Goal: Task Accomplishment & Management: Manage account settings

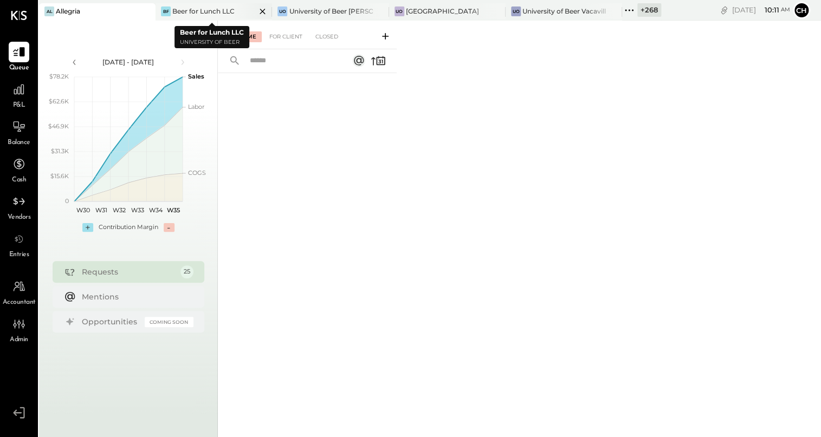
click at [257, 10] on icon at bounding box center [263, 11] width 14 height 13
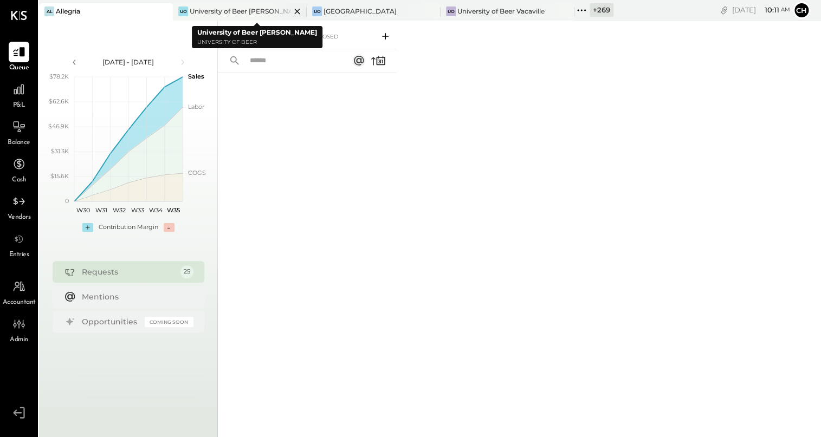
click at [294, 10] on icon at bounding box center [296, 11] width 5 height 5
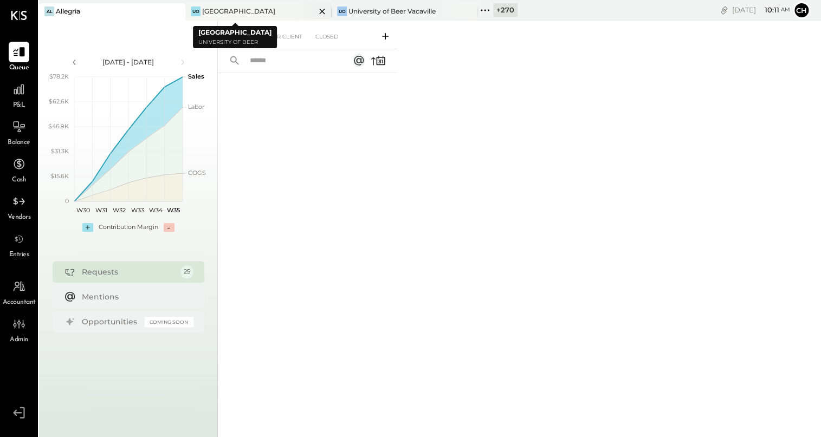
click at [322, 9] on icon at bounding box center [322, 11] width 14 height 13
click at [321, 9] on icon at bounding box center [322, 11] width 14 height 13
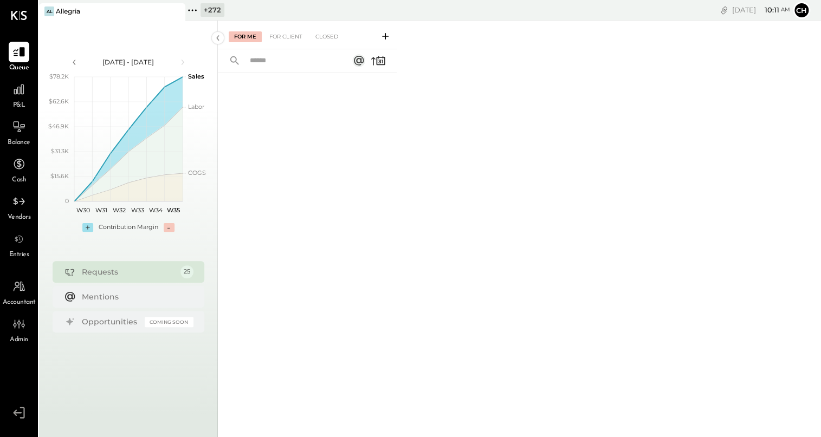
click at [196, 10] on icon at bounding box center [196, 10] width 2 height 2
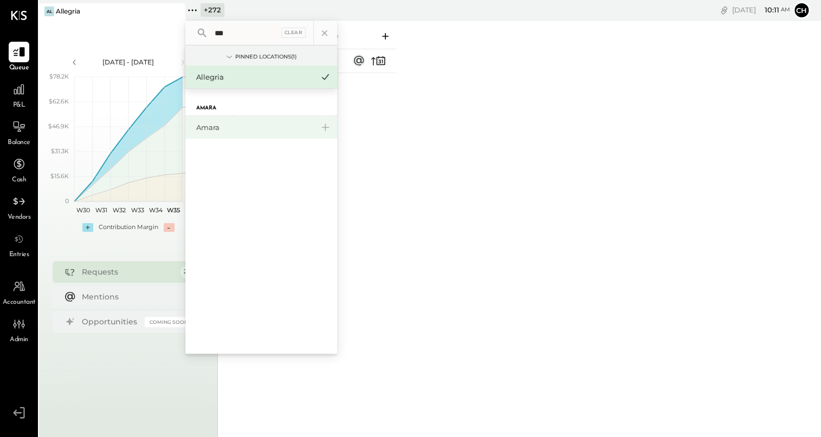
type input "***"
click at [217, 128] on div "Amara" at bounding box center [254, 127] width 117 height 10
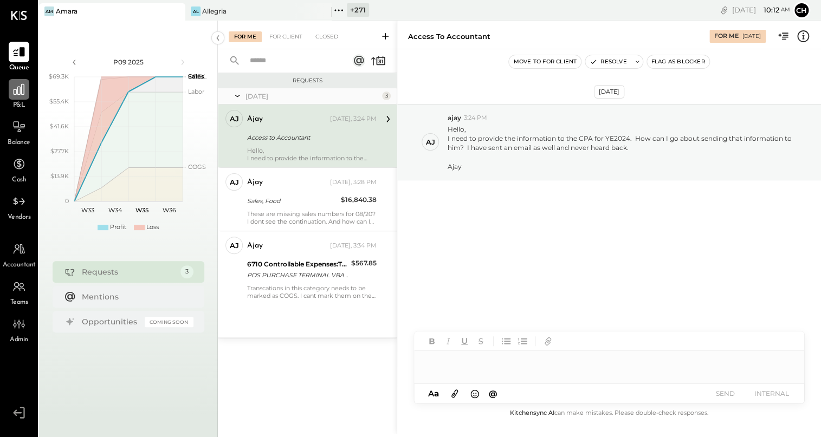
click at [18, 96] on icon at bounding box center [19, 89] width 14 height 14
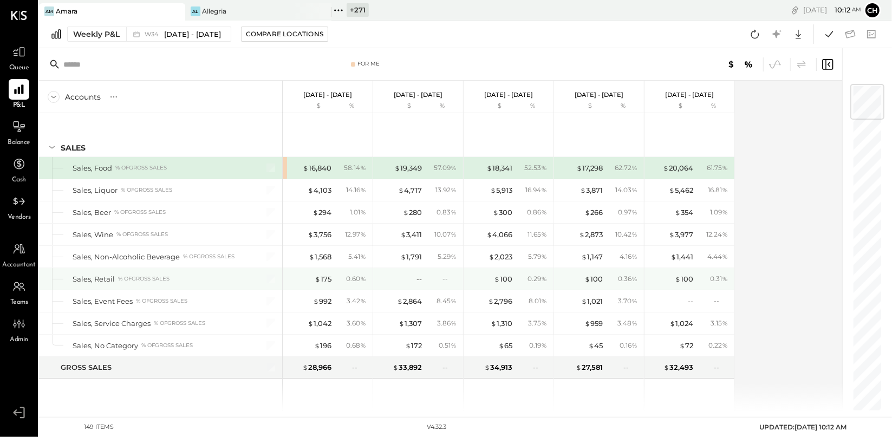
scroll to position [2, 0]
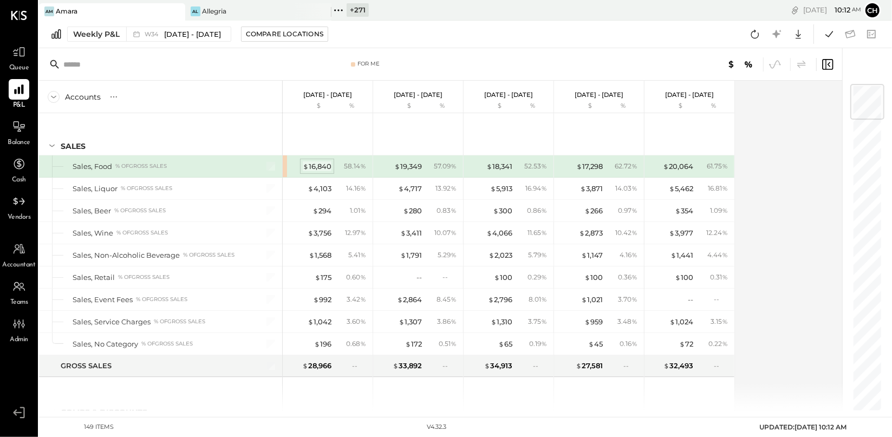
click at [317, 168] on div "$ 16,840" at bounding box center [317, 166] width 29 height 10
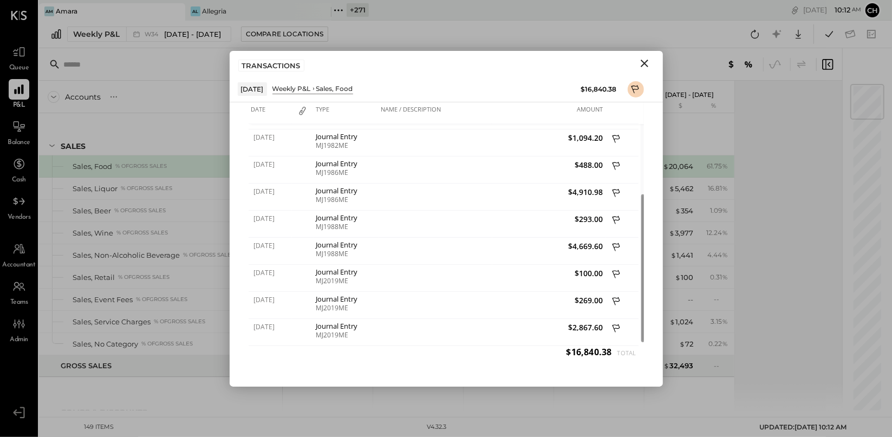
click at [606, 62] on icon "Close" at bounding box center [644, 63] width 13 height 13
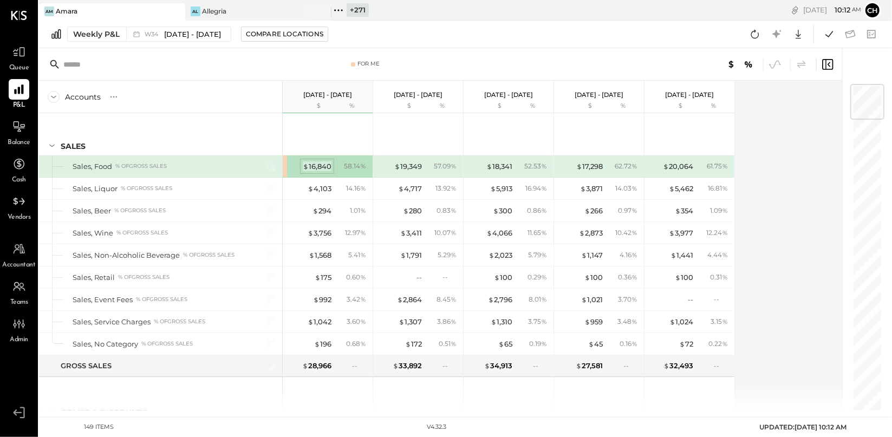
click at [328, 167] on div "$ 16,840" at bounding box center [317, 166] width 29 height 10
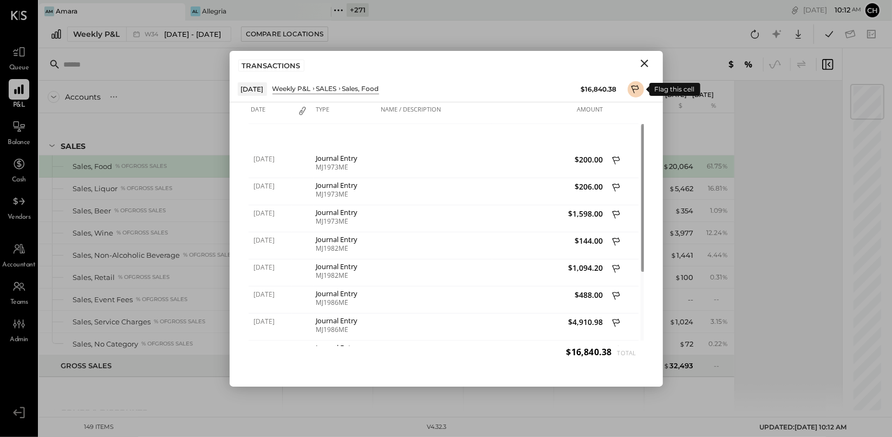
click at [606, 88] on icon at bounding box center [635, 89] width 8 height 8
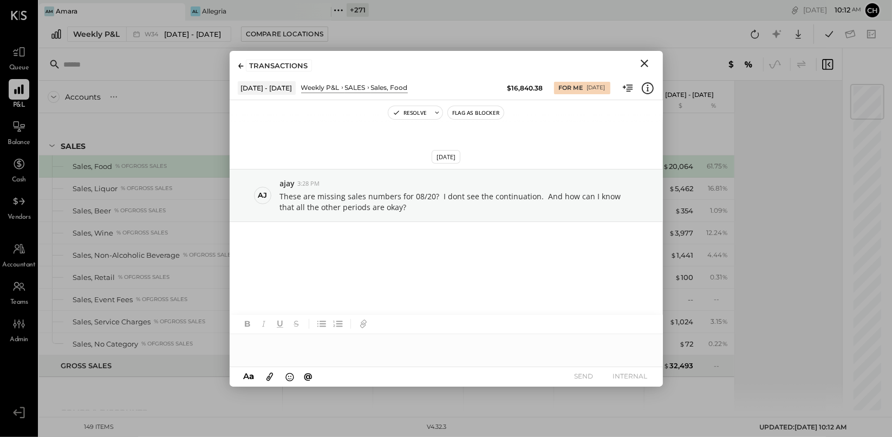
click at [606, 60] on icon "Close" at bounding box center [644, 63] width 13 height 13
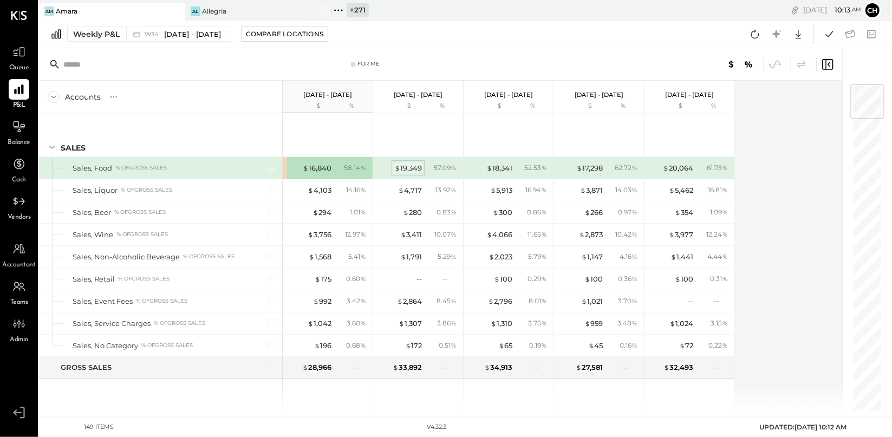
click at [414, 171] on div "$ 19,349" at bounding box center [408, 168] width 28 height 10
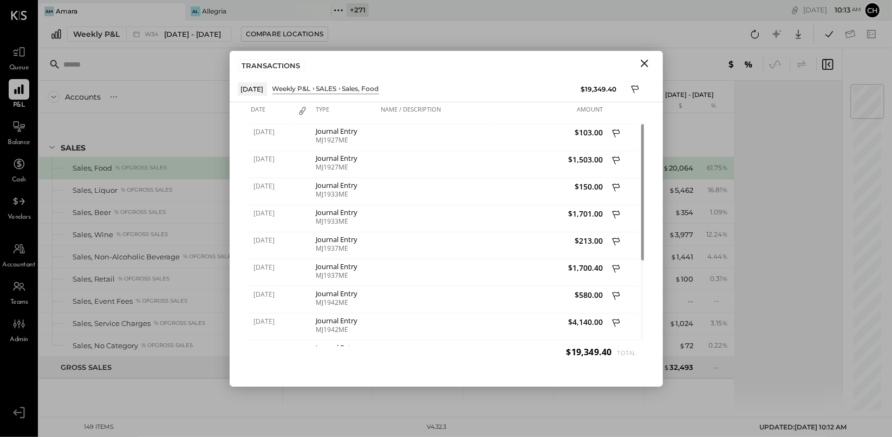
click at [606, 60] on icon "Close" at bounding box center [644, 63] width 13 height 13
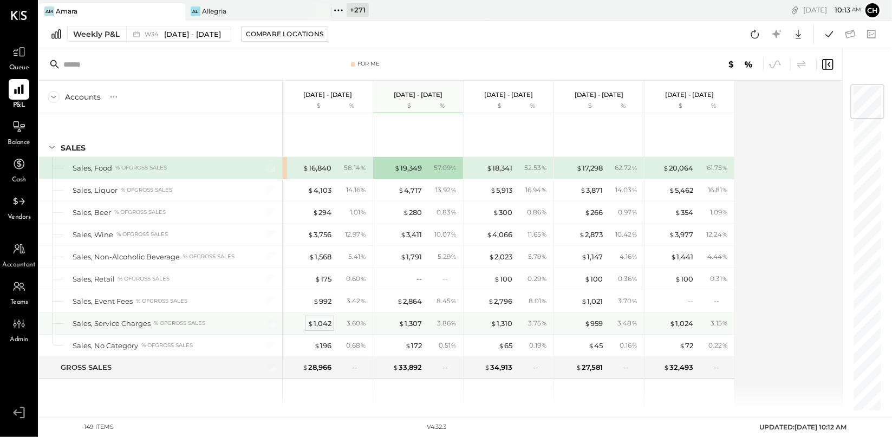
click at [320, 322] on div "$ 1,042" at bounding box center [320, 324] width 24 height 10
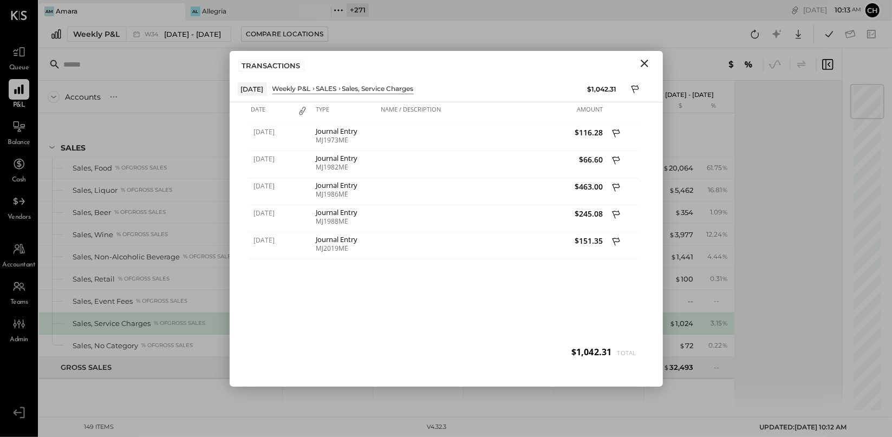
click at [606, 60] on icon "Close" at bounding box center [644, 63] width 13 height 13
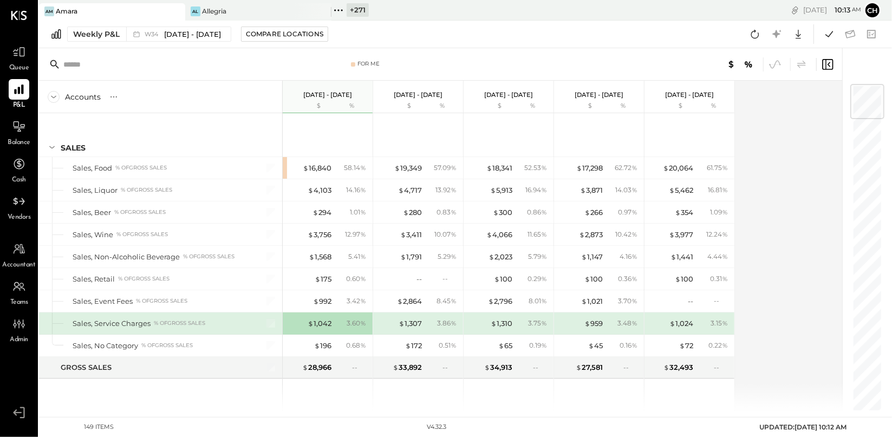
click at [339, 10] on icon at bounding box center [338, 10] width 2 height 2
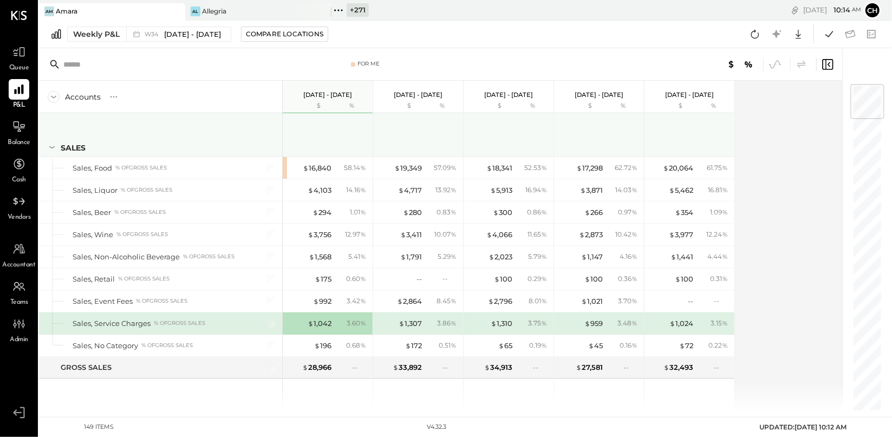
click at [256, 119] on div "SALES" at bounding box center [160, 134] width 243 height 43
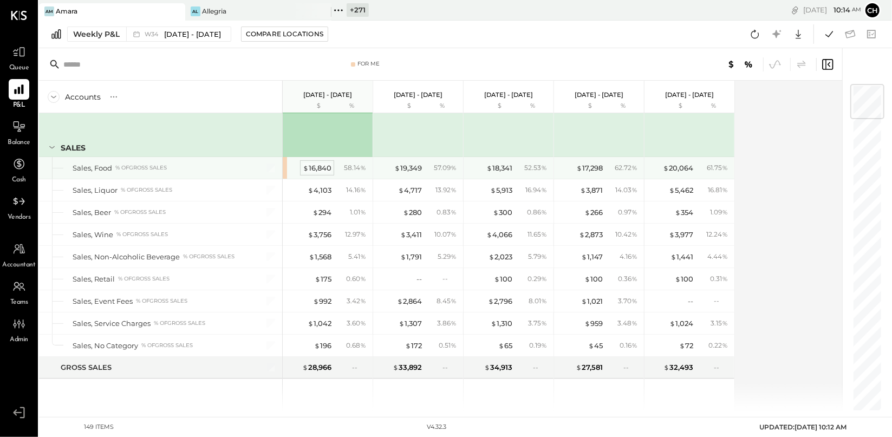
click at [320, 165] on div "$ 16,840" at bounding box center [317, 168] width 29 height 10
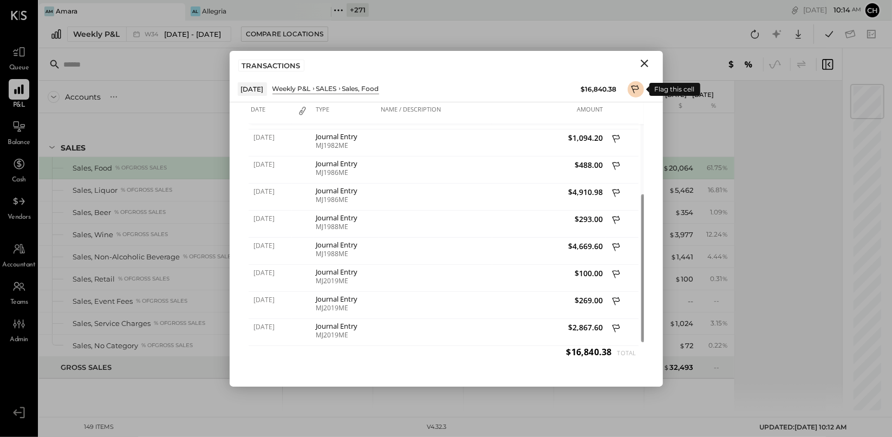
click at [606, 84] on icon at bounding box center [636, 90] width 10 height 13
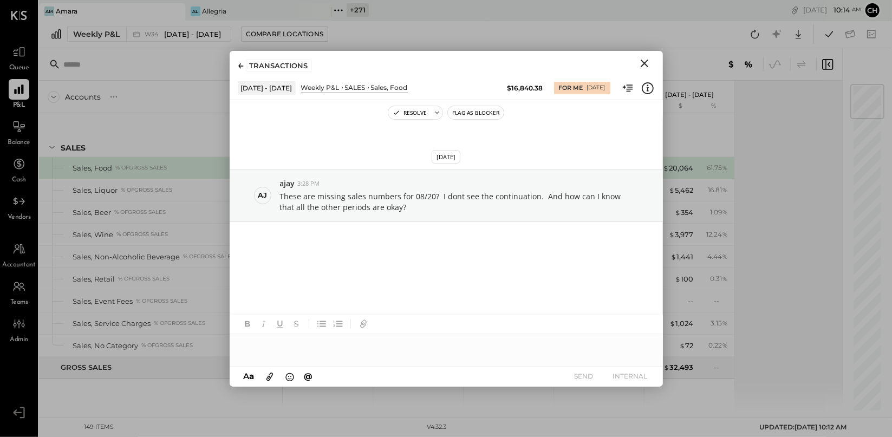
click at [285, 322] on div at bounding box center [446, 345] width 433 height 22
click at [606, 62] on icon "Close" at bounding box center [645, 64] width 8 height 8
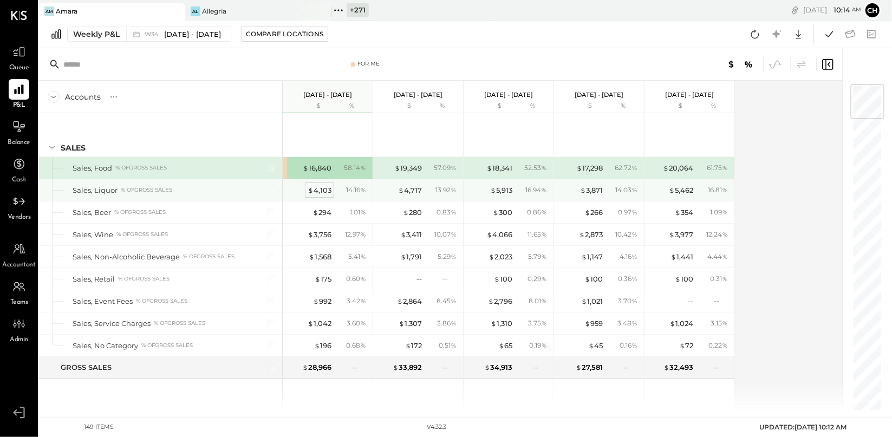
click at [324, 188] on div "$ 4,103" at bounding box center [320, 190] width 24 height 10
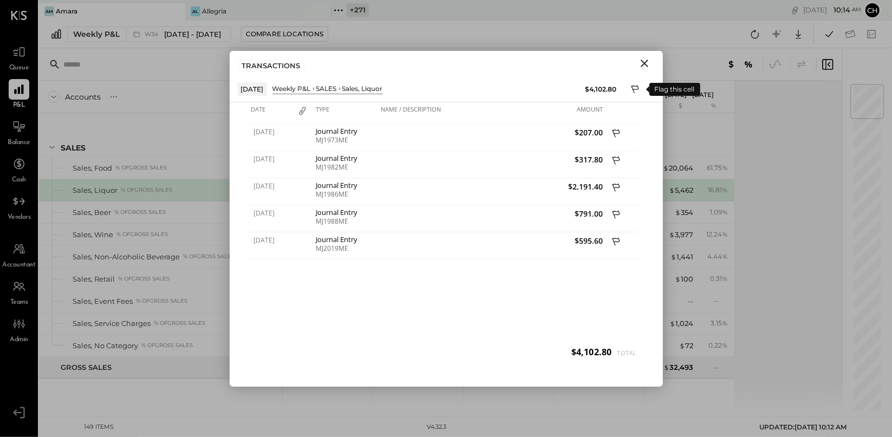
click at [606, 85] on icon at bounding box center [636, 90] width 10 height 13
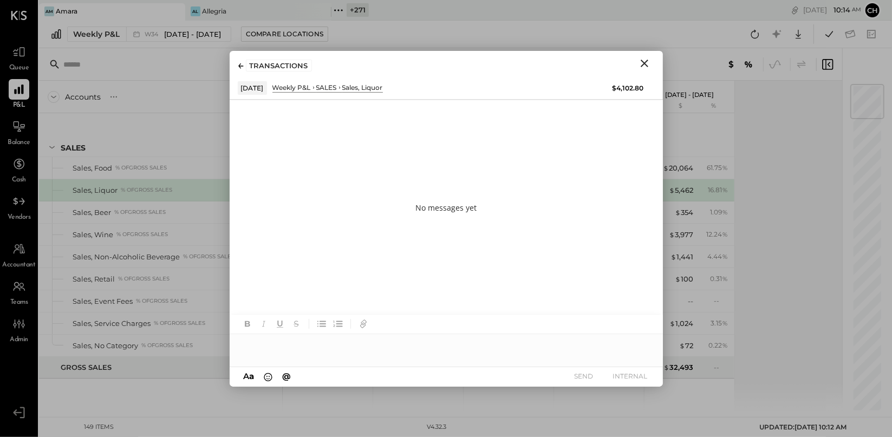
click at [306, 322] on div at bounding box center [446, 345] width 433 height 22
click at [606, 63] on icon "Close" at bounding box center [645, 64] width 8 height 8
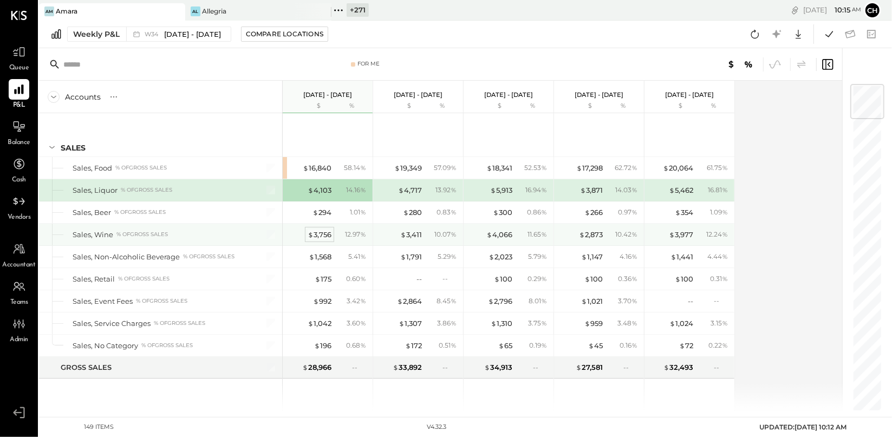
click at [324, 236] on div "$ 3,756" at bounding box center [320, 235] width 24 height 10
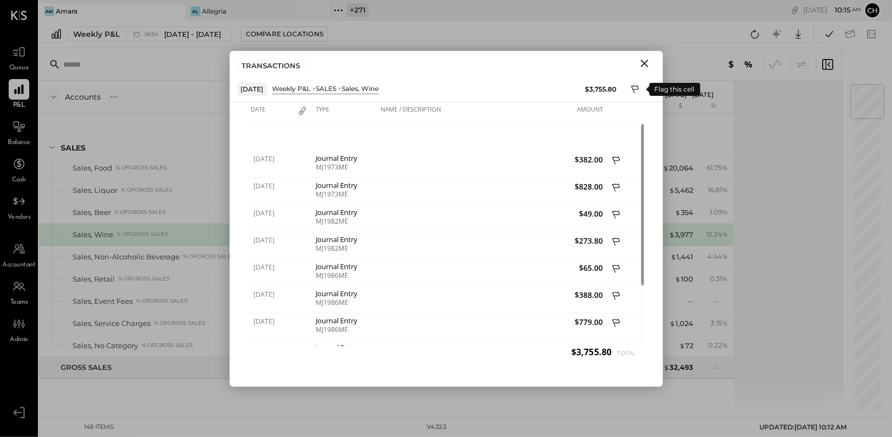
click at [606, 91] on icon at bounding box center [636, 90] width 10 height 13
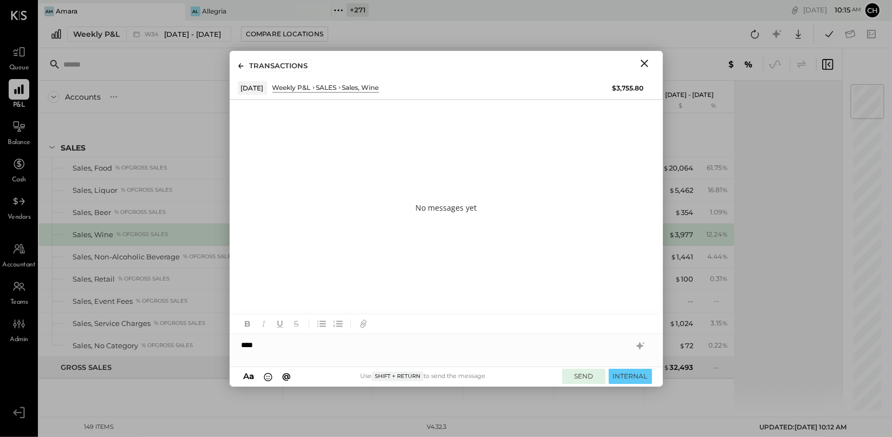
click at [590, 322] on button "SEND" at bounding box center [583, 376] width 43 height 15
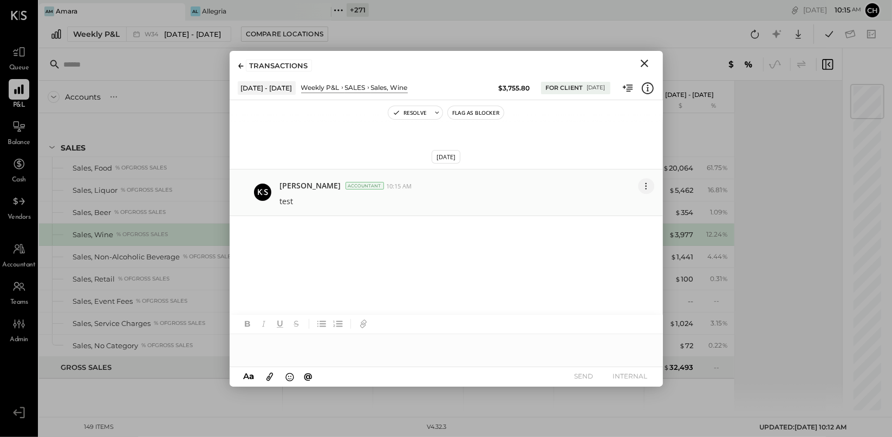
click at [606, 183] on icon at bounding box center [645, 185] width 11 height 11
click at [606, 228] on button "Delete Message..." at bounding box center [613, 225] width 81 height 20
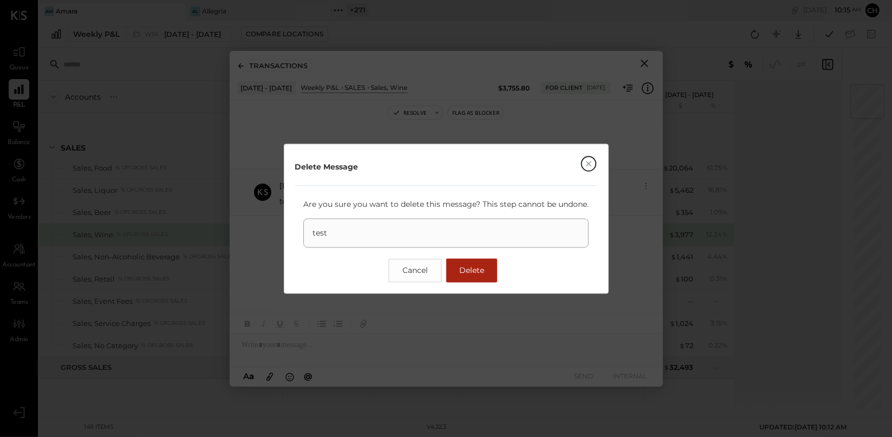
click at [472, 272] on span "Delete" at bounding box center [471, 270] width 25 height 10
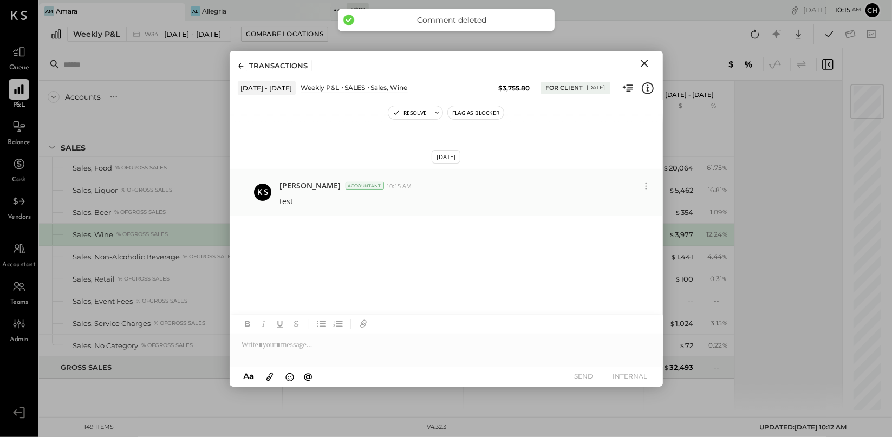
click at [606, 57] on icon "Close" at bounding box center [644, 63] width 13 height 13
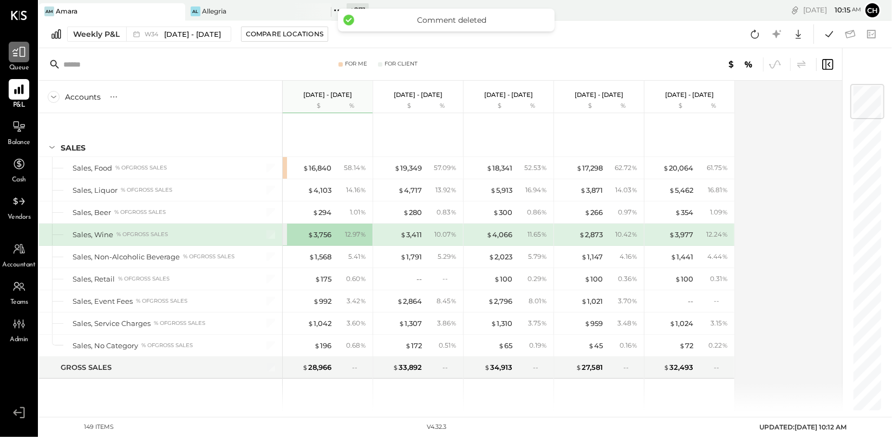
click at [21, 57] on icon at bounding box center [19, 52] width 14 height 14
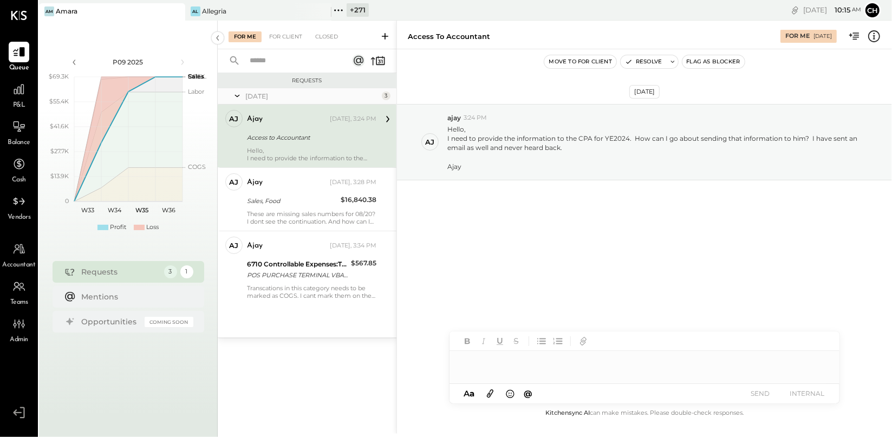
click at [388, 36] on icon at bounding box center [385, 36] width 7 height 7
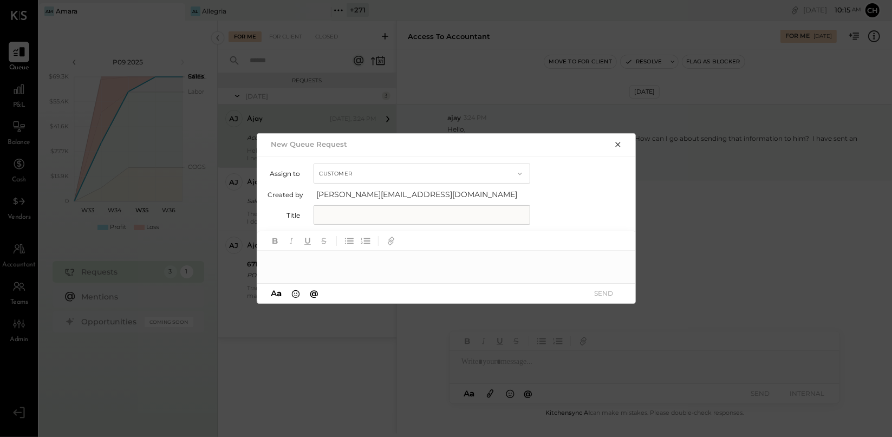
click at [606, 146] on icon "button" at bounding box center [618, 144] width 9 height 9
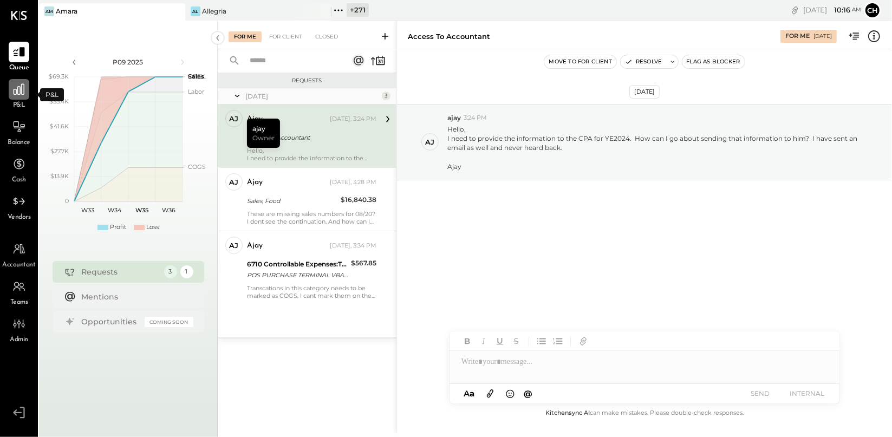
click at [20, 90] on icon at bounding box center [19, 89] width 11 height 11
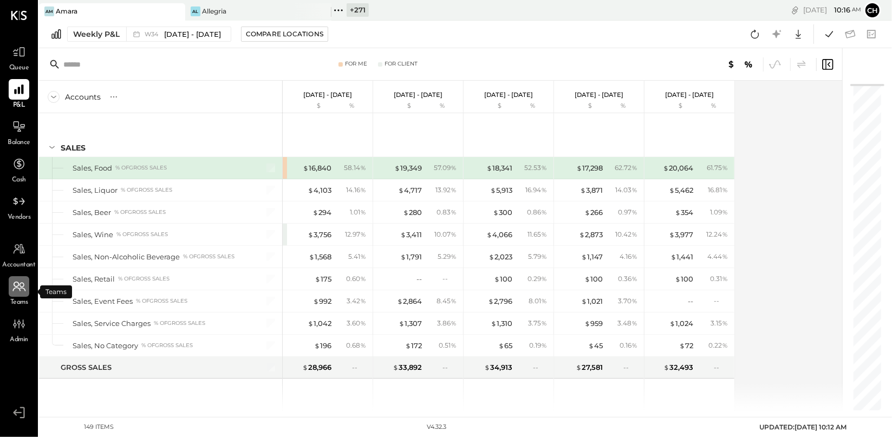
click at [20, 287] on icon at bounding box center [22, 285] width 5 height 5
click at [111, 36] on div "Weekly P&L" at bounding box center [96, 34] width 47 height 11
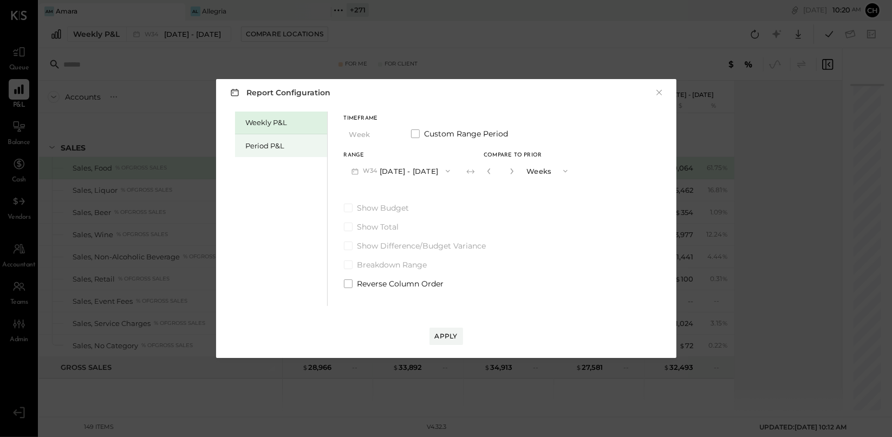
click at [283, 146] on div "Period P&L" at bounding box center [284, 146] width 76 height 10
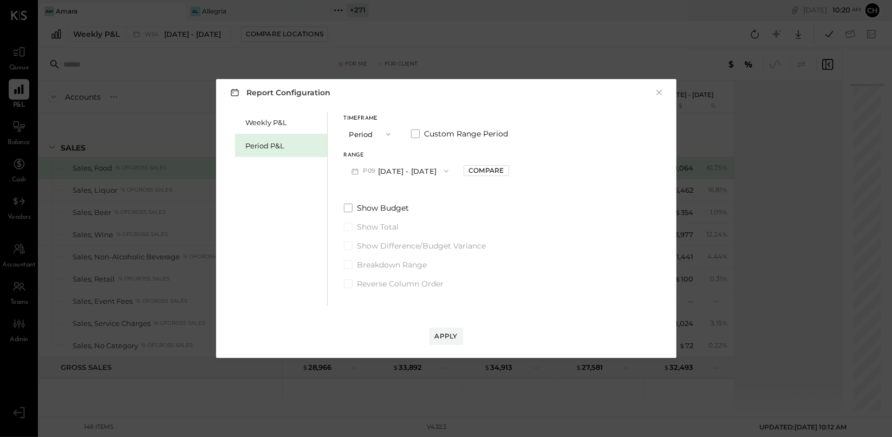
click at [403, 167] on button "P09 Aug 11 - Sep 7, 2025" at bounding box center [400, 171] width 113 height 20
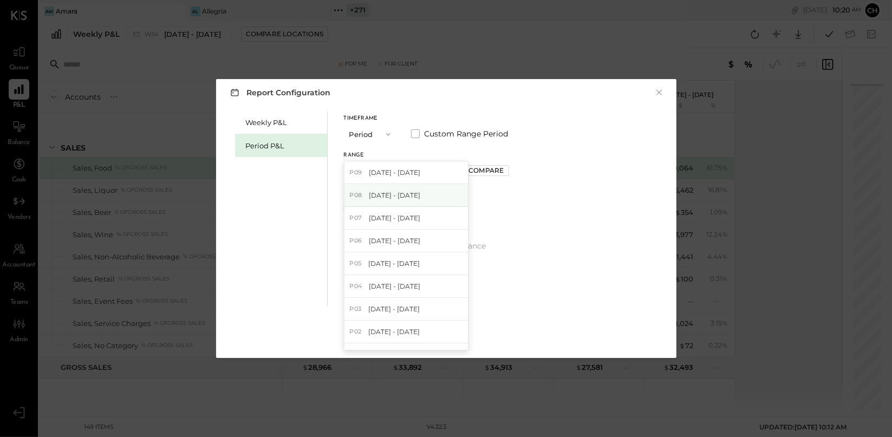
click at [413, 197] on span "Jul 14 - Aug 10, 2025" at bounding box center [394, 195] width 51 height 9
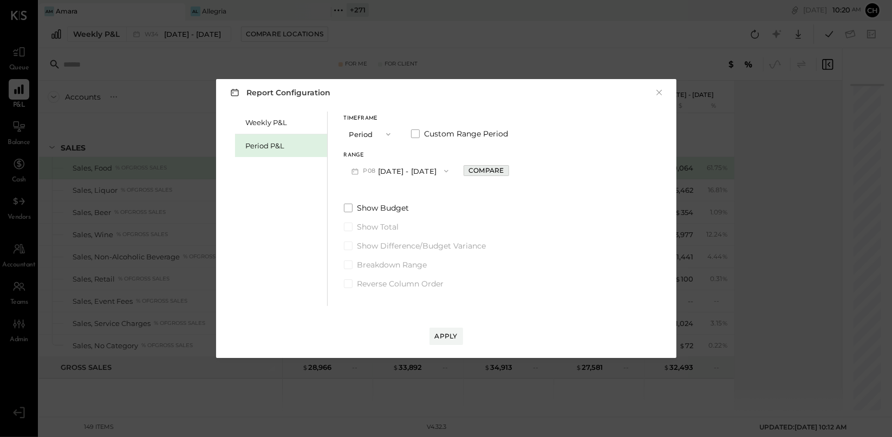
click at [491, 171] on div "Compare" at bounding box center [486, 170] width 35 height 9
click at [514, 170] on icon "button" at bounding box center [510, 171] width 7 height 7
type input "*"
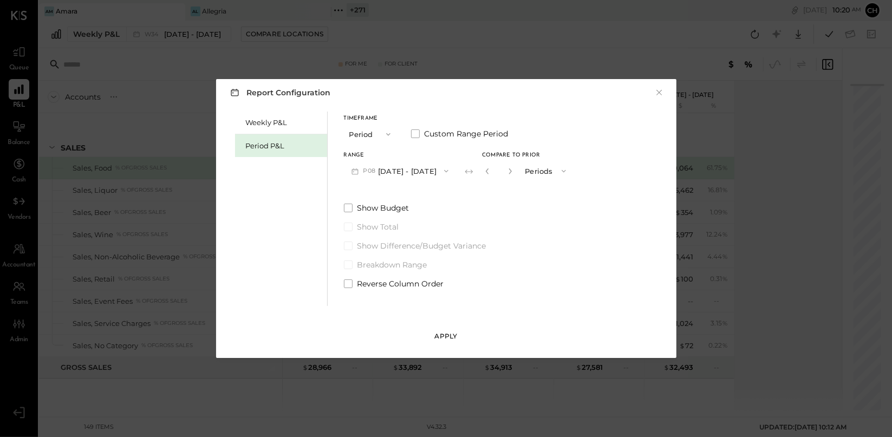
click at [446, 322] on div "Apply" at bounding box center [446, 336] width 23 height 9
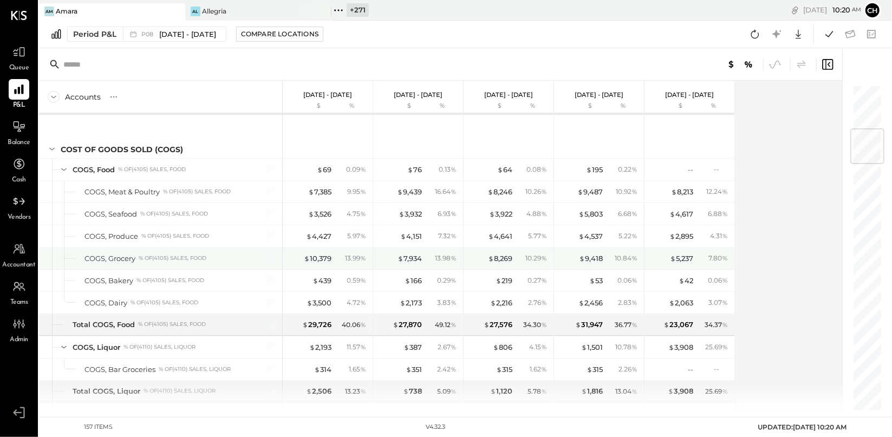
scroll to position [365, 0]
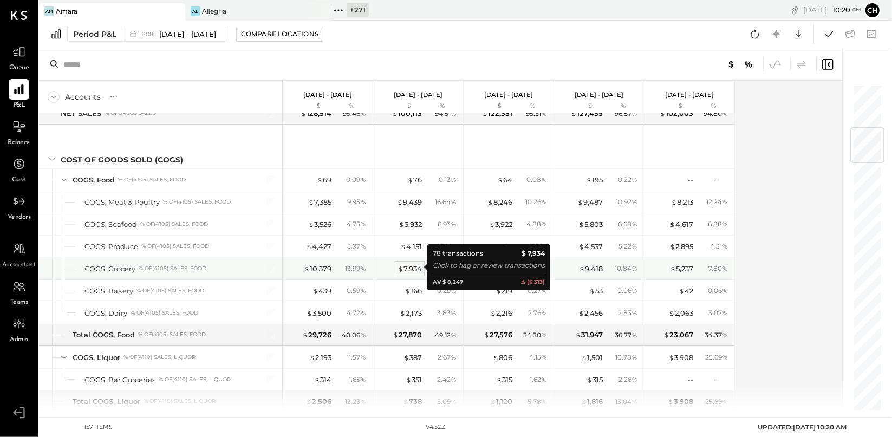
click at [415, 265] on div "$ 7,934" at bounding box center [410, 269] width 24 height 10
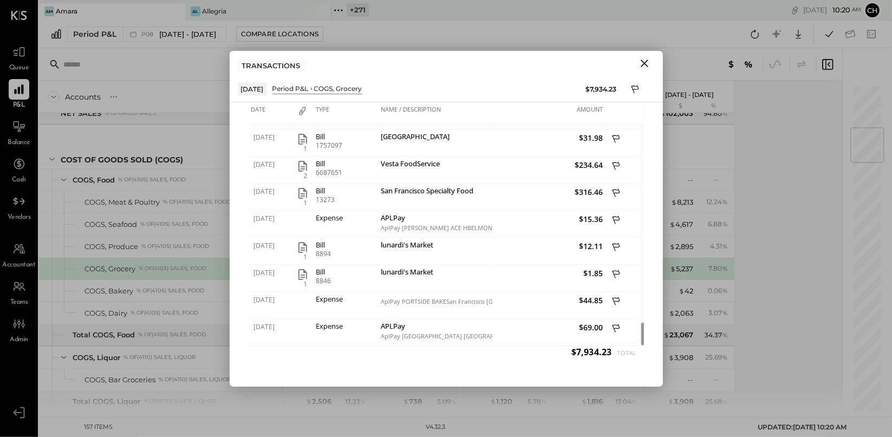
click at [606, 62] on icon "Close" at bounding box center [645, 64] width 8 height 8
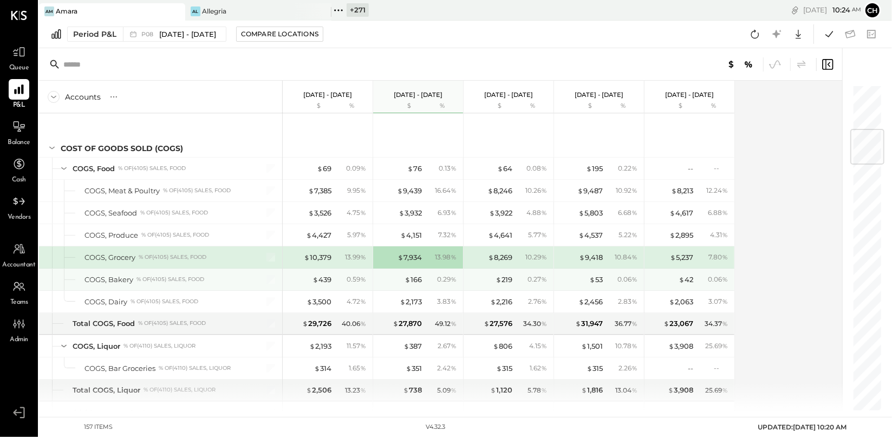
scroll to position [445, 0]
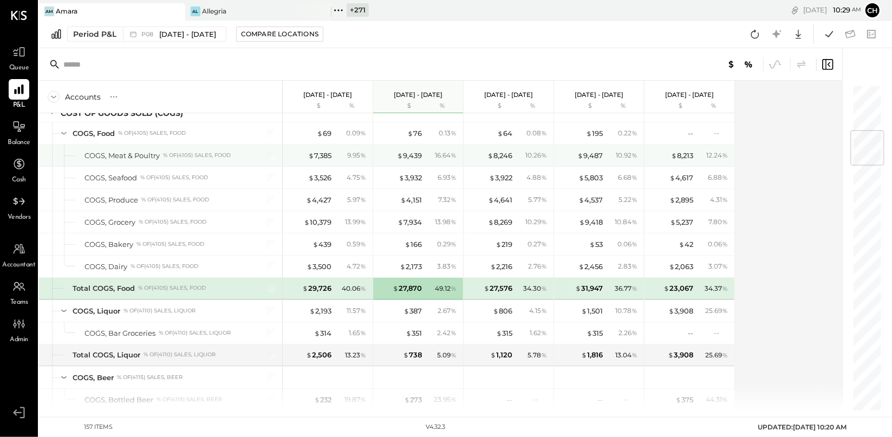
scroll to position [387, 0]
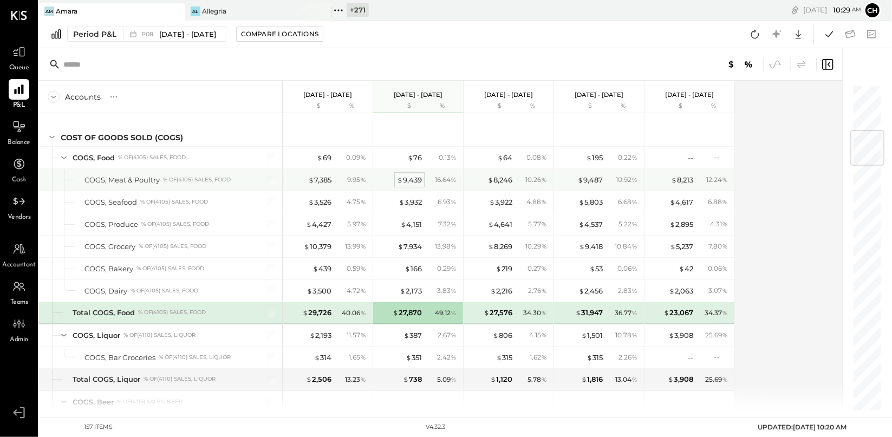
click at [416, 176] on div "$ 9,439" at bounding box center [409, 180] width 25 height 10
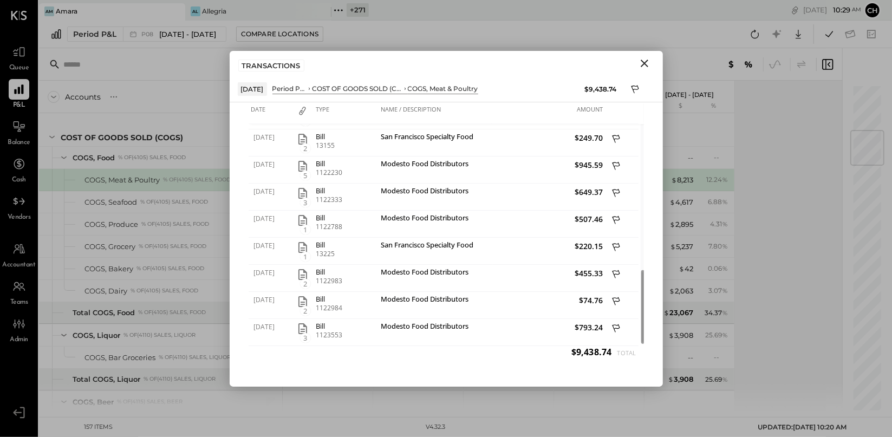
click at [606, 65] on icon "Close" at bounding box center [645, 64] width 8 height 8
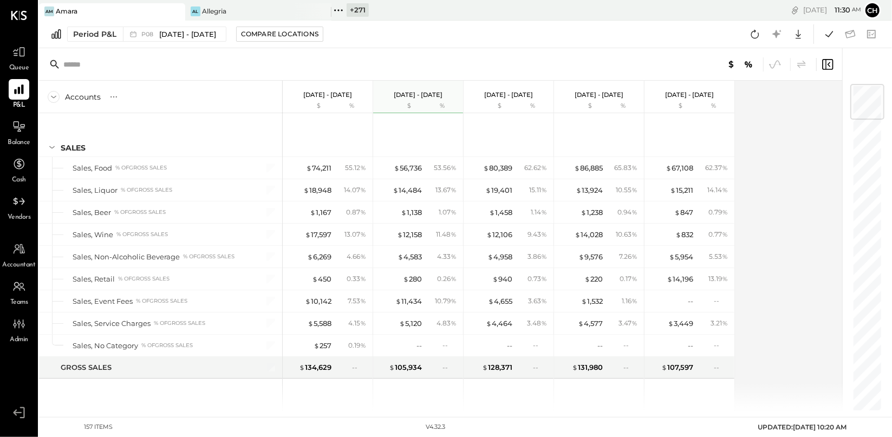
click at [179, 11] on icon at bounding box center [176, 11] width 14 height 13
click at [43, 7] on icon at bounding box center [46, 10] width 14 height 14
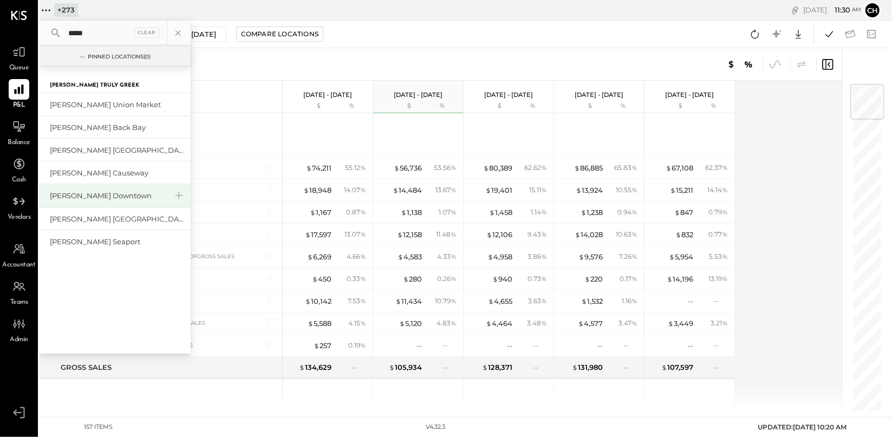
type input "*****"
click at [107, 199] on div "[PERSON_NAME] Downtown" at bounding box center [108, 196] width 117 height 10
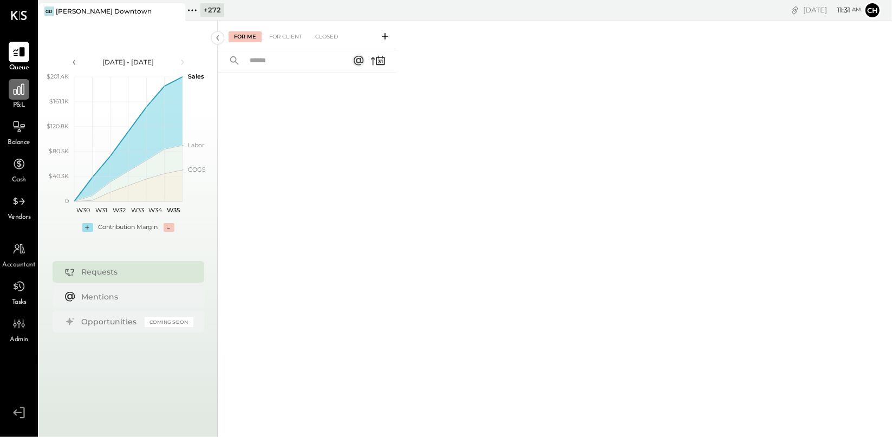
click at [14, 95] on icon at bounding box center [19, 89] width 14 height 14
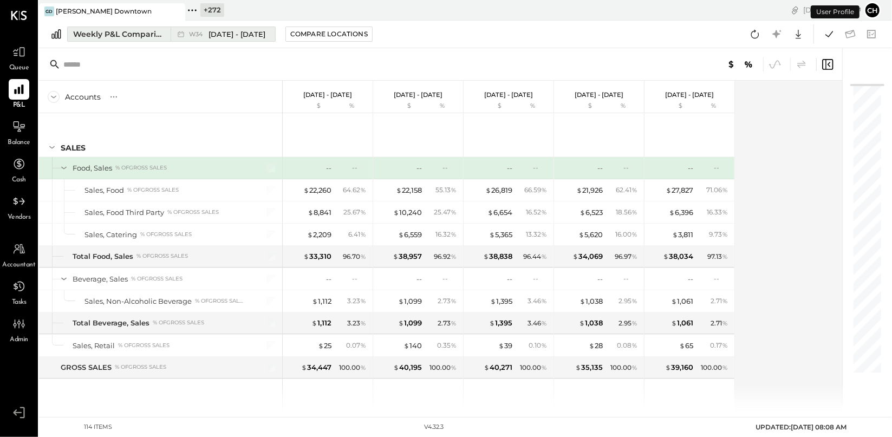
click at [147, 38] on div "Weekly P&L Comparison" at bounding box center [118, 34] width 91 height 11
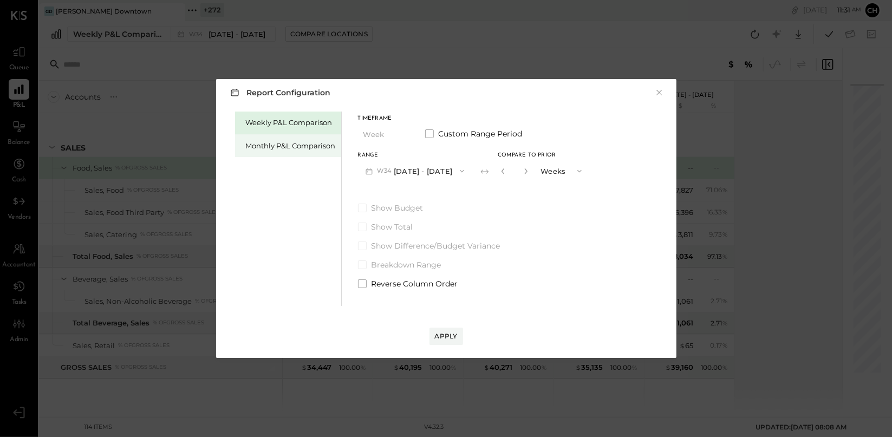
click at [290, 150] on div "Monthly P&L Comparison" at bounding box center [291, 146] width 90 height 10
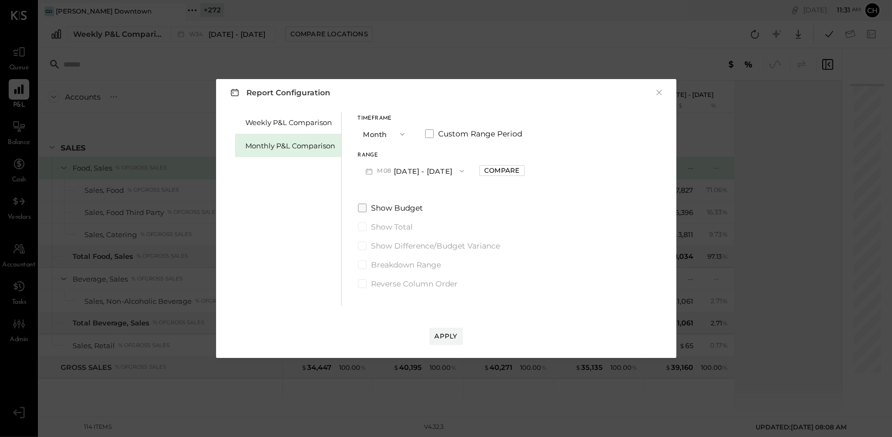
click at [361, 208] on span at bounding box center [362, 208] width 9 height 9
click at [443, 322] on div "Apply" at bounding box center [446, 336] width 23 height 9
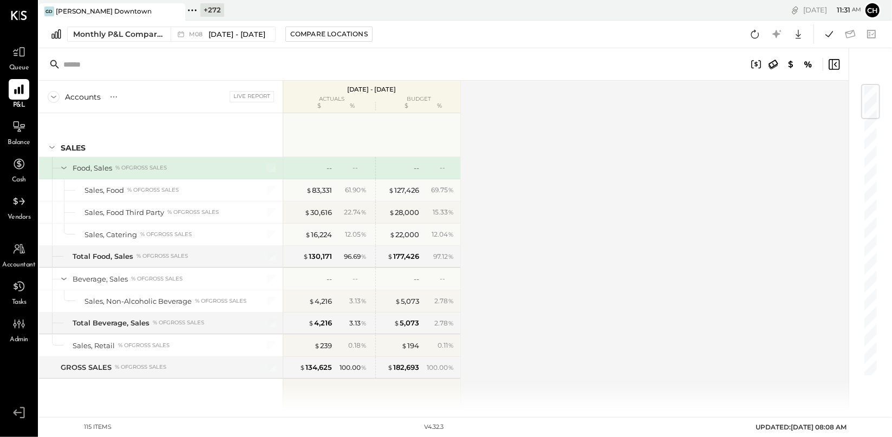
click at [192, 9] on icon at bounding box center [192, 10] width 14 height 14
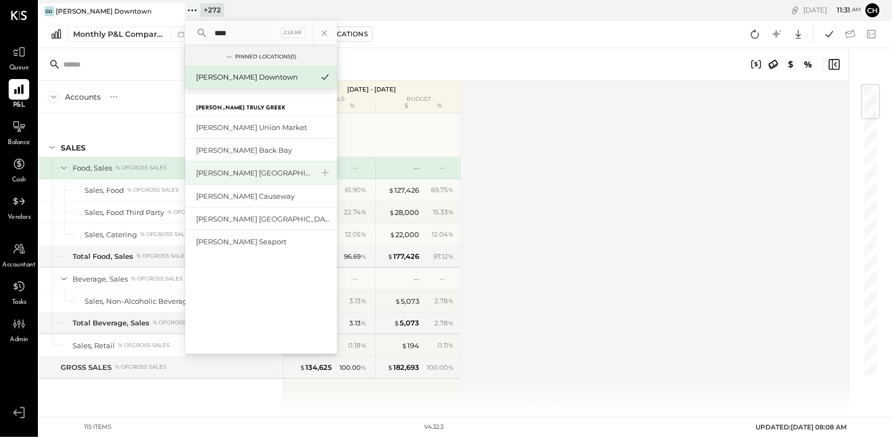
type input "****"
click at [247, 172] on div "[PERSON_NAME] [GEOGRAPHIC_DATA]" at bounding box center [254, 173] width 117 height 10
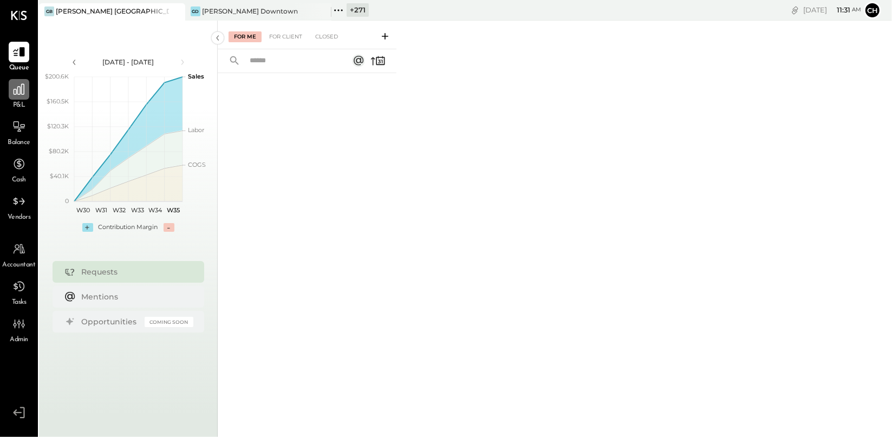
click at [24, 89] on icon at bounding box center [19, 89] width 14 height 14
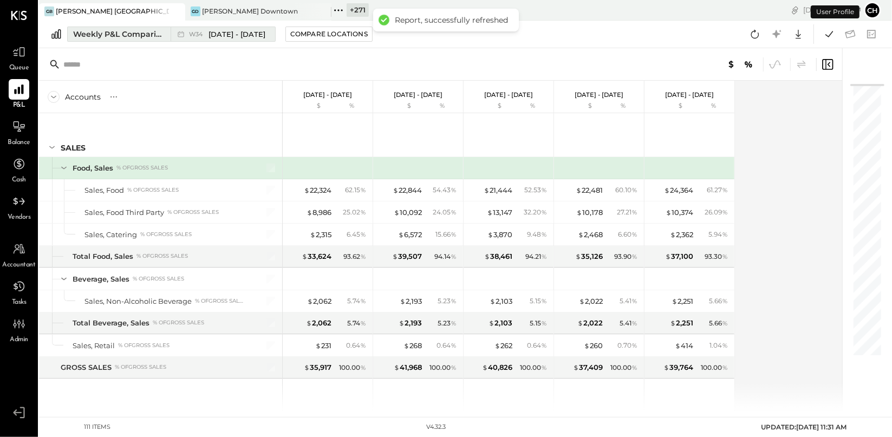
click at [140, 36] on div "Weekly P&L Comparison" at bounding box center [118, 34] width 91 height 11
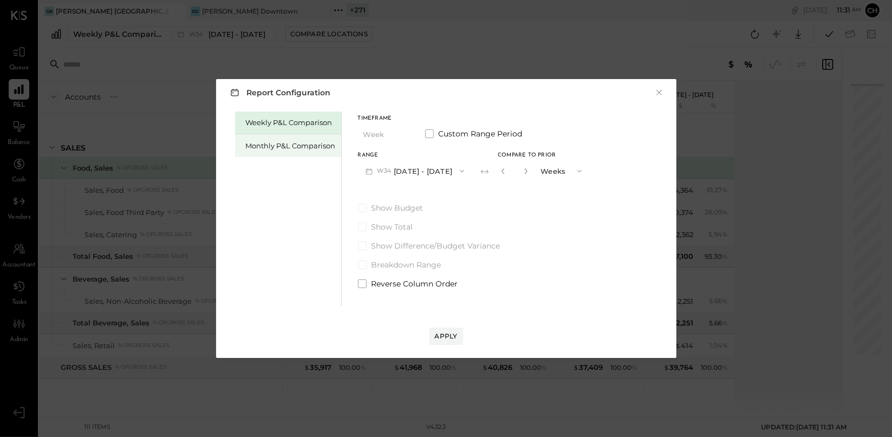
click at [271, 140] on div "Monthly P&L Comparison" at bounding box center [288, 145] width 106 height 23
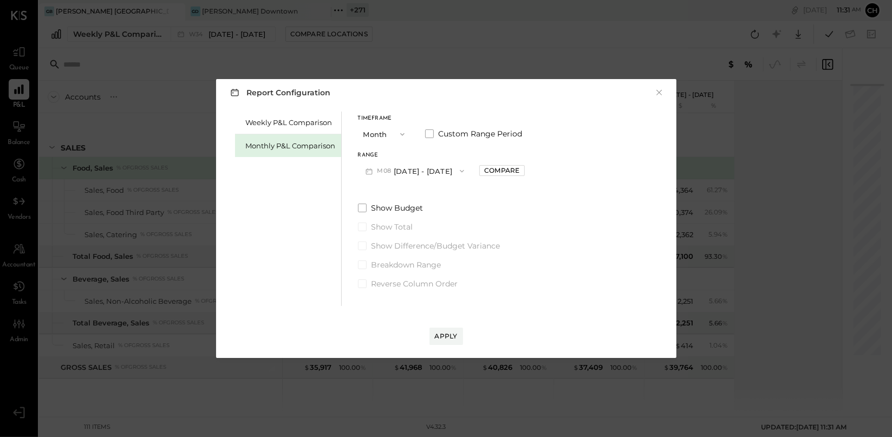
click at [429, 173] on button "M08 Aug 1 - 31, 2025" at bounding box center [415, 171] width 114 height 20
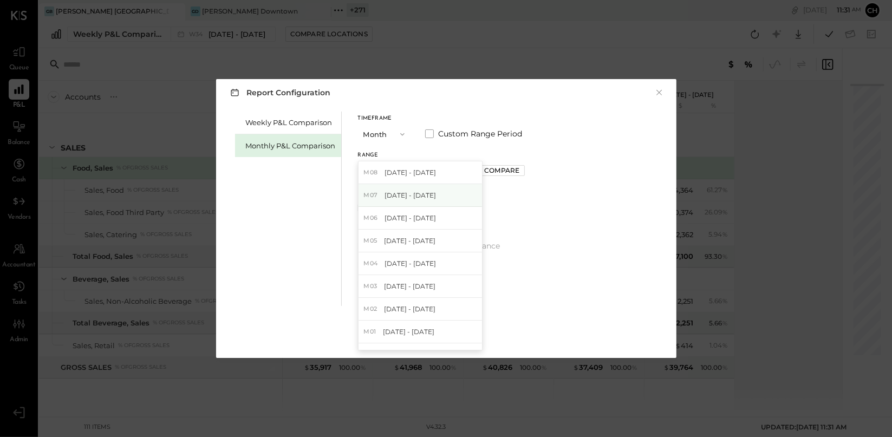
click at [425, 191] on span "Jul 1 - 31, 2025" at bounding box center [410, 195] width 51 height 9
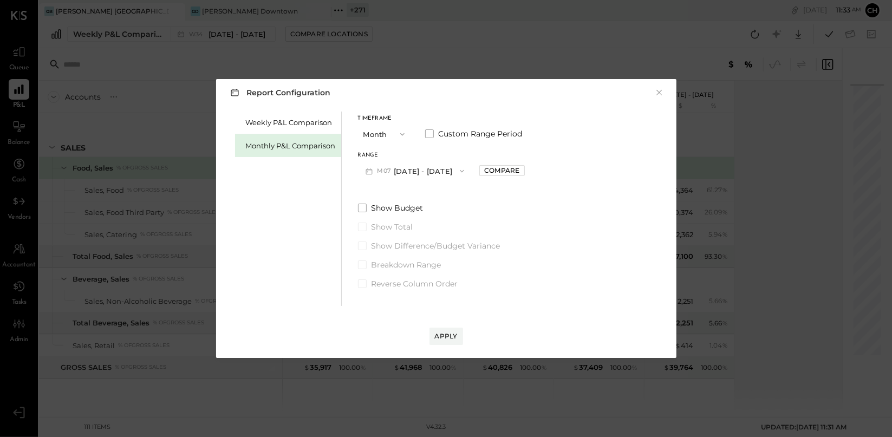
click at [433, 169] on button "M07 Jul 1 - 31, 2025" at bounding box center [415, 171] width 114 height 20
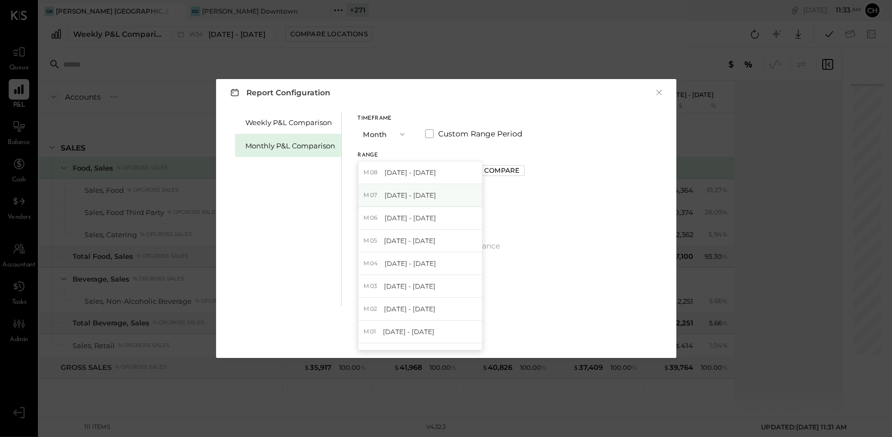
click at [427, 197] on span "Jul 1 - 31, 2025" at bounding box center [410, 195] width 51 height 9
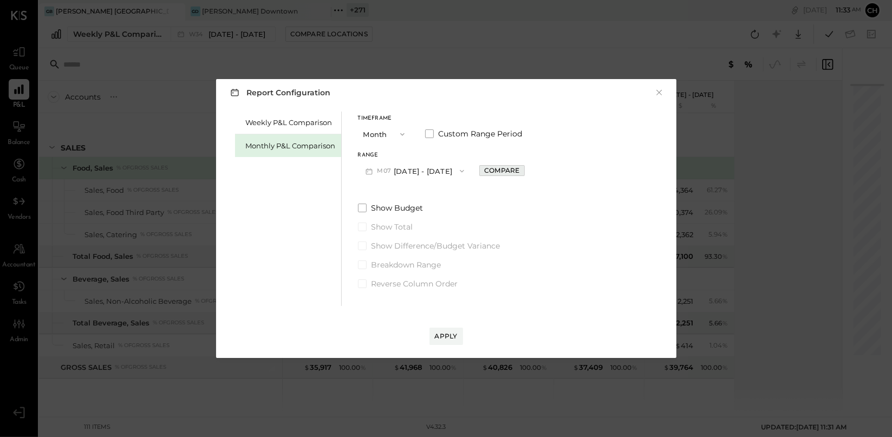
click at [484, 168] on div "Compare" at bounding box center [501, 170] width 35 height 9
click at [523, 170] on icon "button" at bounding box center [526, 171] width 7 height 7
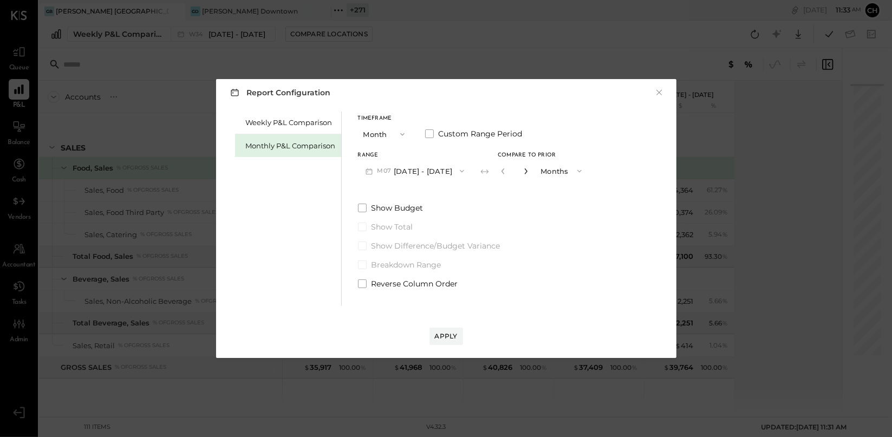
click at [523, 170] on icon "button" at bounding box center [526, 171] width 7 height 7
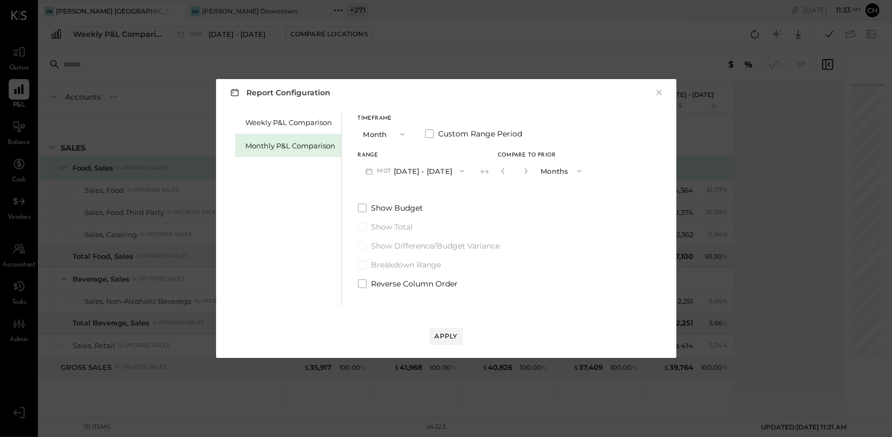
click at [522, 169] on button "button" at bounding box center [526, 171] width 9 height 12
type input "**"
click at [444, 322] on div "Apply" at bounding box center [446, 336] width 23 height 9
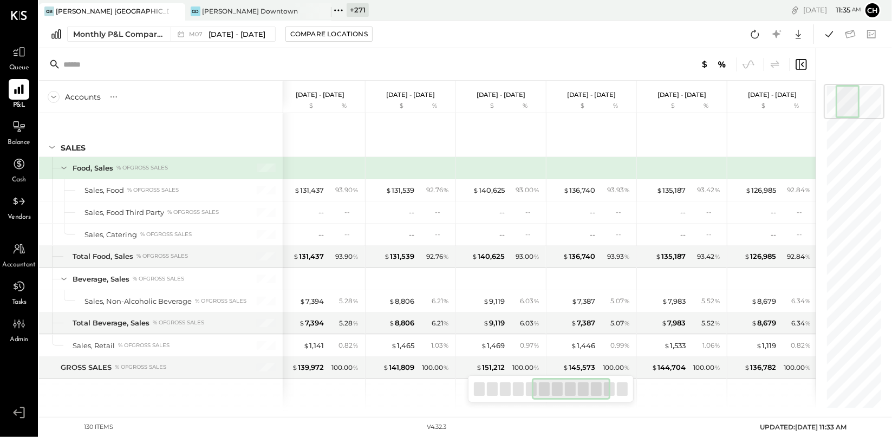
scroll to position [0, 252]
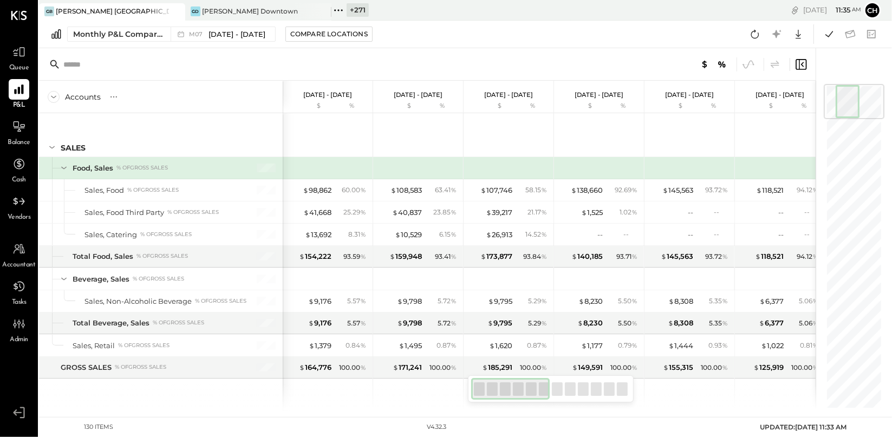
drag, startPoint x: 539, startPoint y: 392, endPoint x: 492, endPoint y: 391, distance: 47.2
click at [492, 322] on div at bounding box center [510, 389] width 79 height 22
click at [606, 30] on icon at bounding box center [798, 34] width 14 height 14
click at [606, 72] on div "Google Sheets" at bounding box center [765, 74] width 87 height 23
click at [341, 10] on icon at bounding box center [342, 10] width 2 height 2
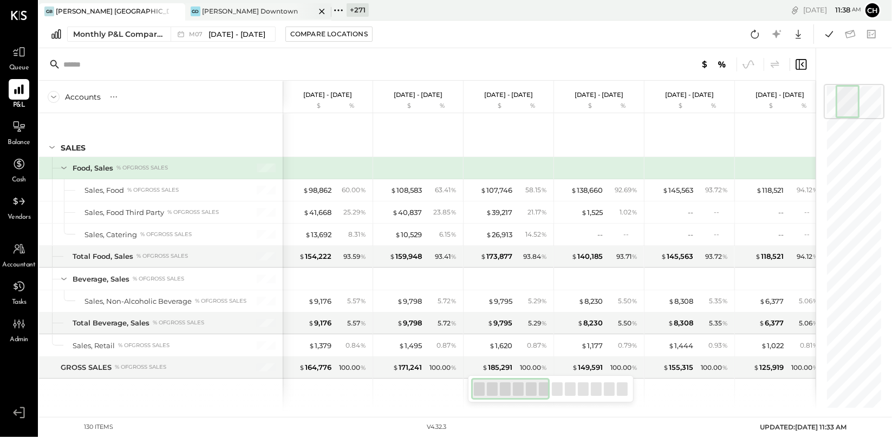
click at [320, 12] on icon at bounding box center [322, 11] width 14 height 13
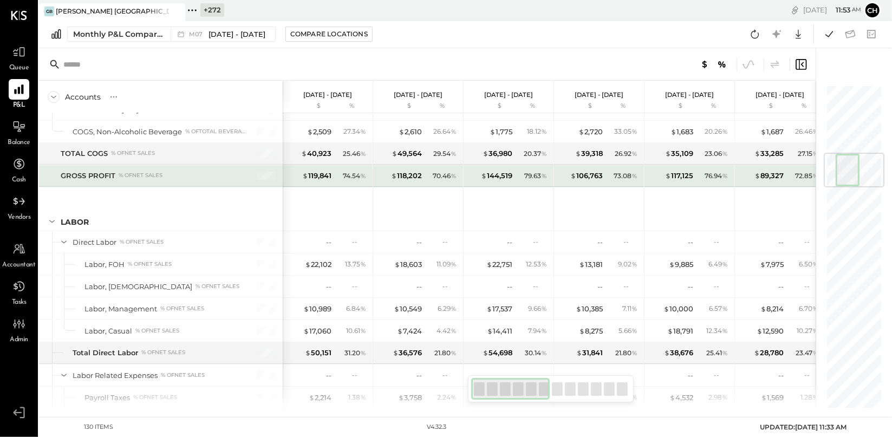
scroll to position [603, 0]
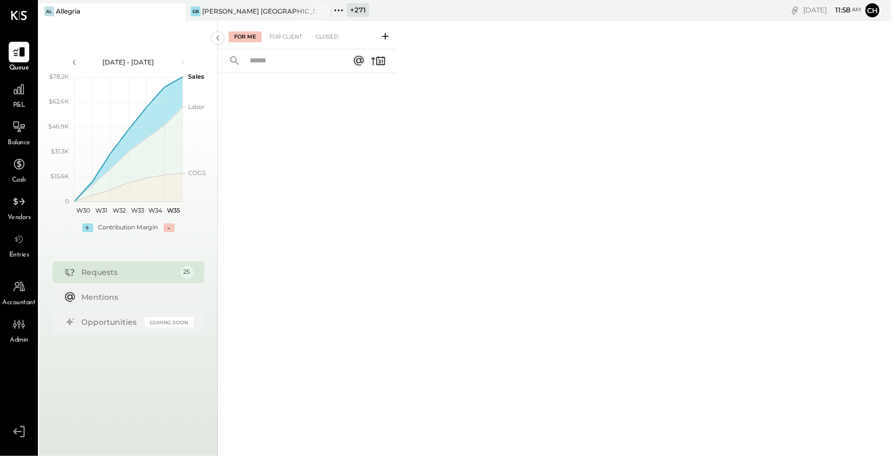
click at [338, 9] on icon at bounding box center [339, 10] width 14 height 14
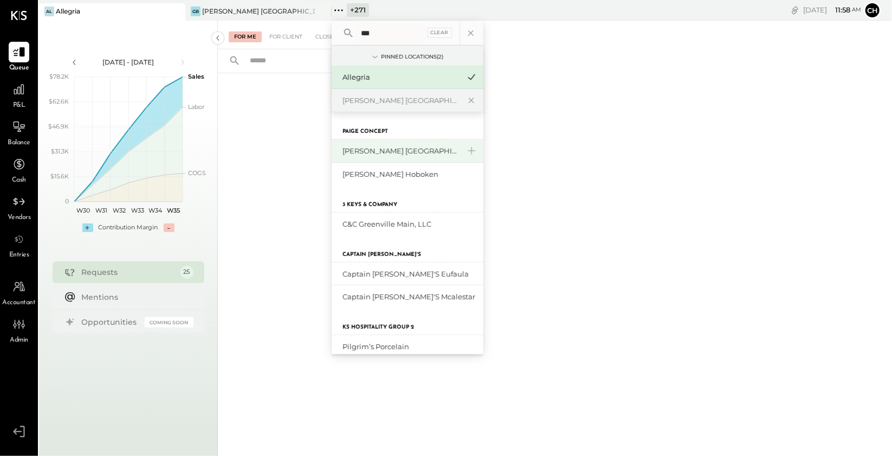
type input "***"
click at [371, 151] on div "[PERSON_NAME] [GEOGRAPHIC_DATA]" at bounding box center [400, 151] width 117 height 10
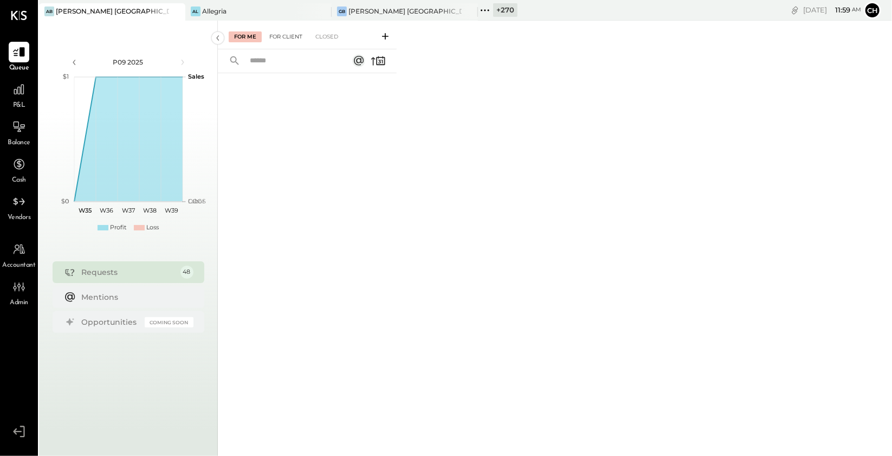
click at [290, 39] on div "For Client" at bounding box center [286, 36] width 44 height 11
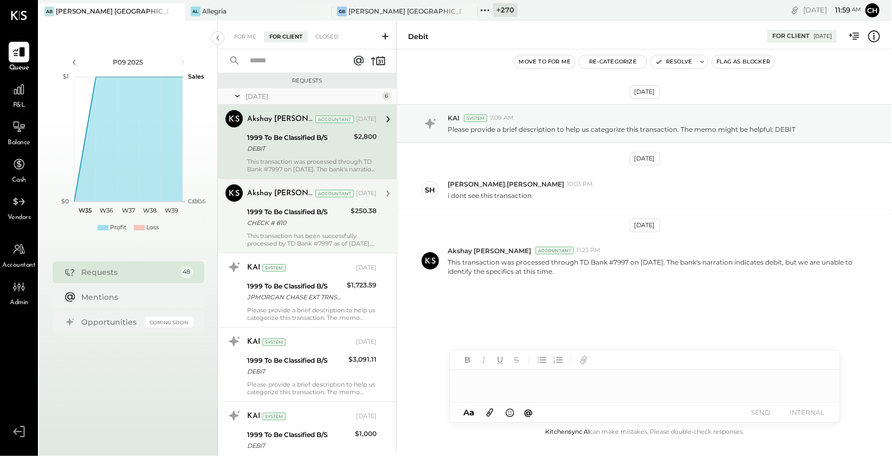
click at [267, 222] on div "CHECK # 810" at bounding box center [297, 222] width 100 height 11
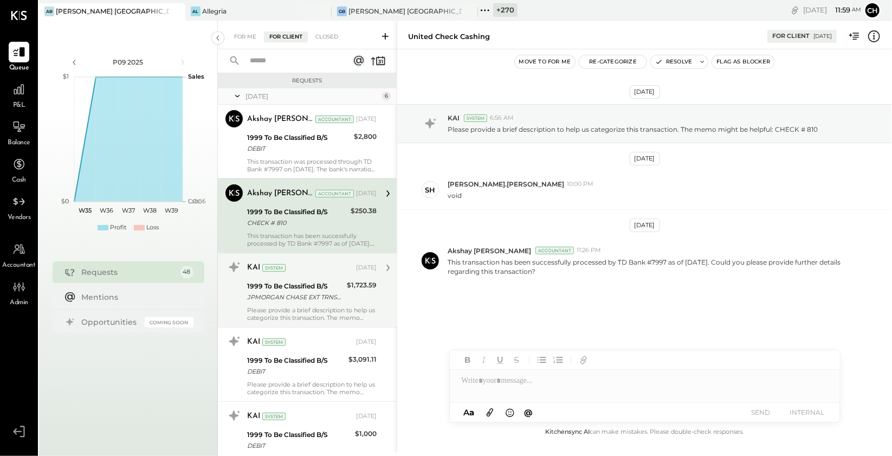
click at [308, 314] on div "Please provide a brief description to help us categorize this transaction. The …" at bounding box center [311, 313] width 129 height 15
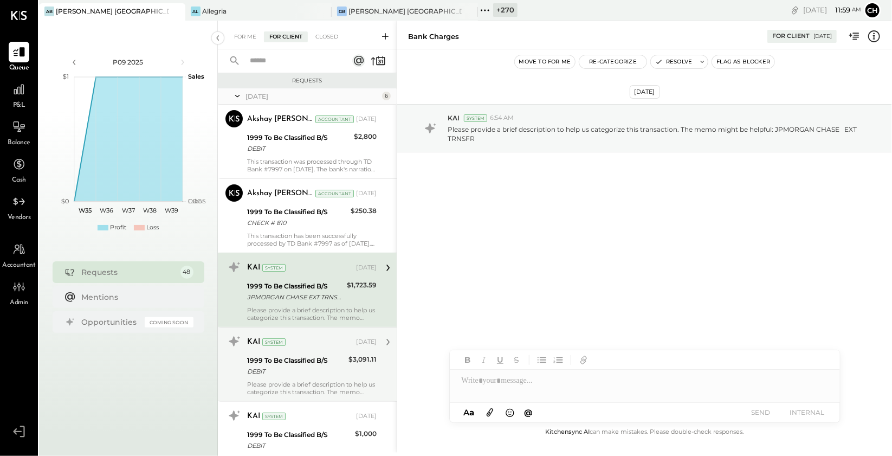
click at [329, 362] on div "1999 To Be Classified B/S" at bounding box center [296, 360] width 98 height 11
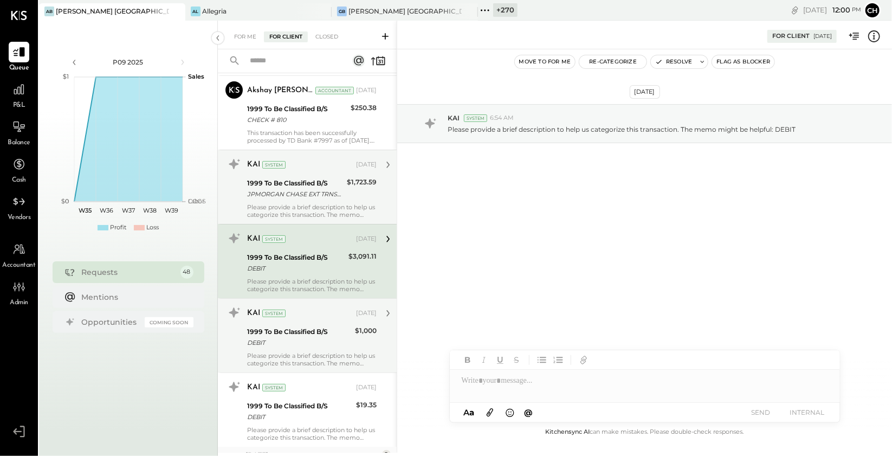
scroll to position [115, 0]
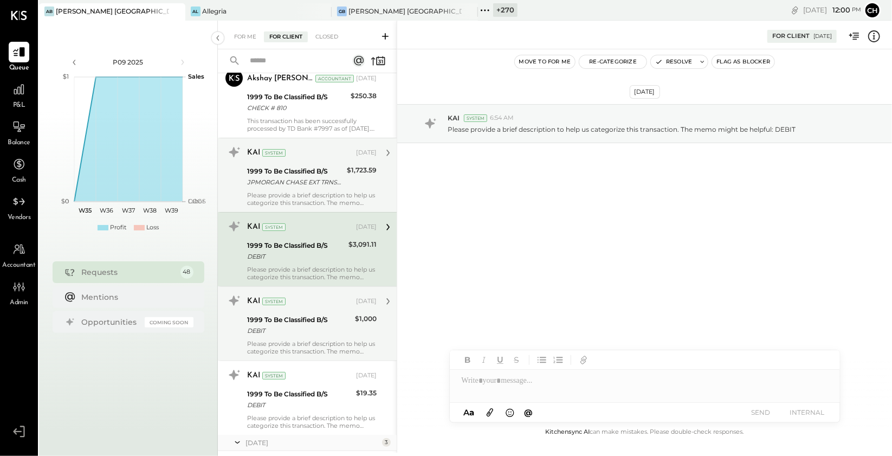
click at [324, 304] on div "KAI System" at bounding box center [300, 301] width 107 height 11
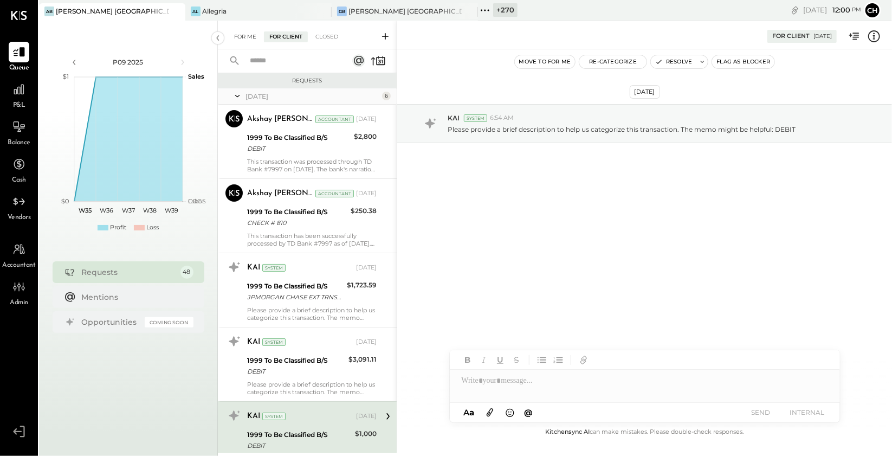
click at [249, 38] on div "For Me" at bounding box center [245, 36] width 33 height 11
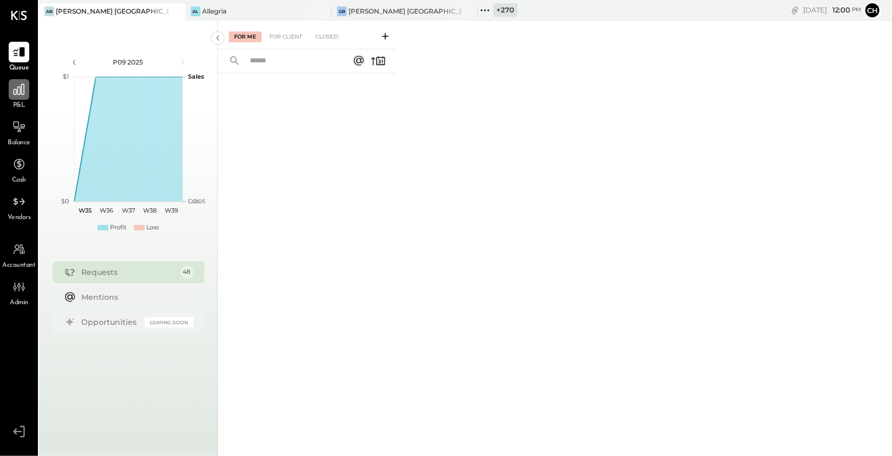
click at [19, 94] on icon at bounding box center [19, 89] width 11 height 11
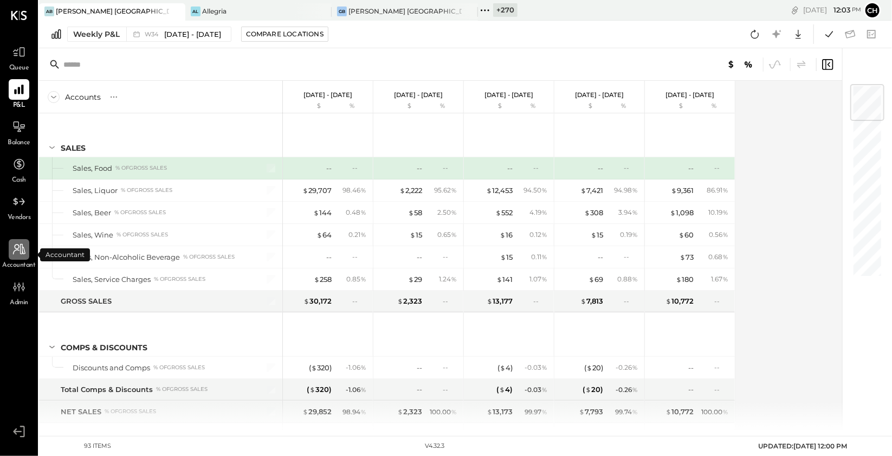
click at [17, 254] on icon at bounding box center [19, 249] width 14 height 14
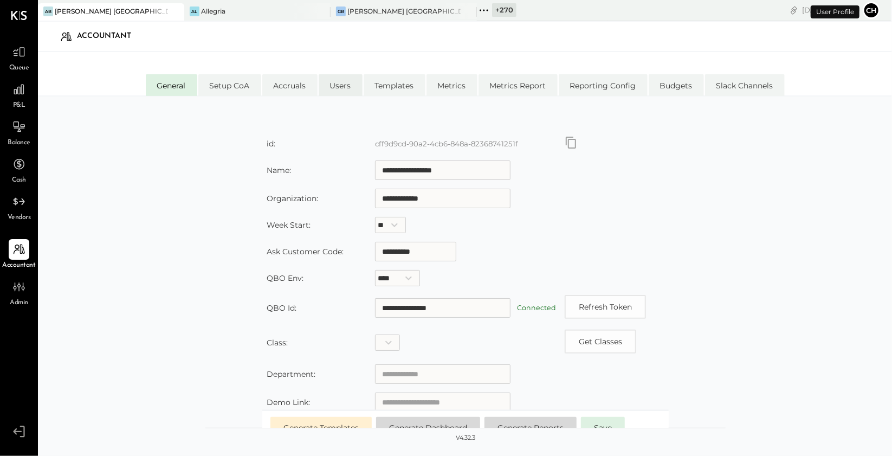
click at [347, 86] on li "Users" at bounding box center [341, 85] width 44 height 22
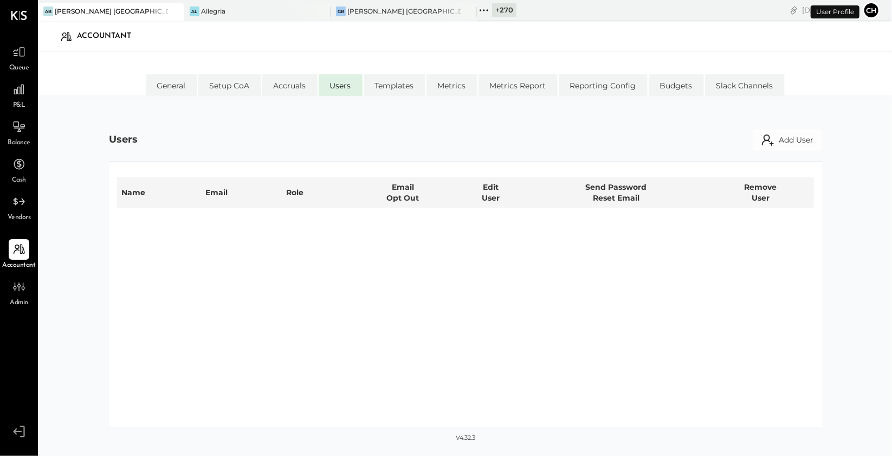
select select "*****"
select select "**********"
select select "*****"
select select "**********"
select select "********"
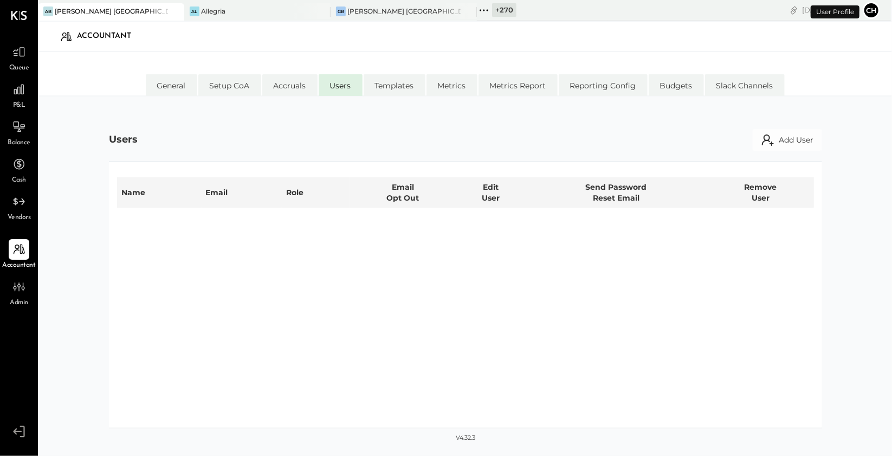
select select "**********"
select select "*****"
select select "**********"
select select "*****"
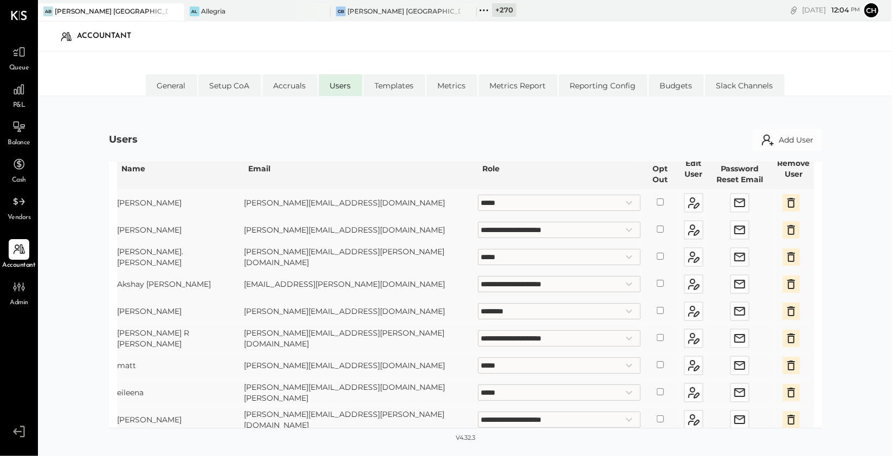
scroll to position [49, 0]
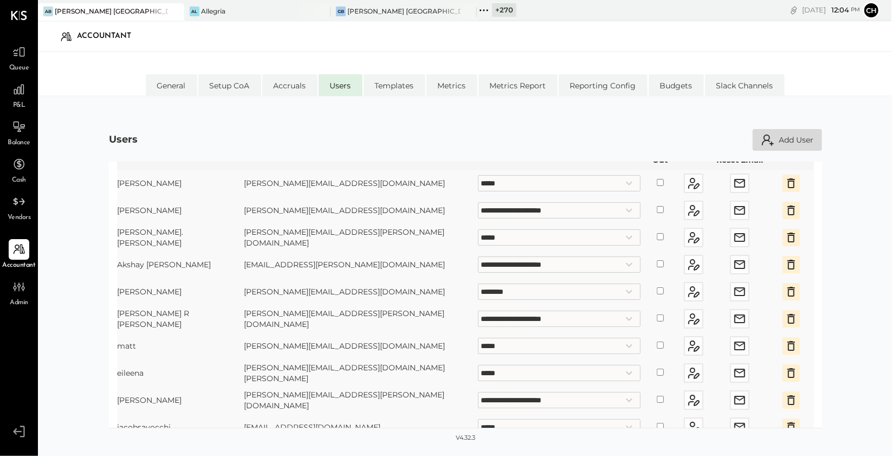
click at [790, 142] on button "Add User" at bounding box center [786, 140] width 69 height 22
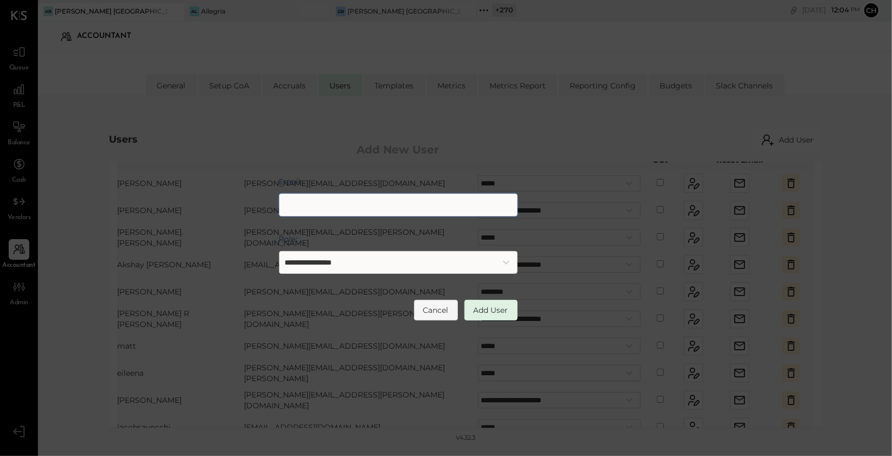
click at [339, 209] on input "Email:" at bounding box center [398, 204] width 238 height 23
type input "**********"
click at [388, 262] on select "**********" at bounding box center [398, 262] width 238 height 23
select select "********"
click at [279, 251] on select "**********" at bounding box center [398, 262] width 238 height 23
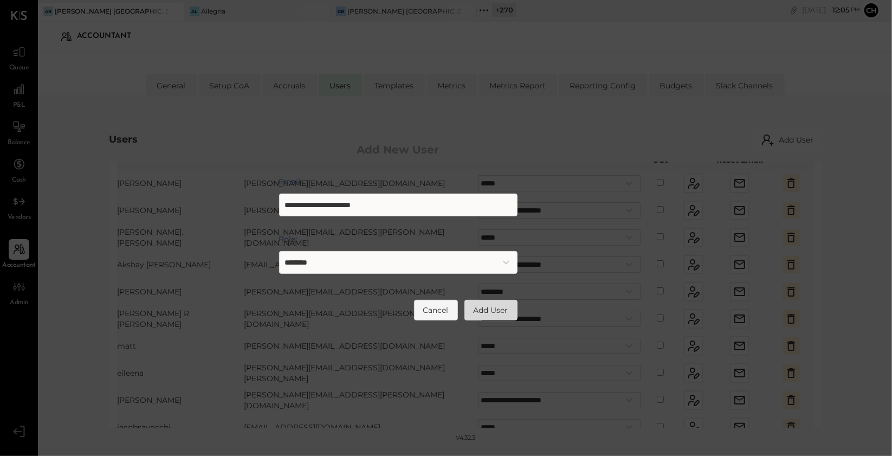
click at [480, 310] on button "Add User" at bounding box center [490, 310] width 53 height 21
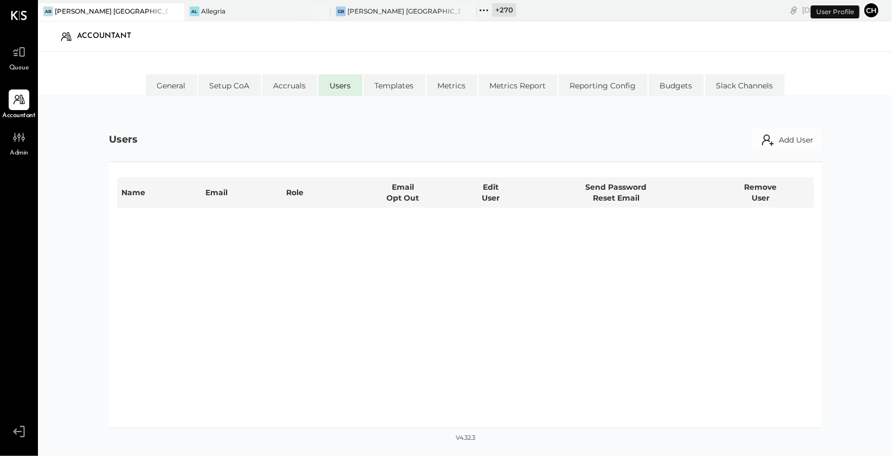
select select "*****"
select select "**********"
select select "*****"
select select "**********"
select select "********"
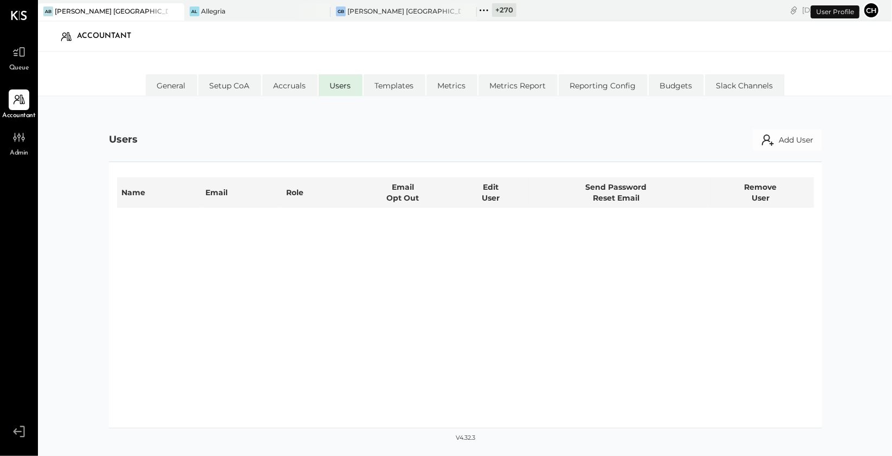
select select "**********"
select select "*****"
select select "********"
select select "**********"
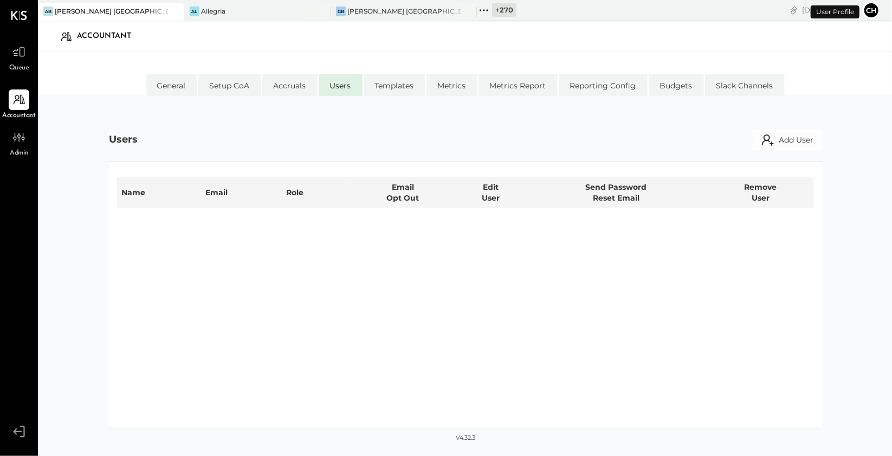
select select "*****"
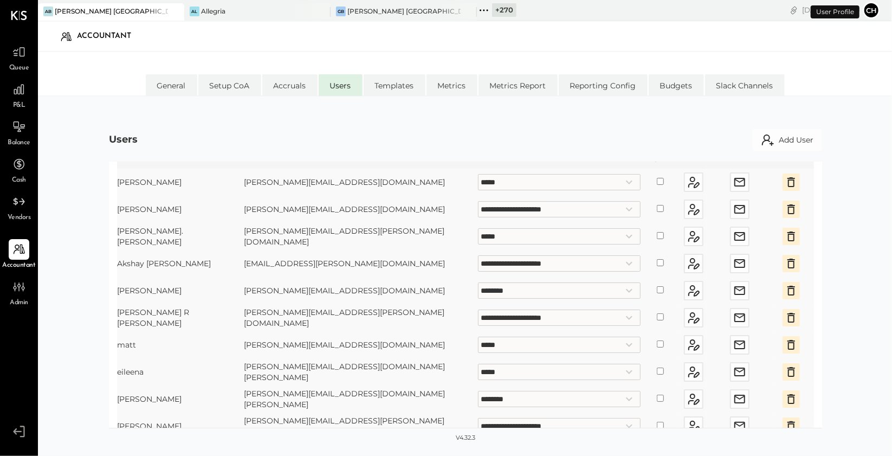
scroll to position [76, 0]
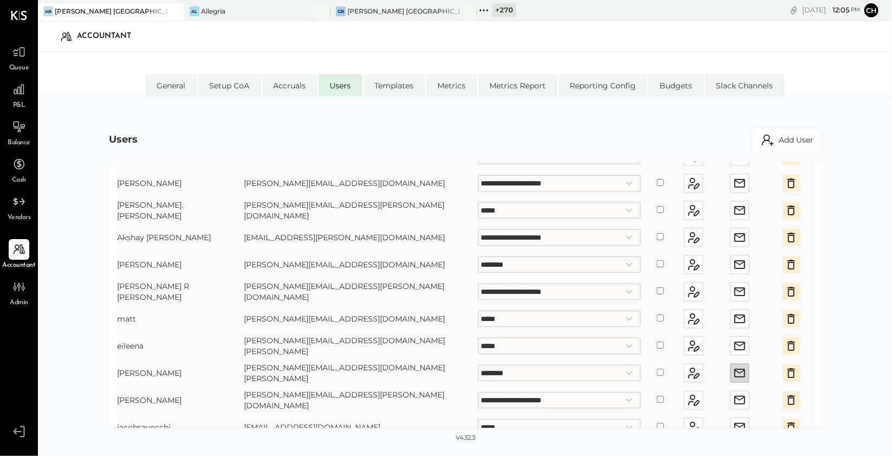
click at [733, 366] on icon "button" at bounding box center [739, 372] width 13 height 13
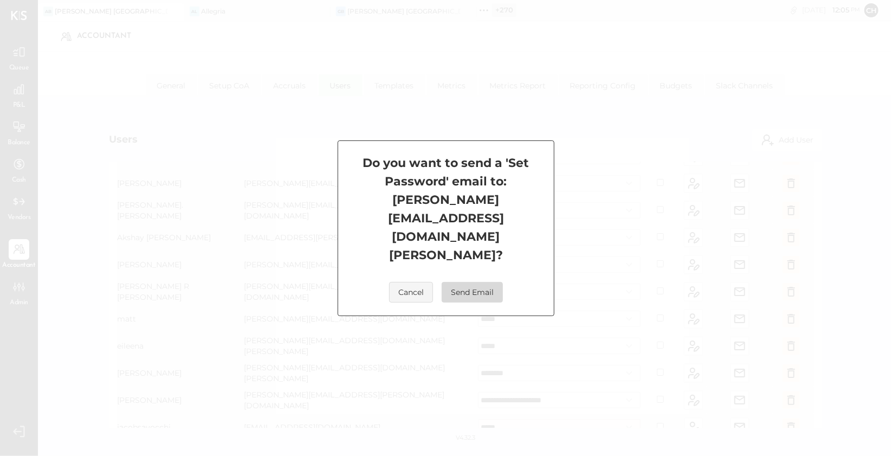
click at [481, 282] on button "Send Email" at bounding box center [471, 292] width 61 height 21
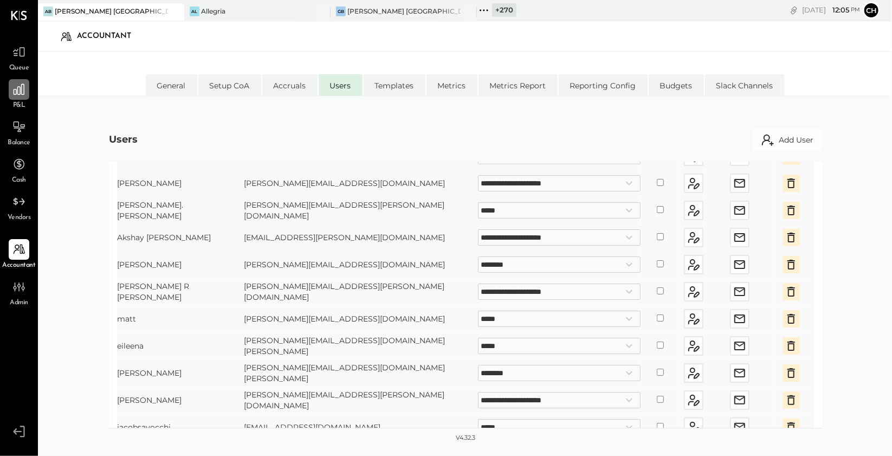
click at [21, 92] on icon at bounding box center [19, 89] width 14 height 14
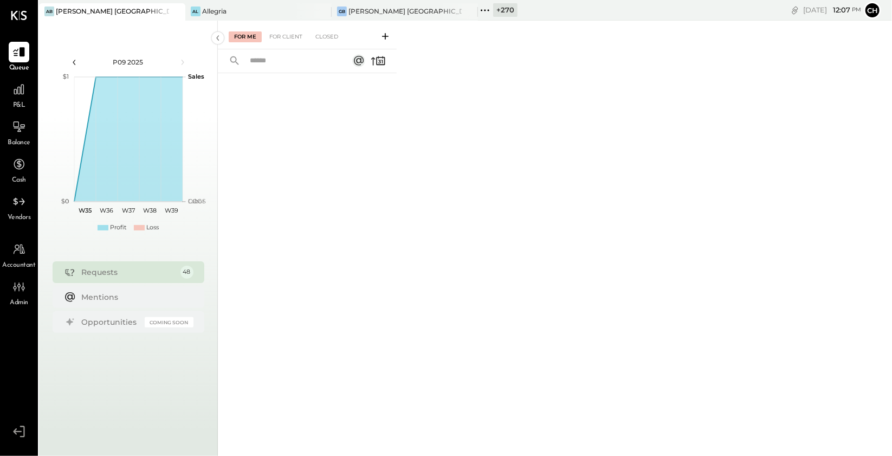
click at [73, 63] on icon at bounding box center [74, 62] width 3 height 5
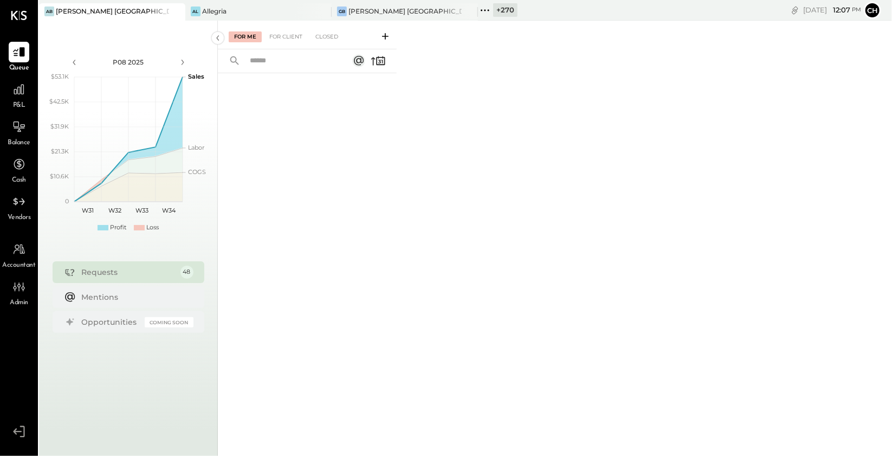
click at [384, 33] on icon at bounding box center [385, 36] width 11 height 11
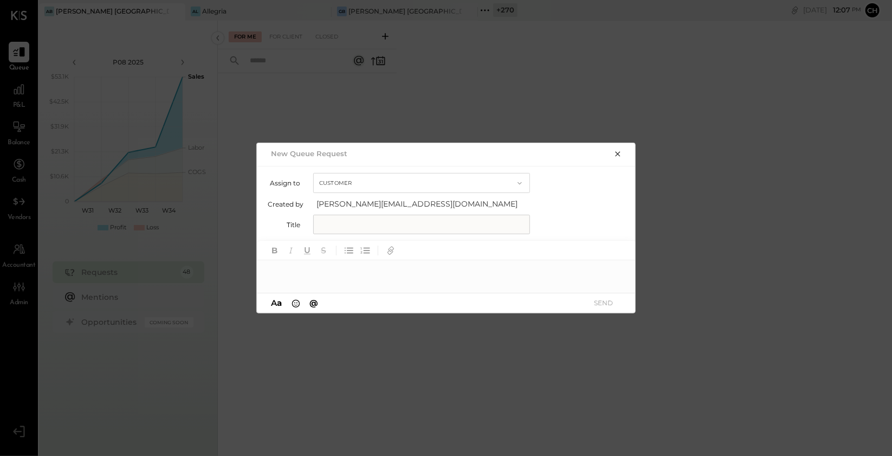
click at [618, 158] on icon "button" at bounding box center [617, 154] width 9 height 9
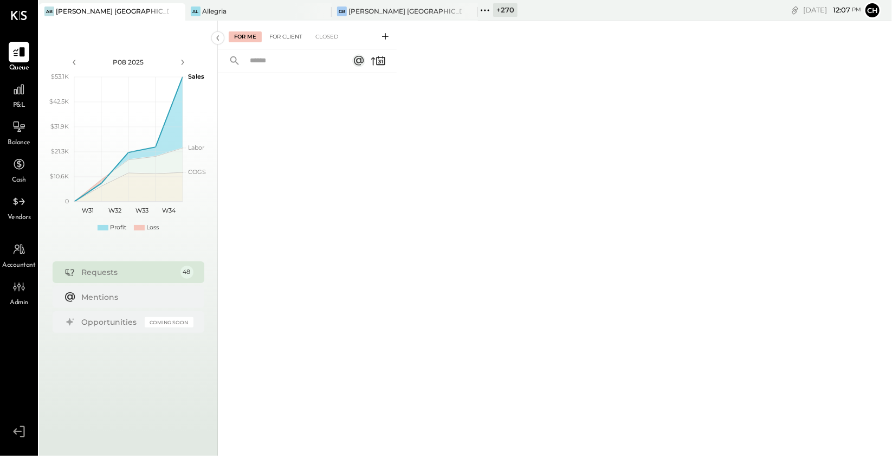
click at [288, 40] on div "For Client" at bounding box center [286, 36] width 44 height 11
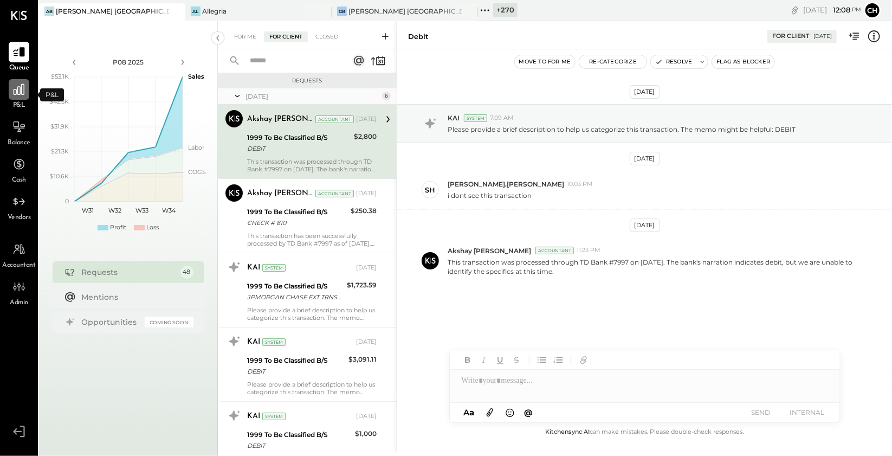
click at [23, 94] on icon at bounding box center [19, 89] width 11 height 11
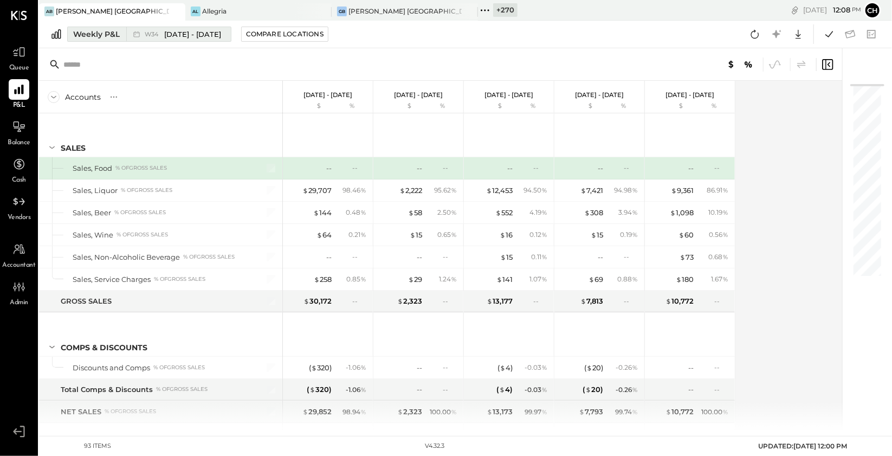
click at [210, 34] on span "[DATE] - [DATE]" at bounding box center [192, 34] width 57 height 10
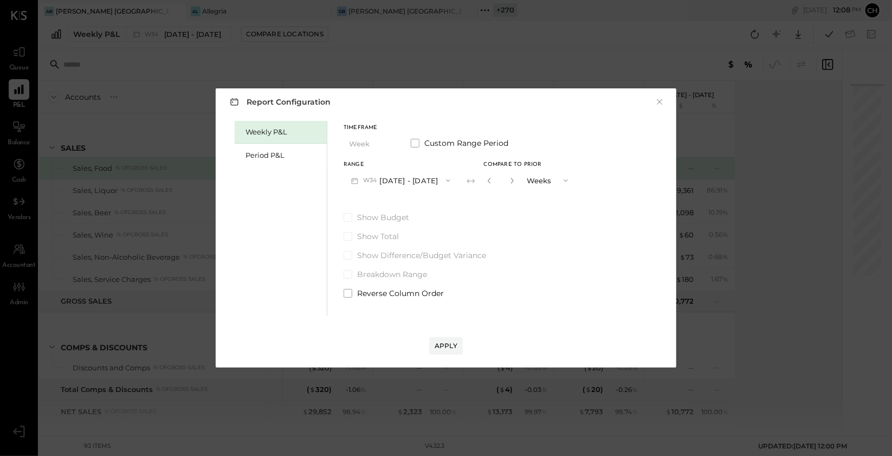
click at [447, 179] on icon "button" at bounding box center [448, 180] width 9 height 9
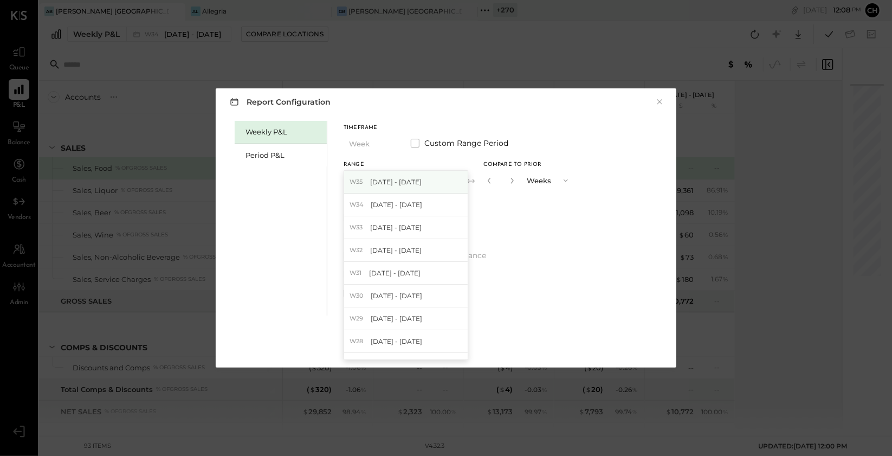
click at [421, 183] on span "Aug 25 - 31, 2025" at bounding box center [395, 181] width 51 height 9
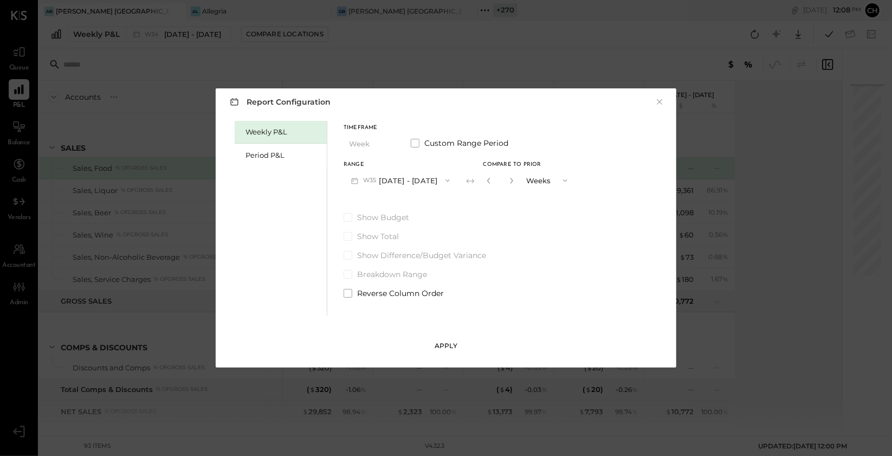
click at [446, 346] on div "Apply" at bounding box center [445, 345] width 23 height 9
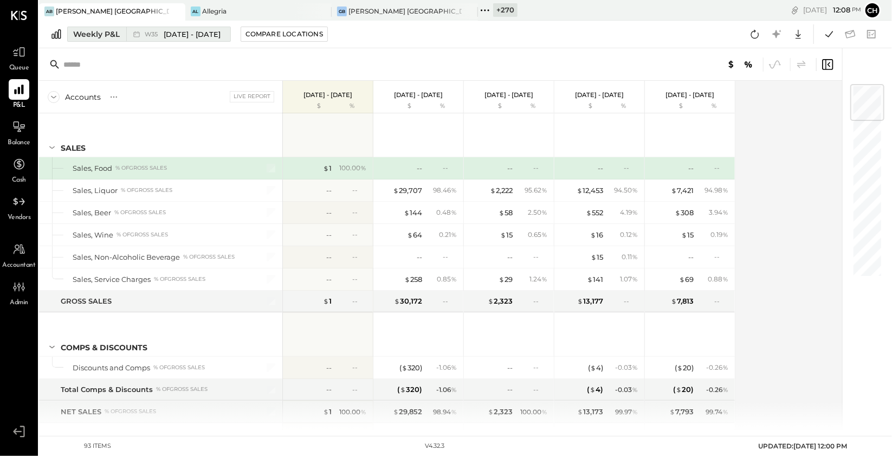
click at [164, 35] on span "Aug 25 - 31, 2025" at bounding box center [192, 34] width 57 height 10
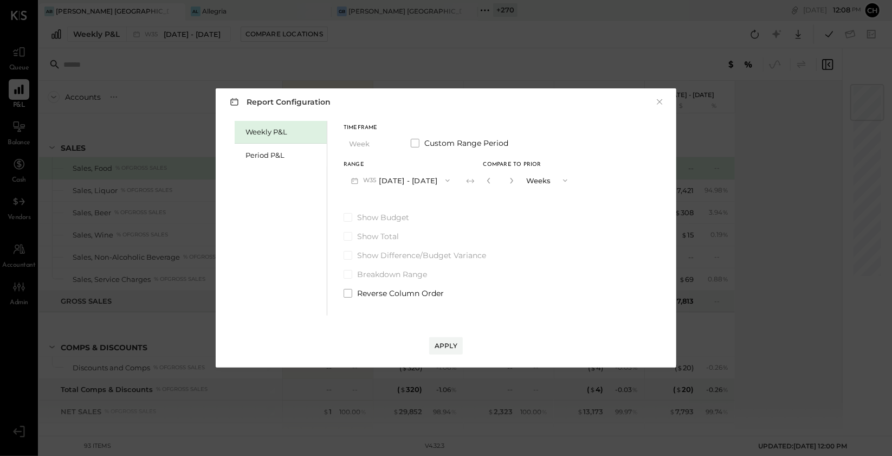
click at [399, 181] on button "W35 Aug 25 - 31, 2025" at bounding box center [400, 180] width 114 height 20
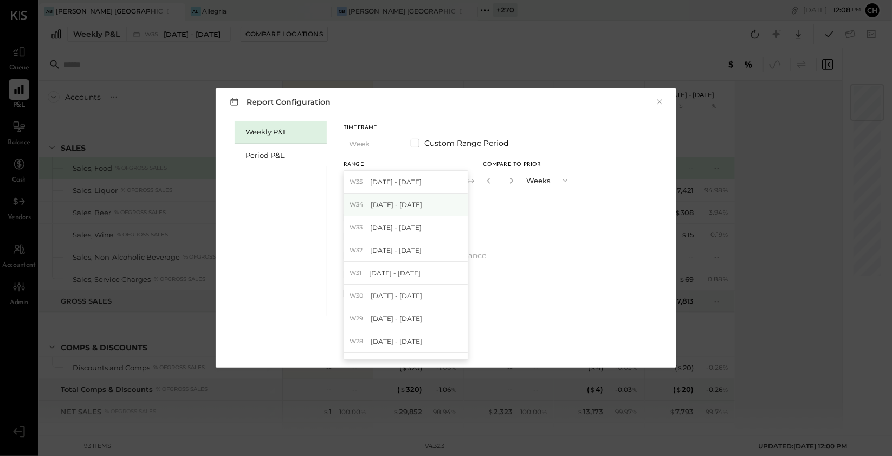
click at [403, 198] on div "W34 Aug 18 - 24, 2025" at bounding box center [406, 204] width 124 height 23
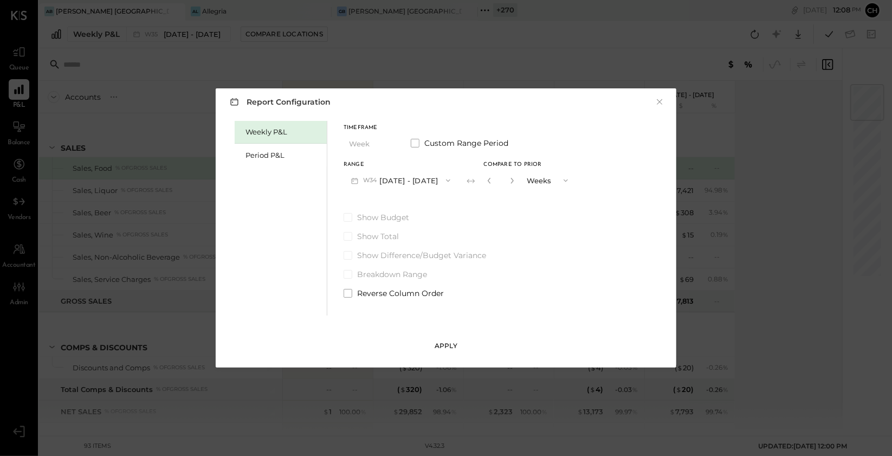
click at [446, 348] on div "Apply" at bounding box center [445, 345] width 23 height 9
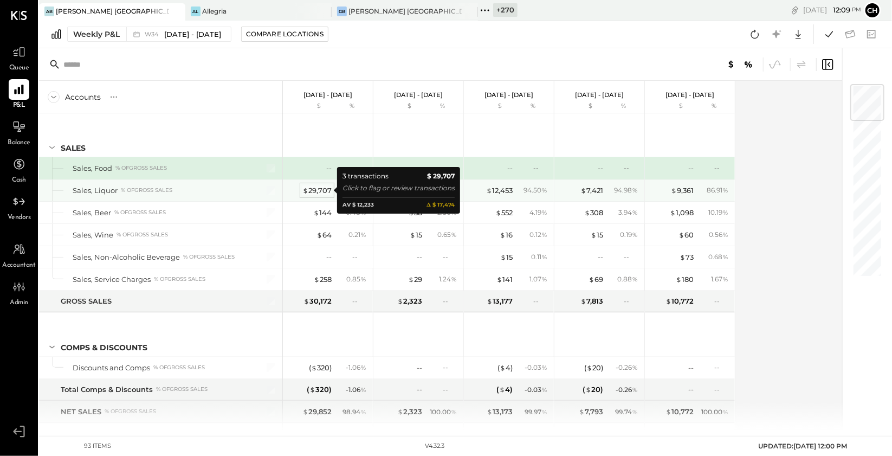
click at [319, 191] on div "$ 29,707" at bounding box center [316, 190] width 29 height 10
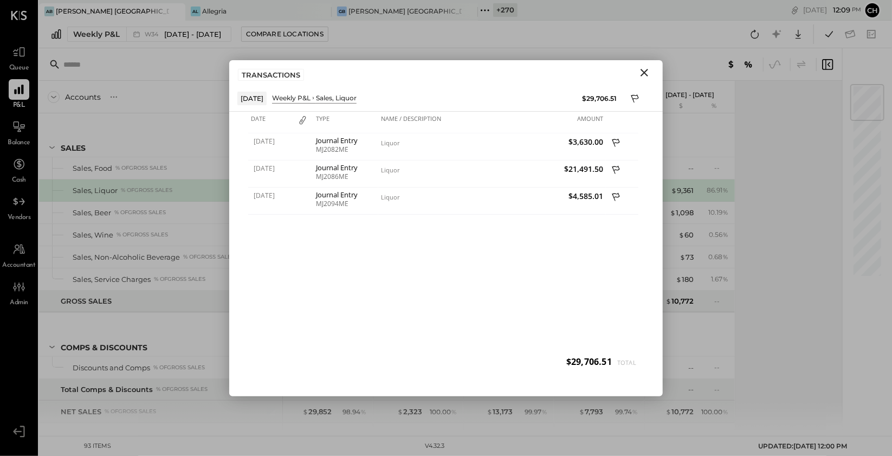
click at [646, 72] on icon "Close" at bounding box center [644, 72] width 13 height 13
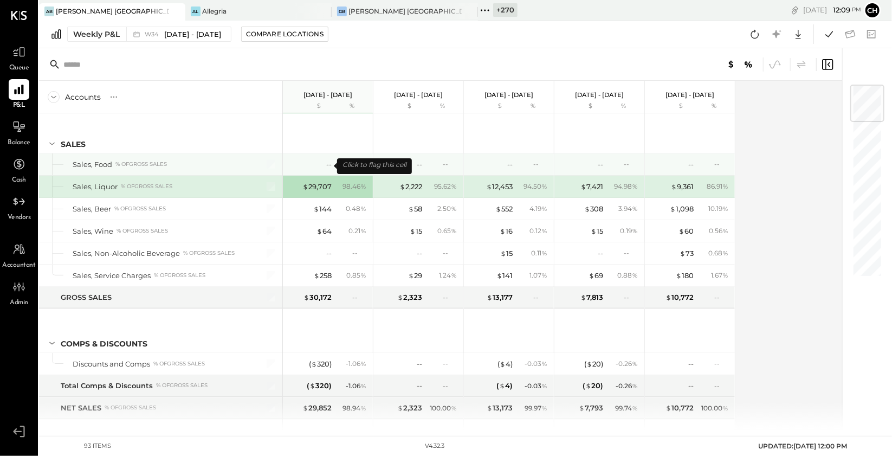
scroll to position [5, 0]
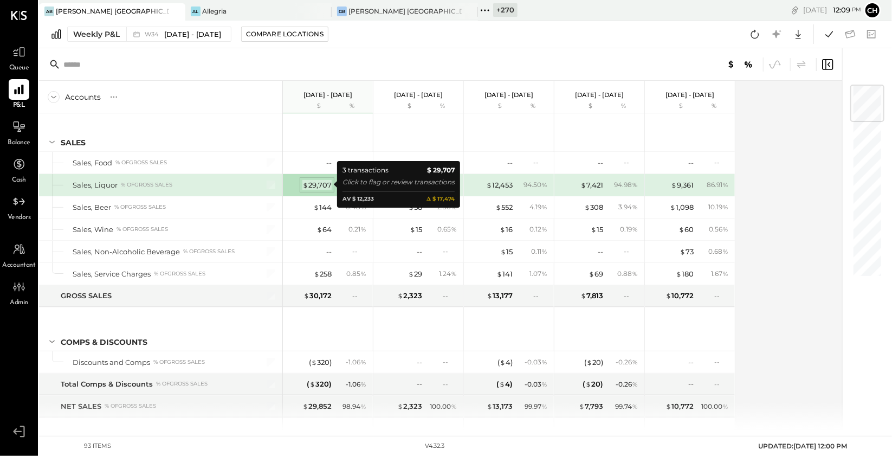
click at [322, 184] on div "$ 29,707" at bounding box center [316, 185] width 29 height 10
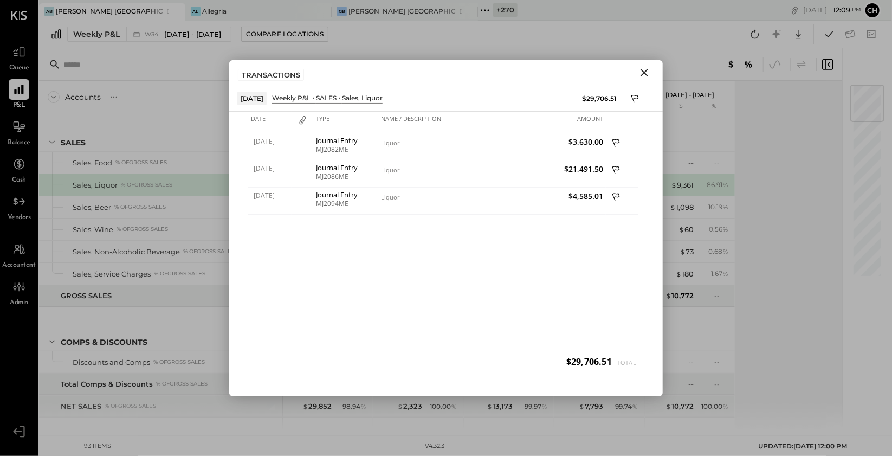
click at [646, 70] on icon "Close" at bounding box center [644, 73] width 8 height 8
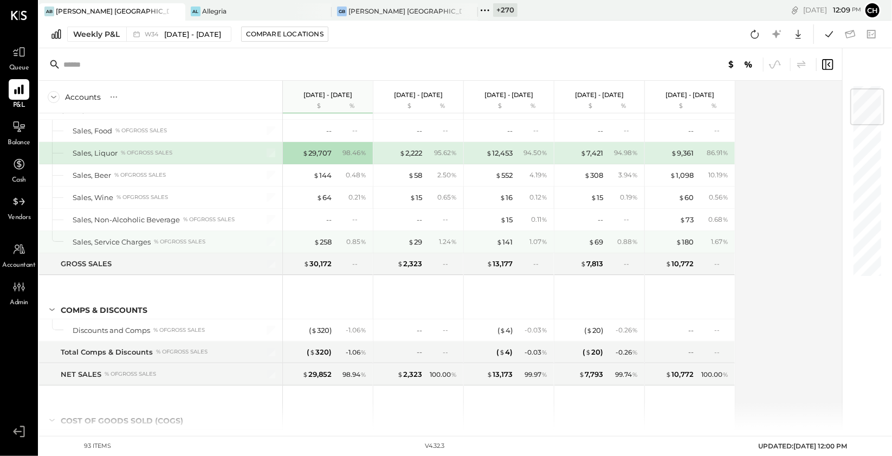
scroll to position [70, 0]
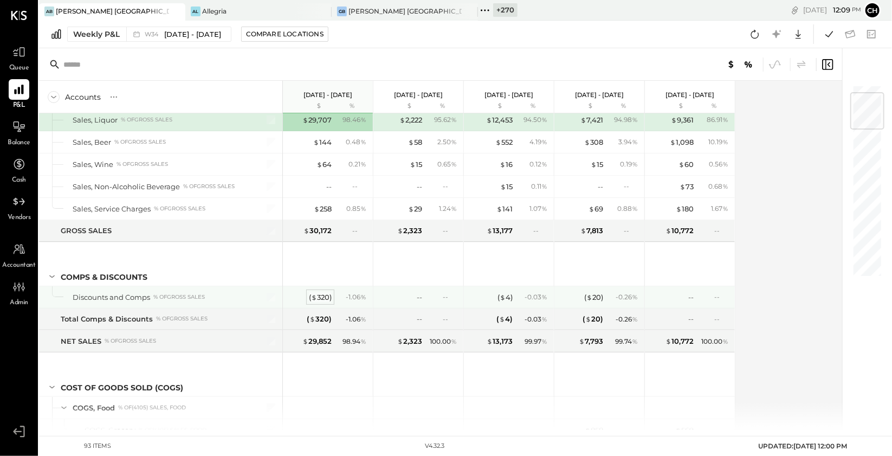
click at [322, 297] on div "( $ 320 )" at bounding box center [320, 297] width 23 height 10
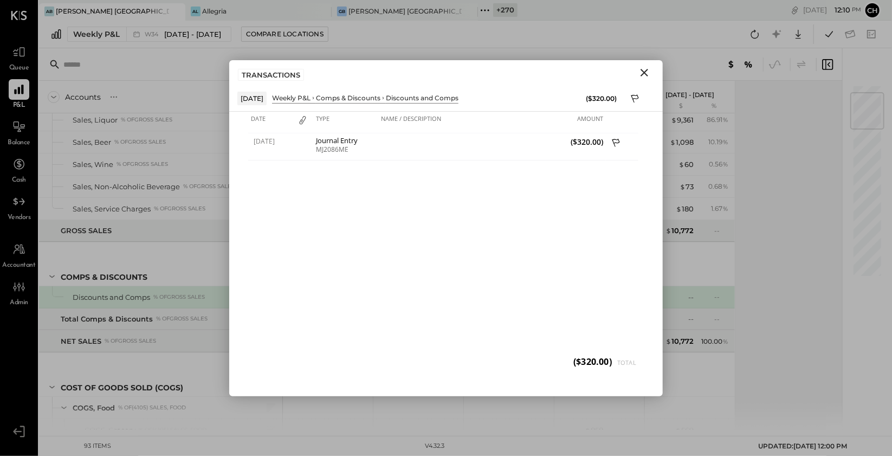
click at [645, 74] on icon "Close" at bounding box center [644, 72] width 13 height 13
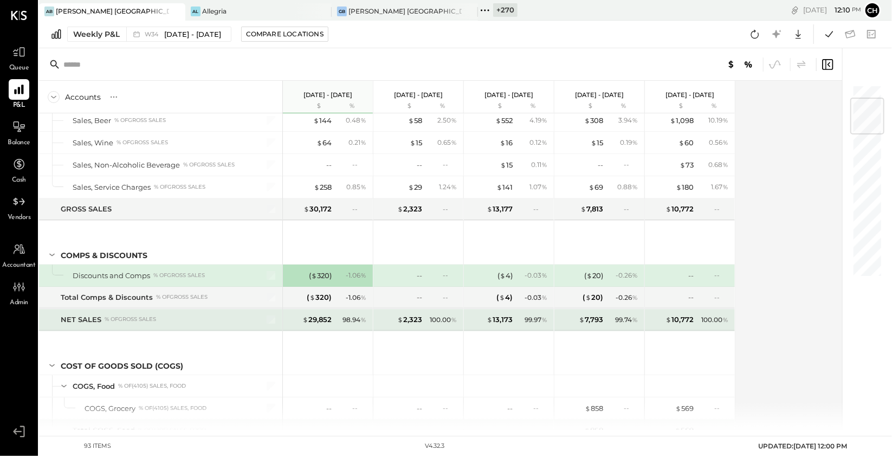
scroll to position [114, 0]
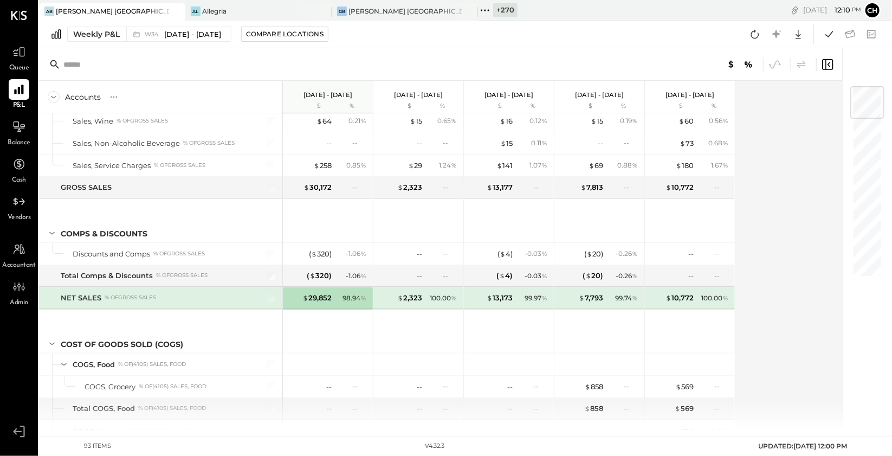
scroll to position [40, 0]
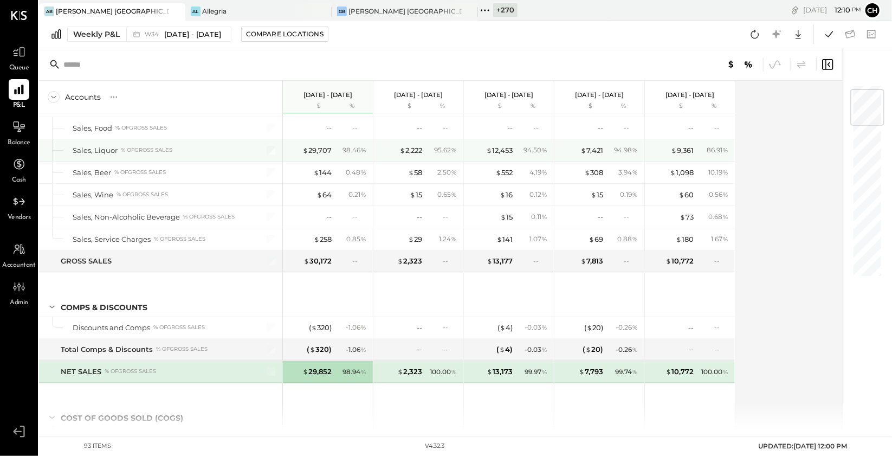
click at [268, 155] on div at bounding box center [264, 150] width 27 height 22
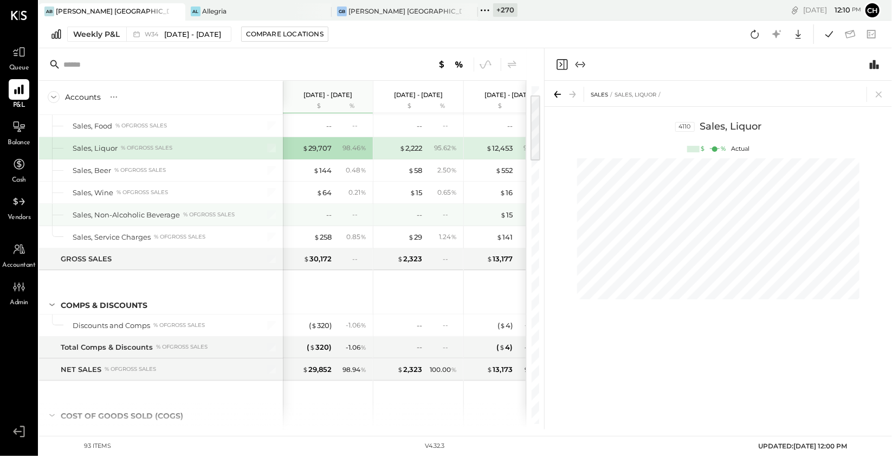
scroll to position [44, 0]
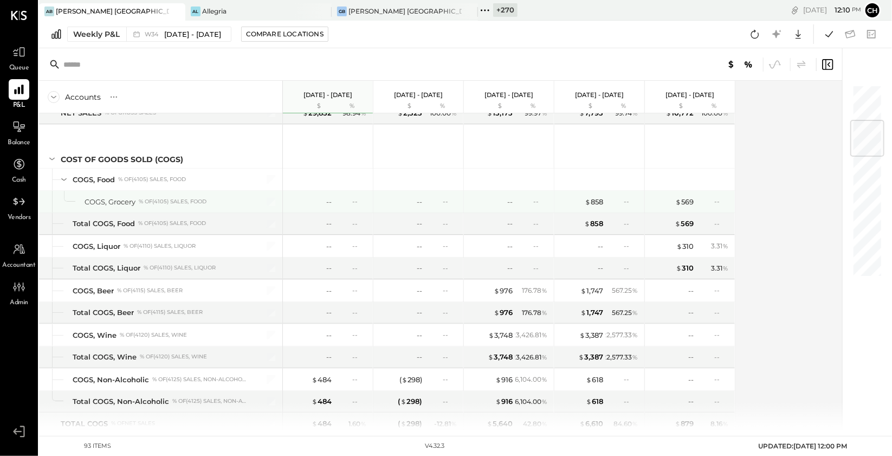
scroll to position [323, 0]
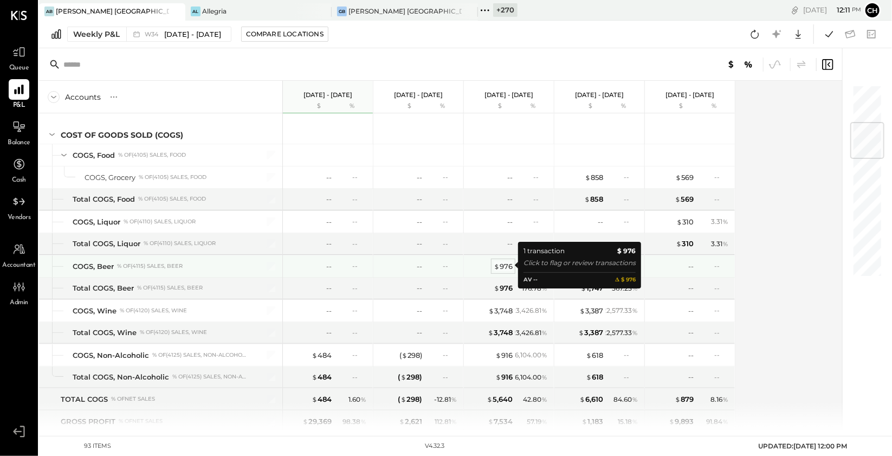
click at [508, 263] on div "$ 976" at bounding box center [502, 266] width 19 height 10
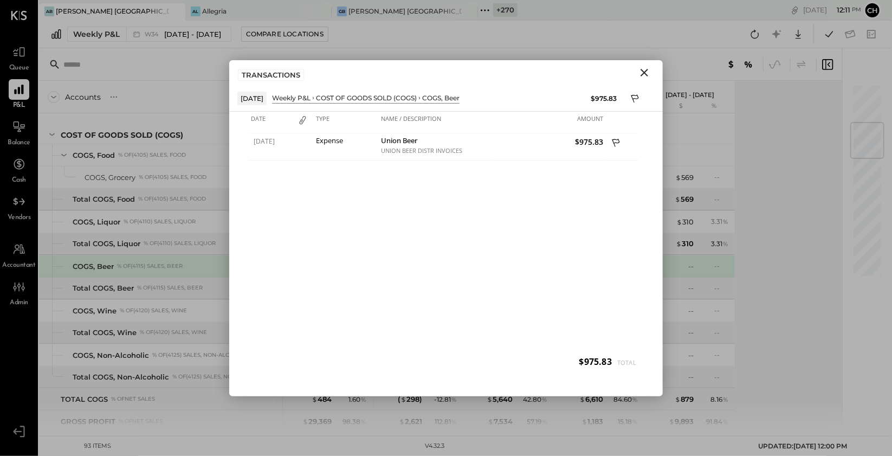
click at [644, 72] on icon "Close" at bounding box center [644, 73] width 8 height 8
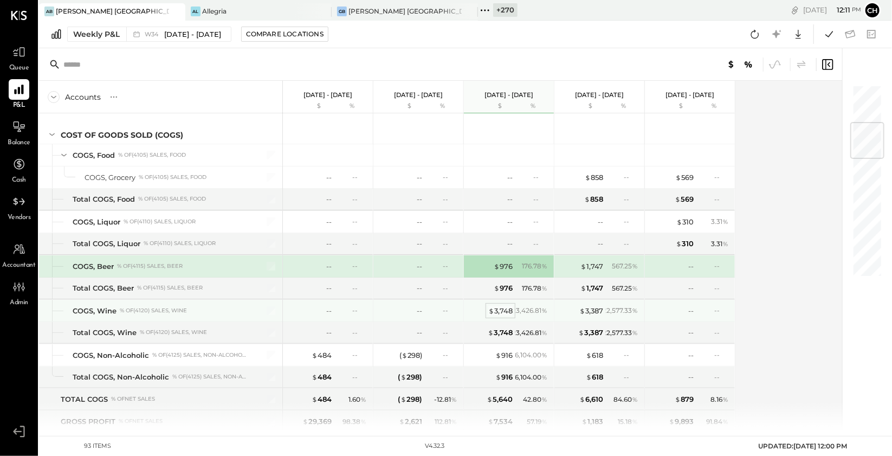
click at [502, 312] on div "$ 3,748" at bounding box center [500, 311] width 24 height 10
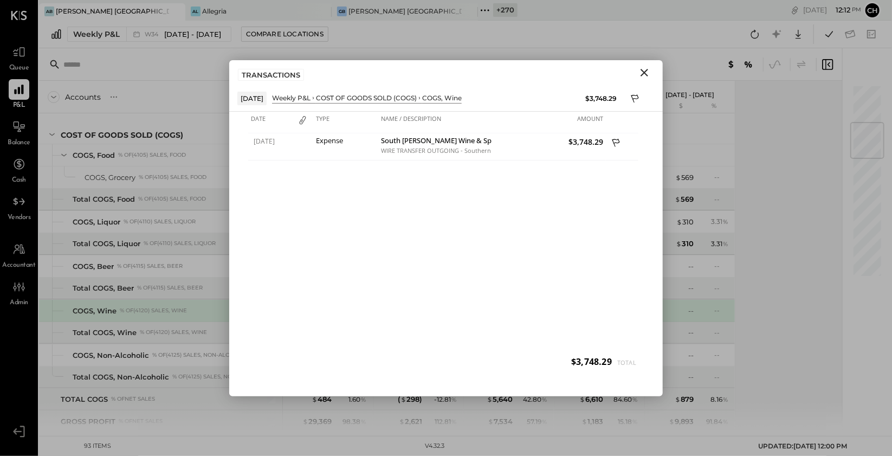
click at [645, 75] on icon "Close" at bounding box center [644, 72] width 13 height 13
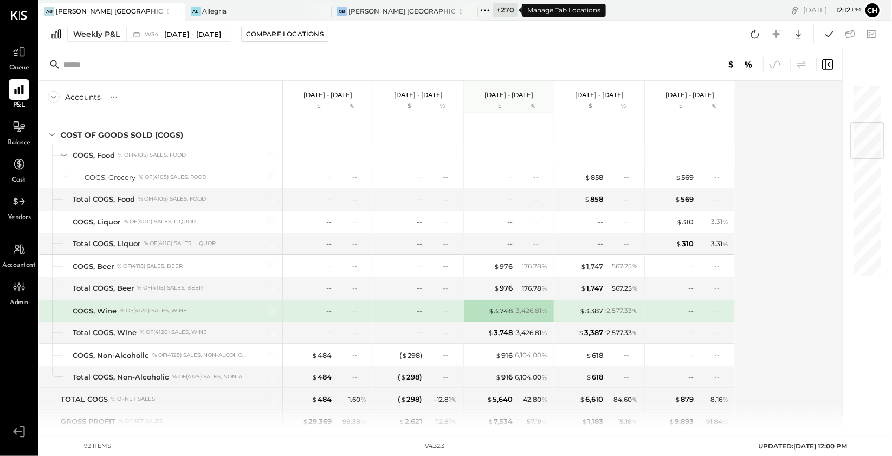
click at [485, 9] on icon at bounding box center [485, 10] width 14 height 14
click at [441, 36] on div "Weekly P&L W34 Aug 18 - 24, 2025 Compare Locations Google Sheets Excel" at bounding box center [465, 35] width 853 height 28
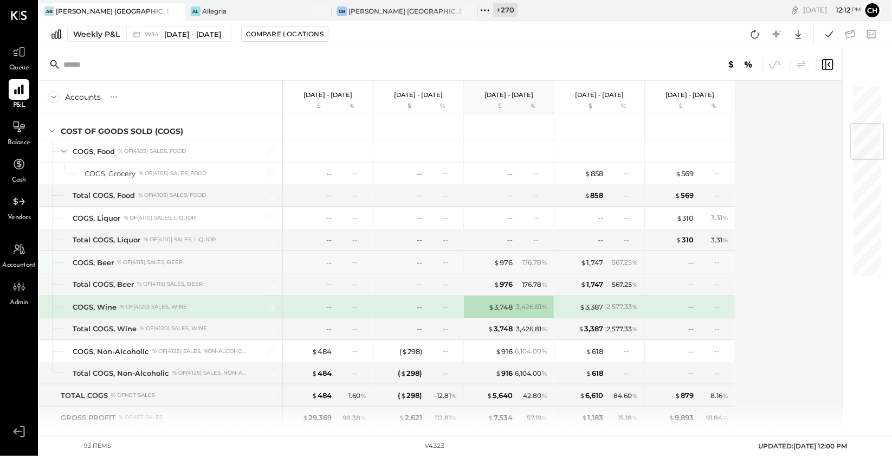
scroll to position [332, 0]
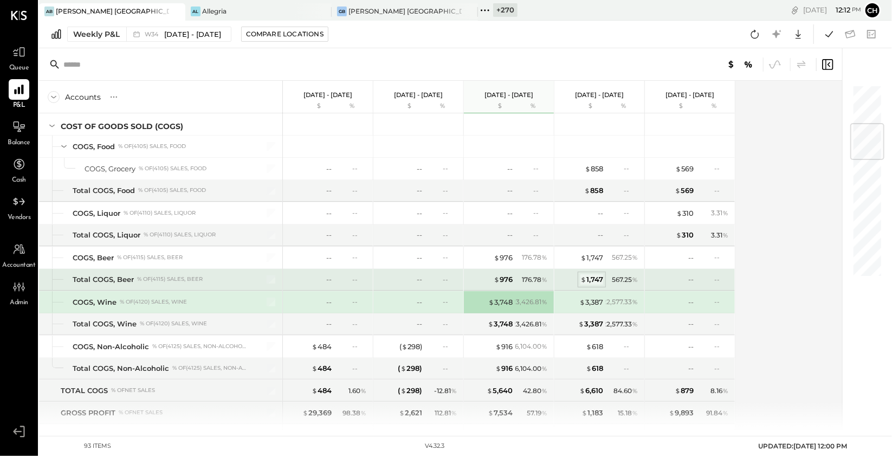
click at [591, 276] on div "$ 1,747" at bounding box center [591, 279] width 23 height 10
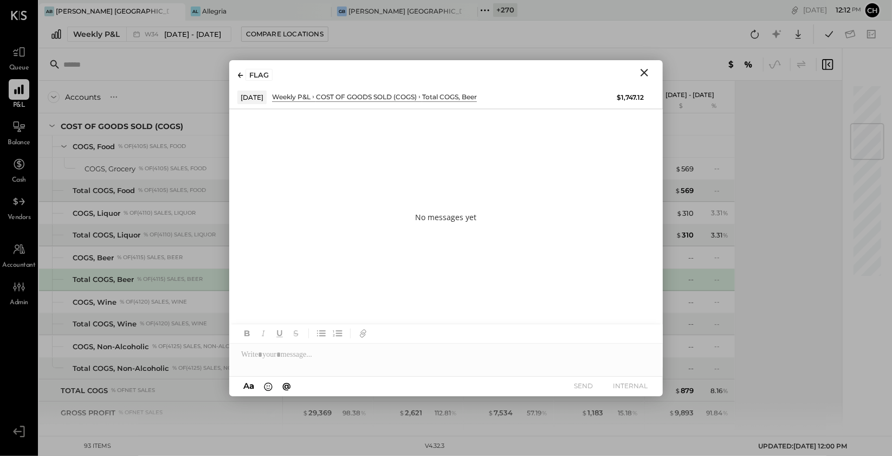
click at [645, 72] on icon "Close" at bounding box center [644, 72] width 13 height 13
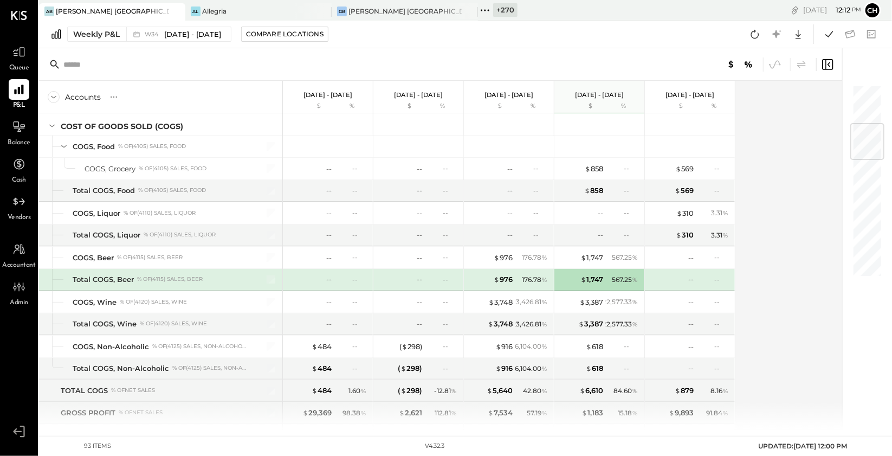
click at [488, 8] on icon at bounding box center [485, 10] width 14 height 14
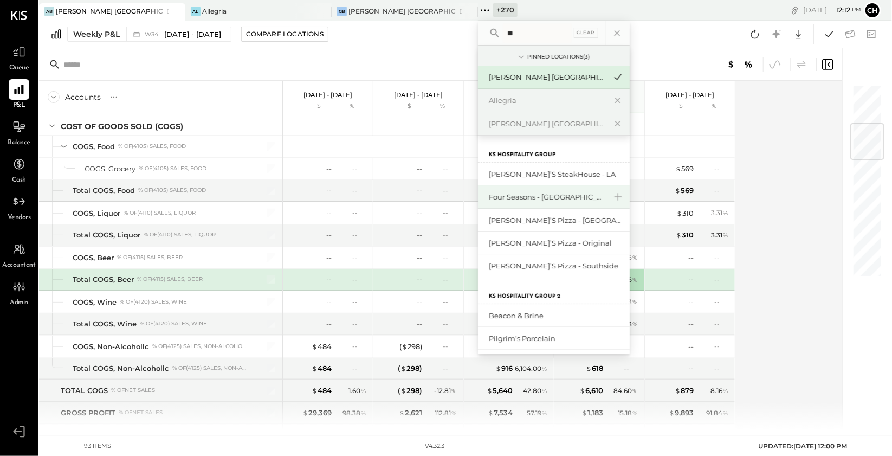
type input "**"
click at [508, 193] on div "Four Seasons - [GEOGRAPHIC_DATA]" at bounding box center [547, 197] width 117 height 10
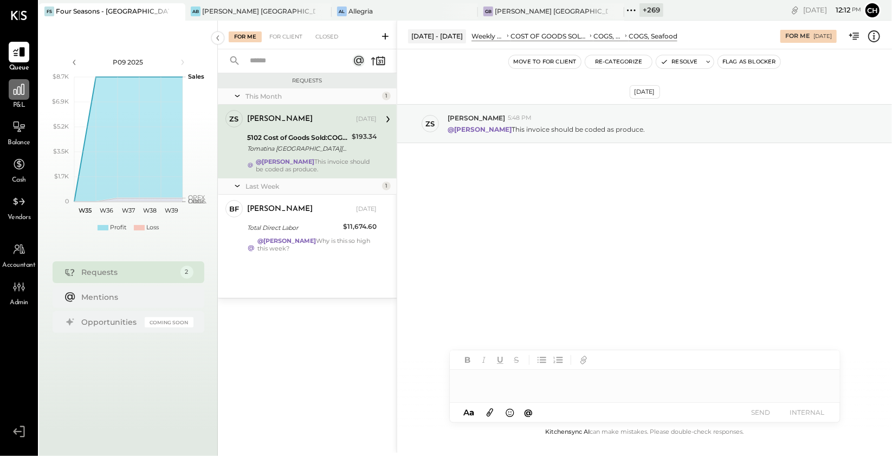
click at [24, 94] on icon at bounding box center [19, 89] width 14 height 14
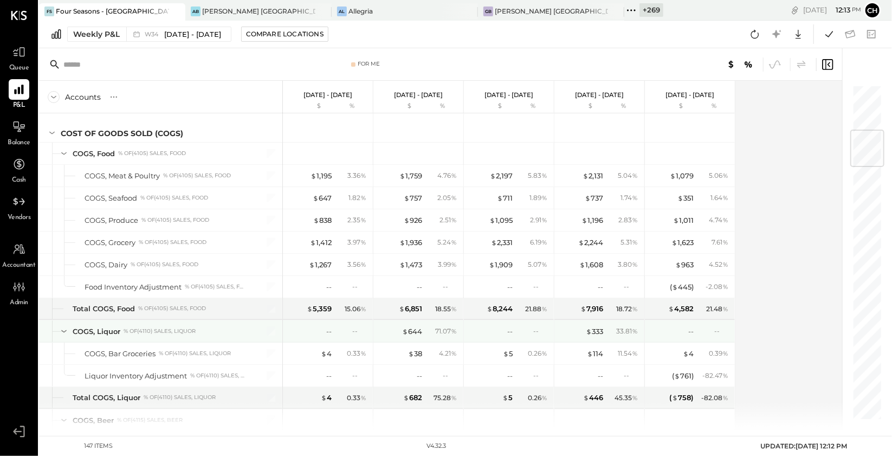
scroll to position [384, 0]
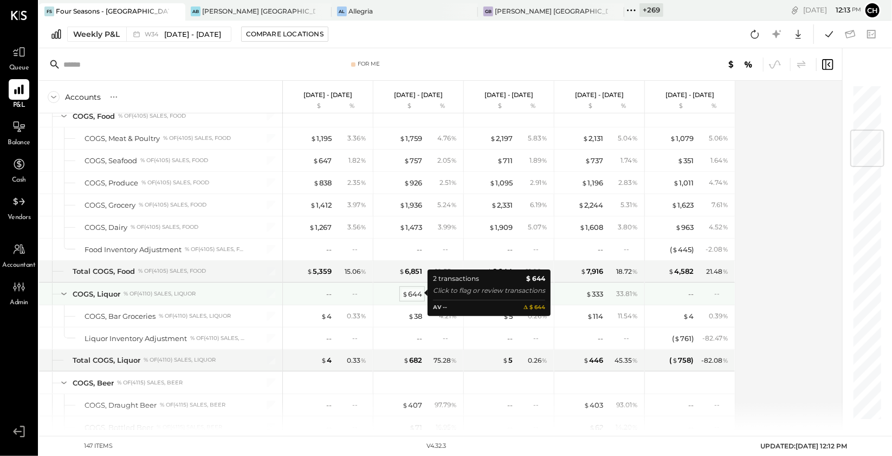
click at [414, 294] on div "$ 644" at bounding box center [412, 294] width 20 height 10
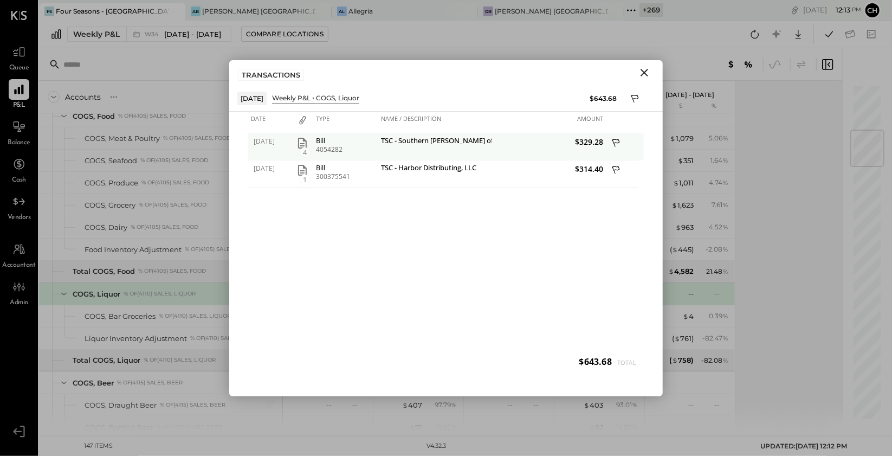
click at [306, 139] on icon "button" at bounding box center [302, 143] width 13 height 13
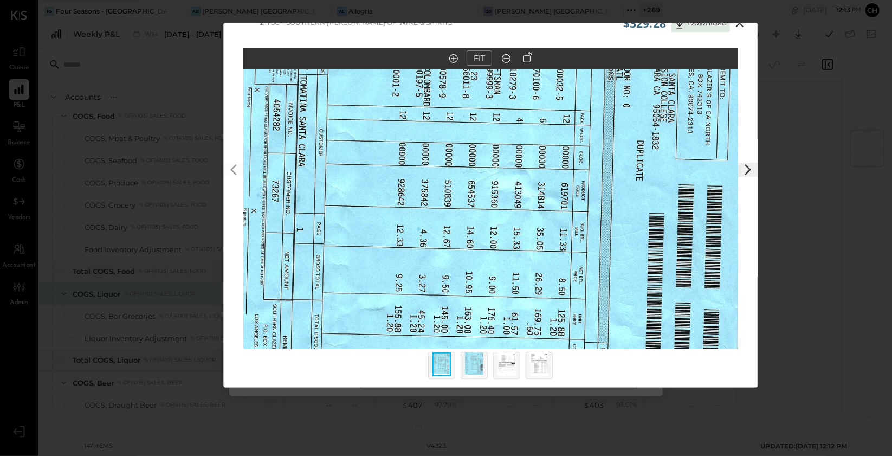
scroll to position [24, 0]
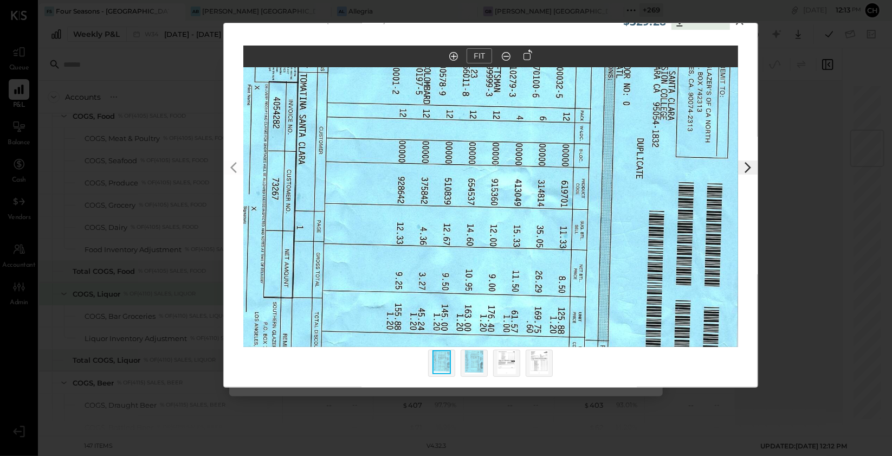
click at [480, 365] on img at bounding box center [474, 362] width 18 height 24
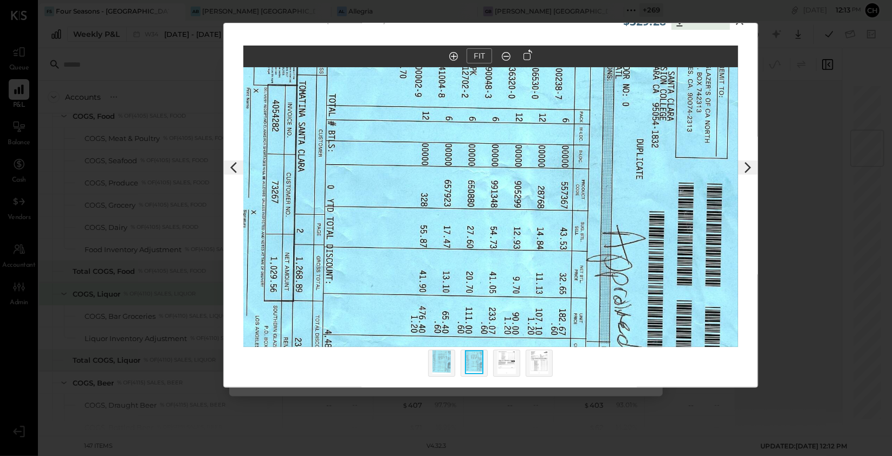
click at [503, 365] on img at bounding box center [506, 362] width 18 height 24
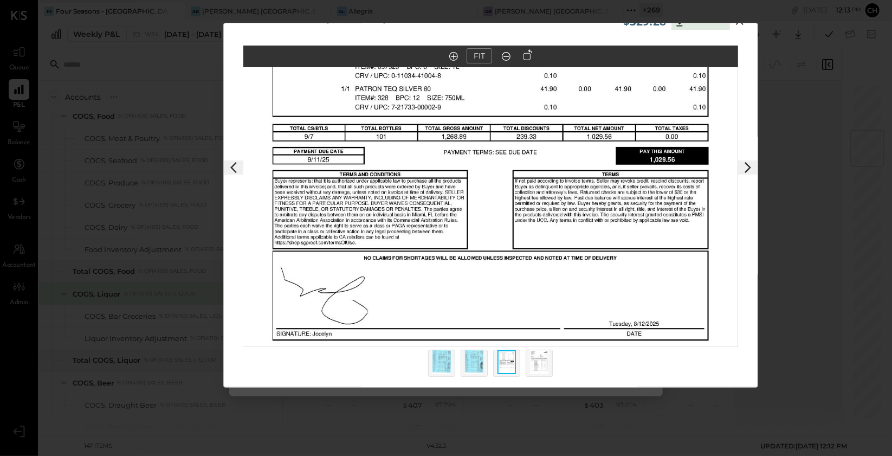
click at [538, 366] on img at bounding box center [539, 362] width 18 height 24
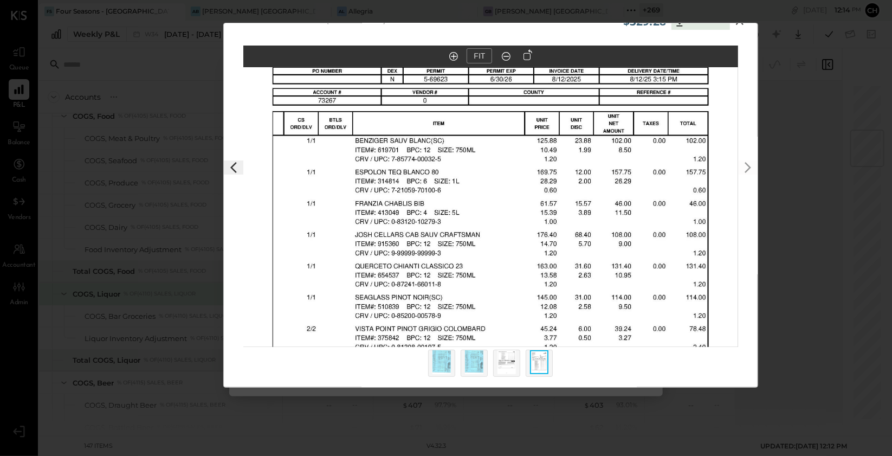
click at [446, 359] on img at bounding box center [441, 362] width 18 height 24
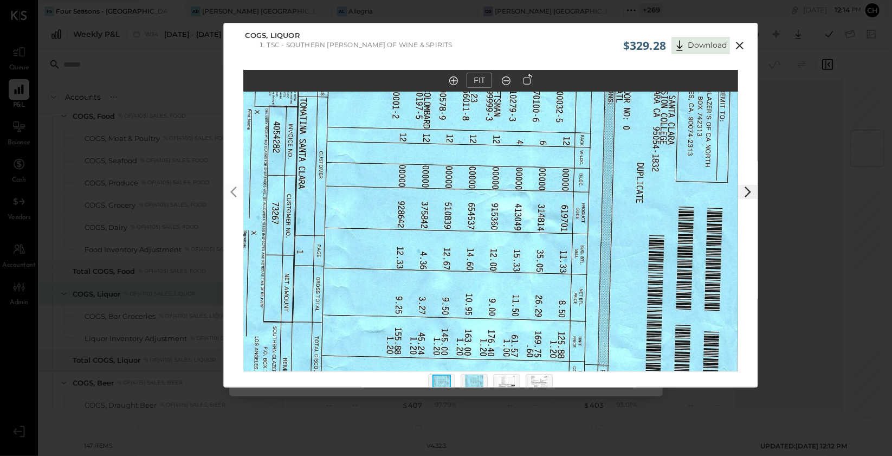
scroll to position [0, 0]
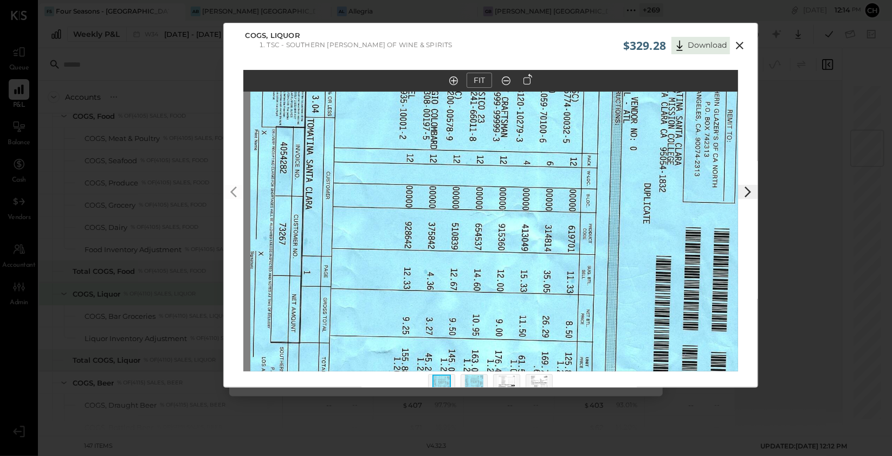
drag, startPoint x: 480, startPoint y: 228, endPoint x: 487, endPoint y: 248, distance: 21.8
click at [487, 248] on img at bounding box center [497, 226] width 495 height 699
click at [528, 80] on icon at bounding box center [527, 79] width 9 height 11
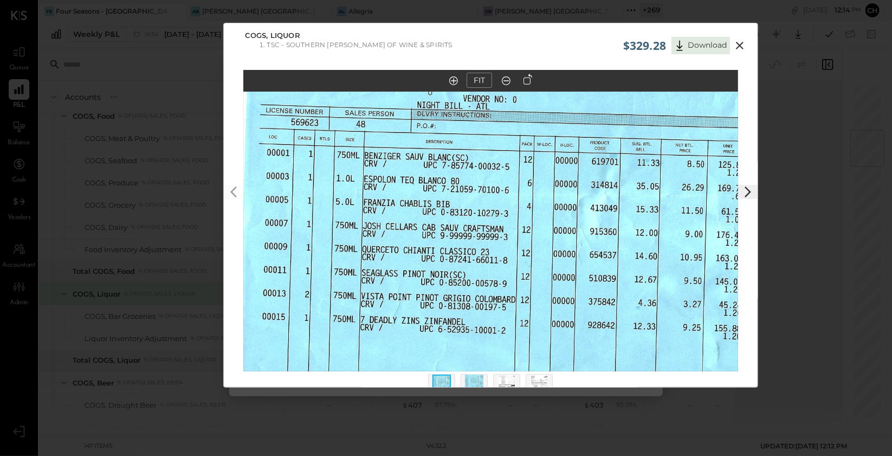
drag, startPoint x: 337, startPoint y: 197, endPoint x: 433, endPoint y: 204, distance: 96.1
click at [433, 204] on img at bounding box center [592, 235] width 699 height 495
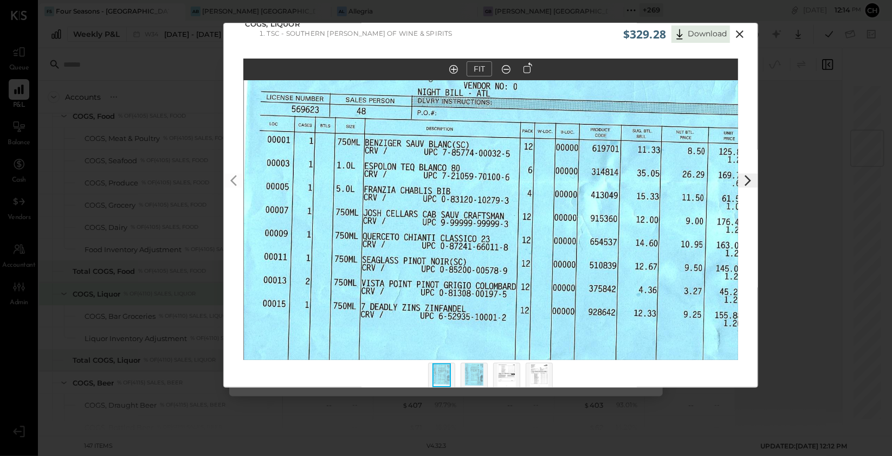
scroll to position [13, 0]
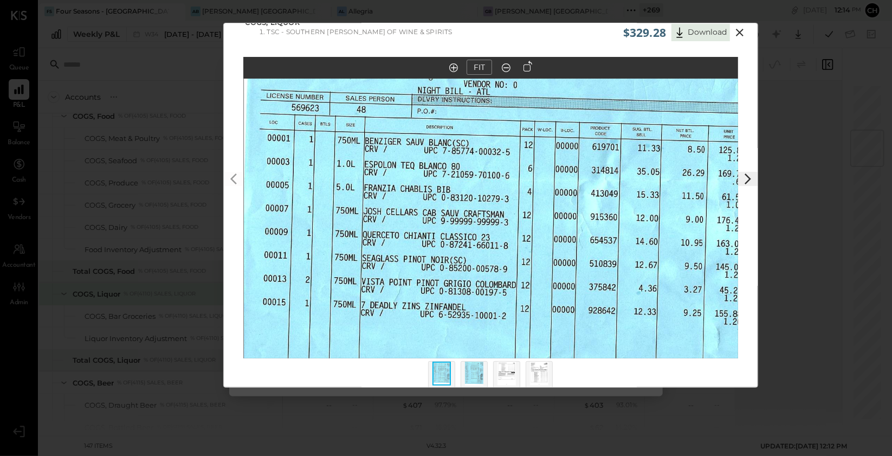
click at [481, 71] on button "FIT" at bounding box center [478, 67] width 25 height 15
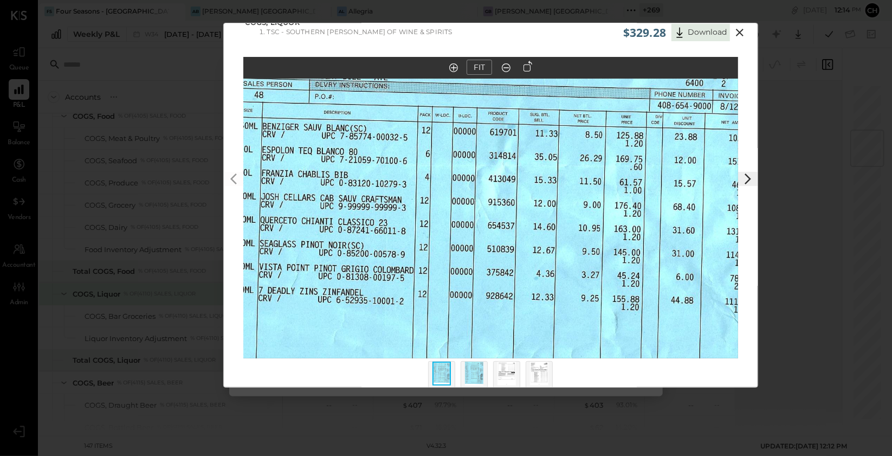
drag, startPoint x: 469, startPoint y: 252, endPoint x: 505, endPoint y: 240, distance: 38.4
click at [505, 240] on img at bounding box center [490, 206] width 699 height 495
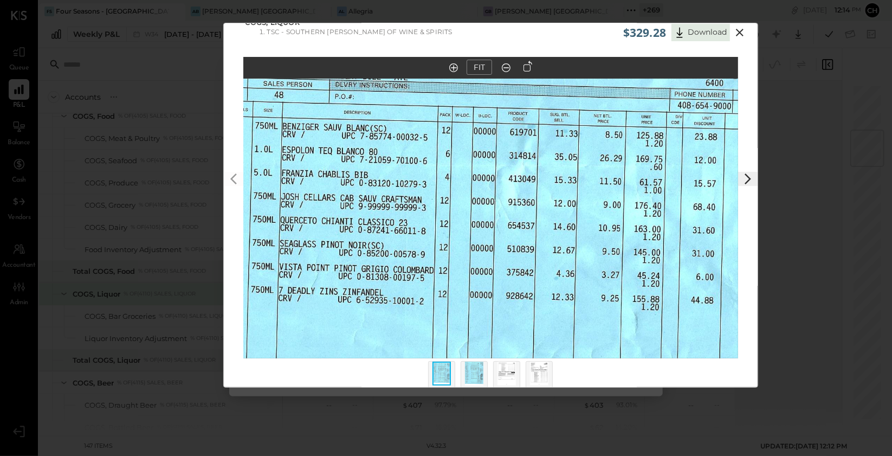
click at [739, 32] on icon at bounding box center [739, 32] width 13 height 13
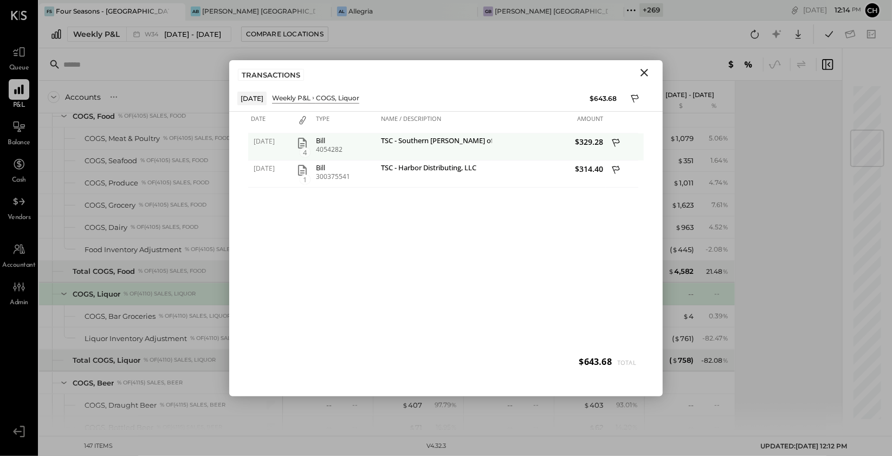
click at [452, 139] on div "TSC - Southern Glazer's of Wine & Spirits" at bounding box center [435, 142] width 108 height 10
click at [302, 142] on icon "button" at bounding box center [302, 143] width 13 height 13
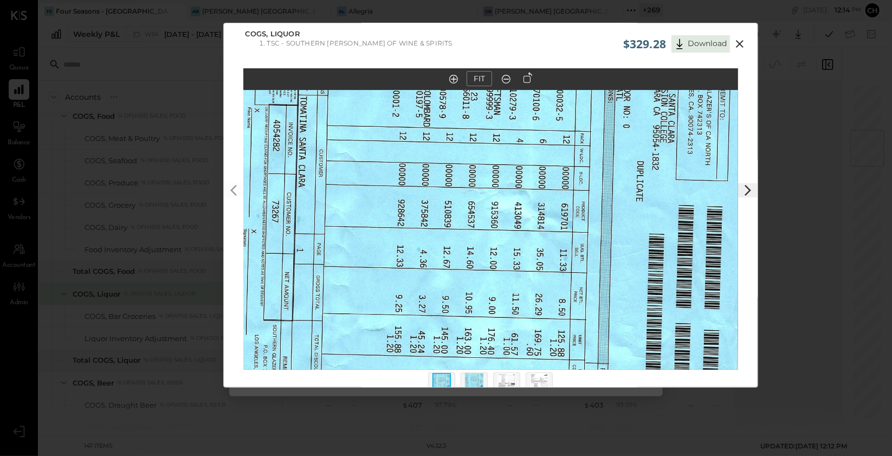
scroll to position [0, 0]
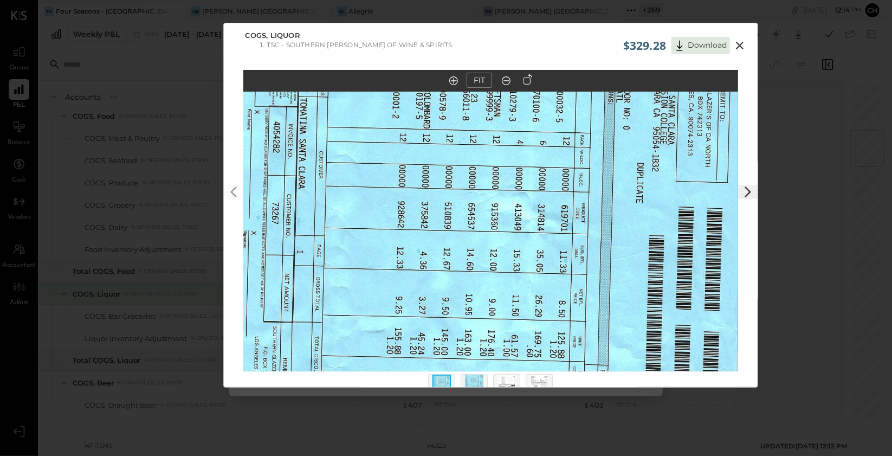
click at [528, 80] on icon at bounding box center [527, 79] width 9 height 11
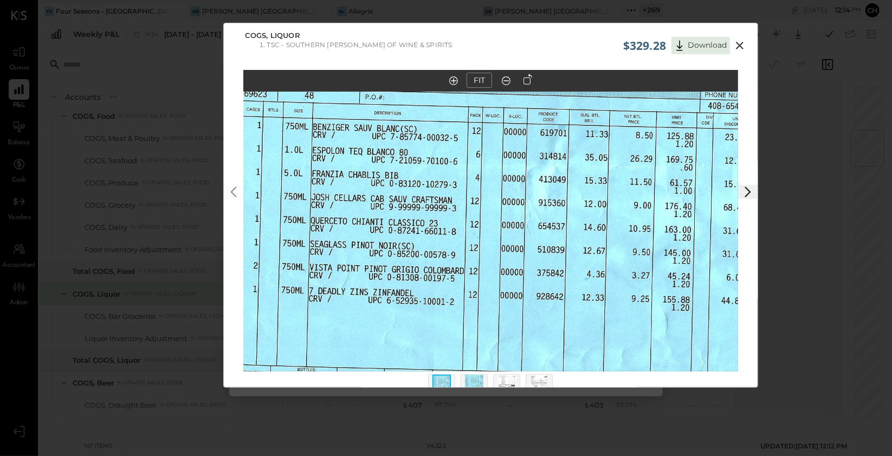
drag, startPoint x: 282, startPoint y: 177, endPoint x: 336, endPoint y: 179, distance: 54.2
click at [336, 178] on img at bounding box center [541, 206] width 699 height 495
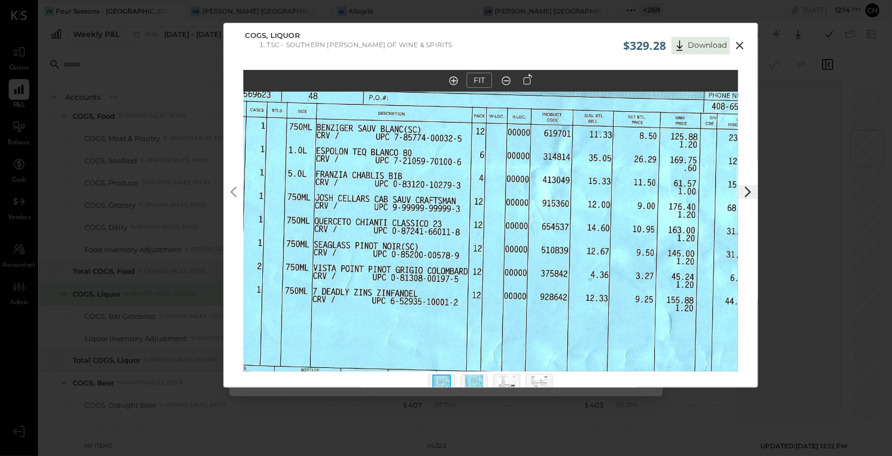
click at [737, 40] on icon at bounding box center [739, 45] width 13 height 13
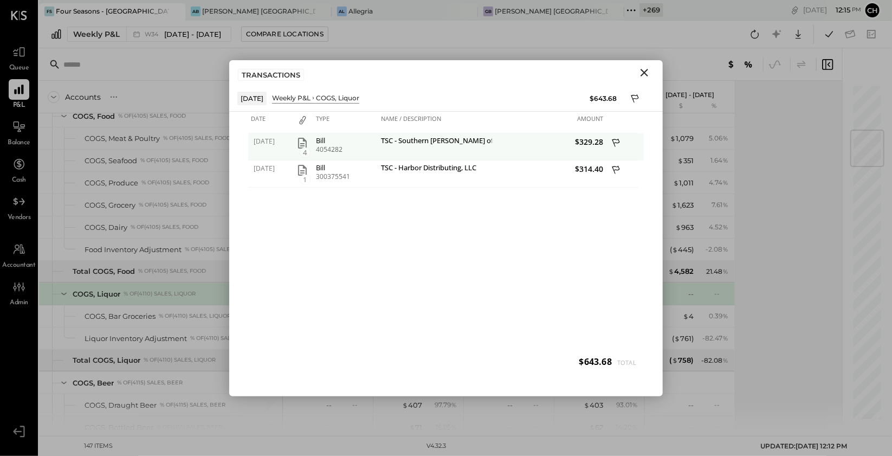
click at [614, 140] on icon at bounding box center [617, 144] width 10 height 14
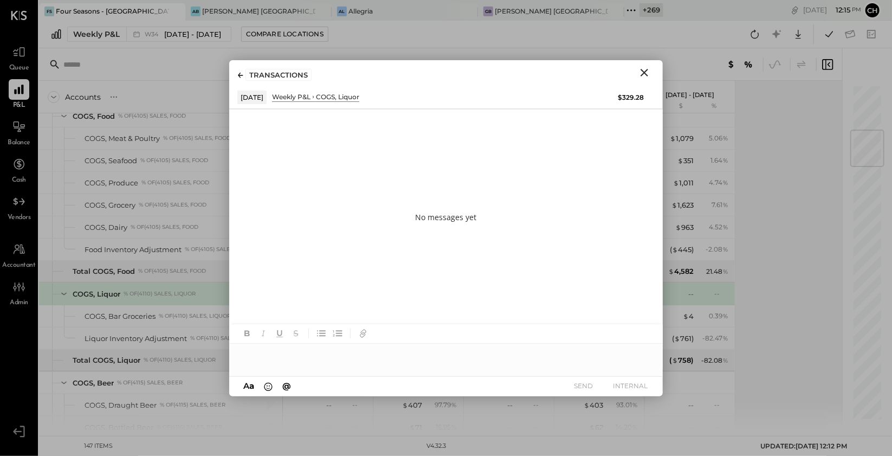
click at [406, 356] on div at bounding box center [445, 354] width 433 height 22
drag, startPoint x: 414, startPoint y: 353, endPoint x: 216, endPoint y: 345, distance: 198.9
click at [216, 345] on div "For Me Accounts S % GL Aug 18 - 24, 2025 $ % Aug 11 - 17, 2025 $ % Aug 4 - 10, …" at bounding box center [465, 238] width 853 height 381
click at [645, 72] on icon "Close" at bounding box center [644, 72] width 13 height 13
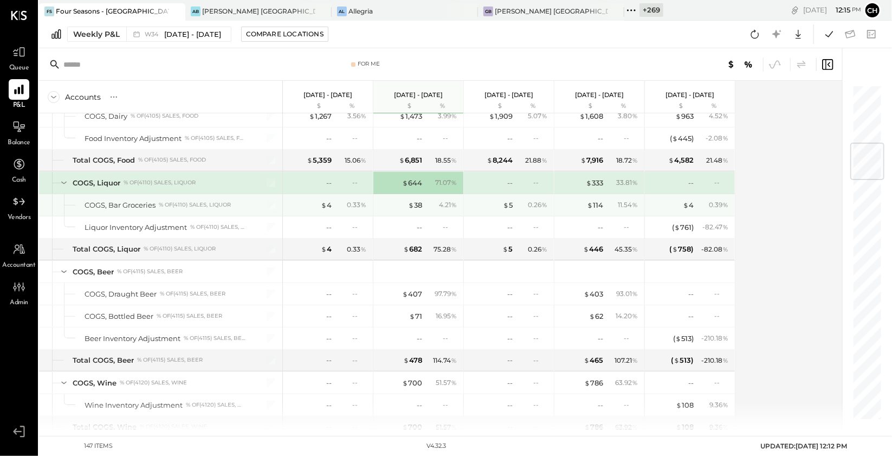
scroll to position [514, 0]
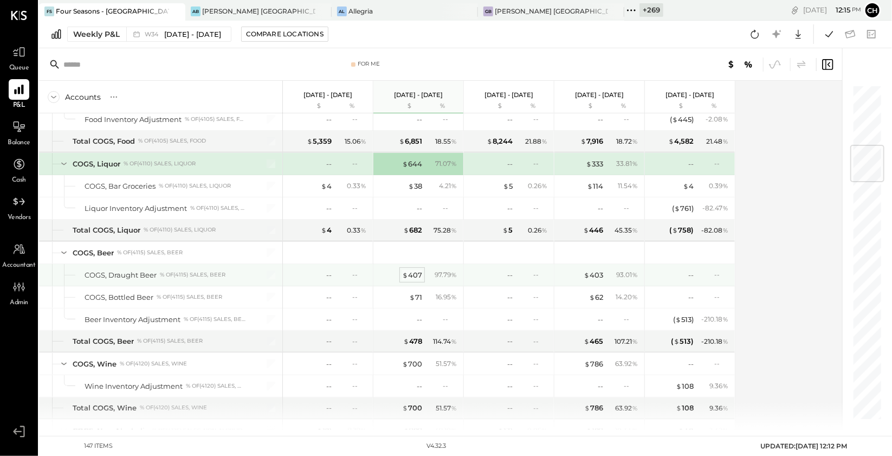
click at [420, 274] on div "$ 407" at bounding box center [412, 275] width 20 height 10
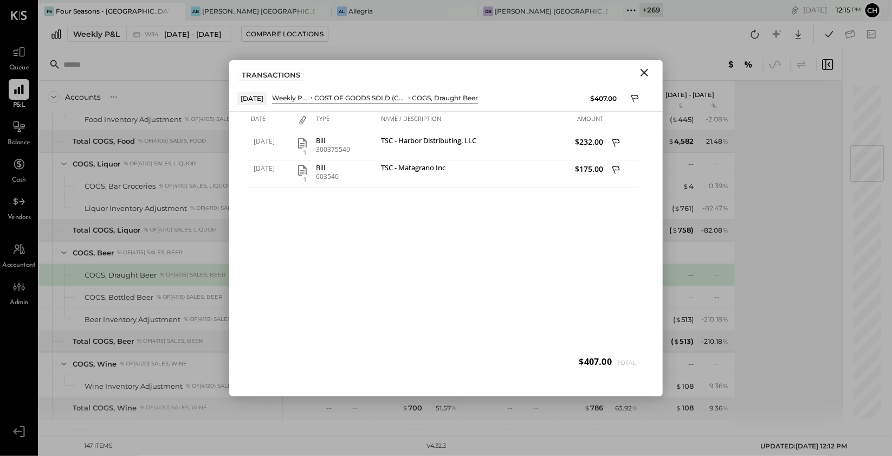
click at [648, 70] on icon "Close" at bounding box center [644, 72] width 13 height 13
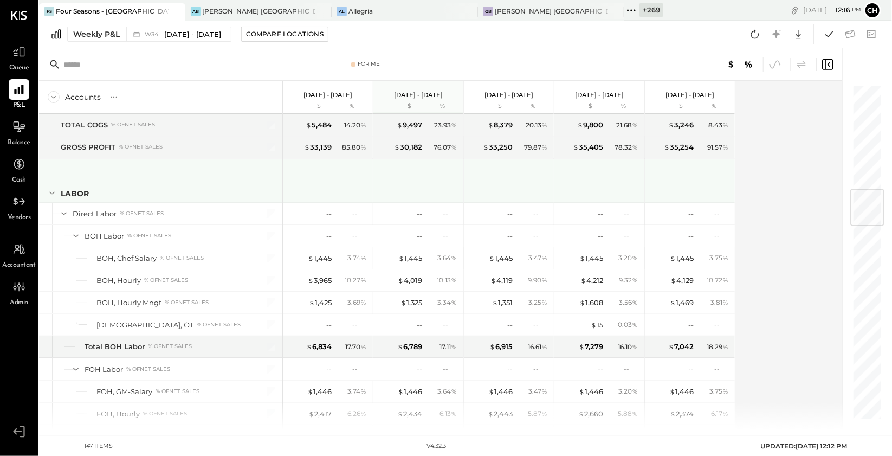
scroll to position [906, 0]
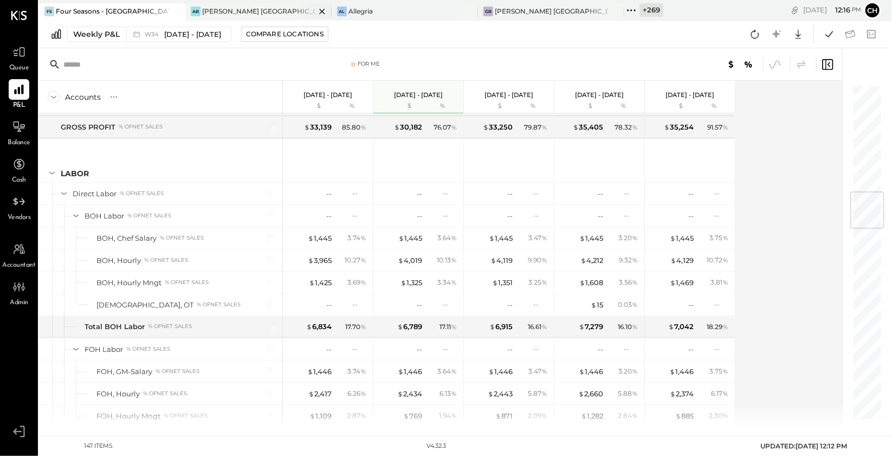
click at [211, 12] on div "[PERSON_NAME] [GEOGRAPHIC_DATA]" at bounding box center [258, 11] width 113 height 9
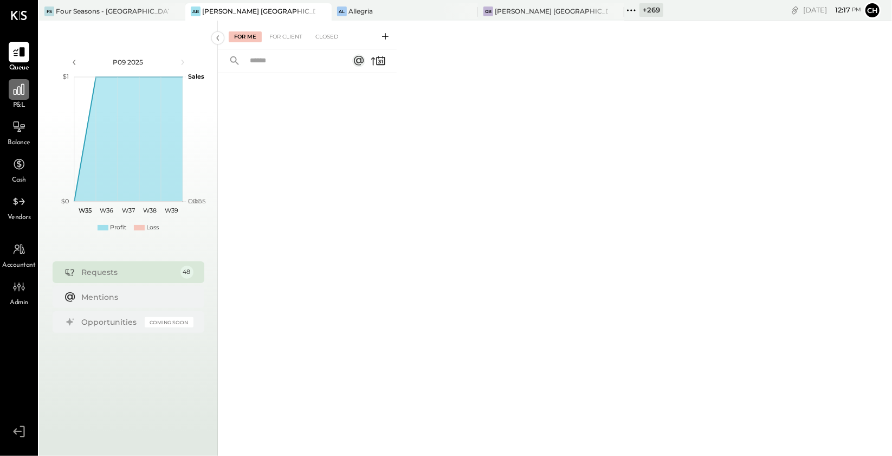
click at [9, 90] on div at bounding box center [19, 89] width 21 height 21
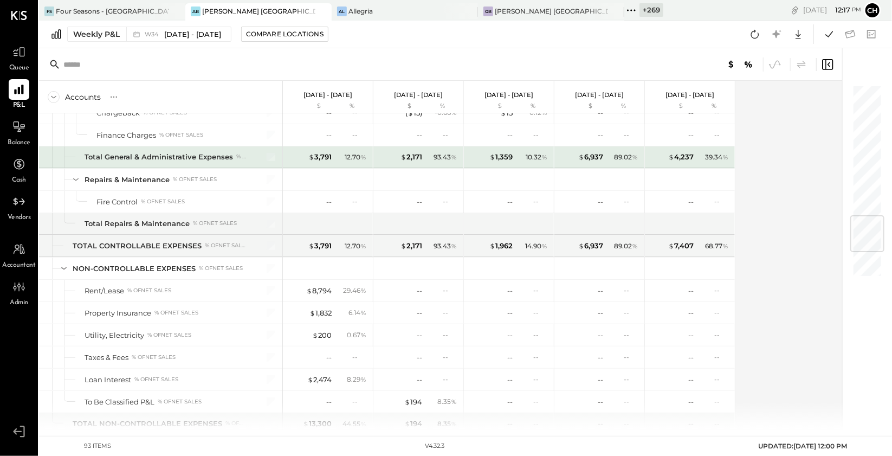
scroll to position [1118, 0]
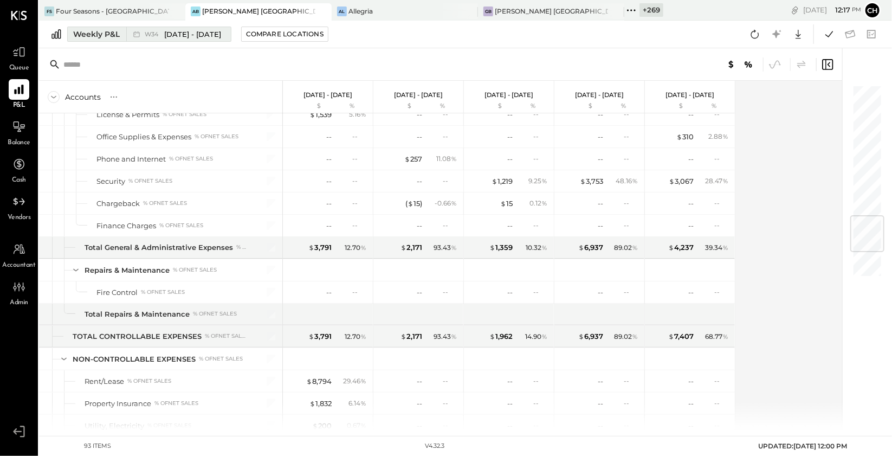
click at [110, 35] on div "Weekly P&L" at bounding box center [96, 34] width 47 height 11
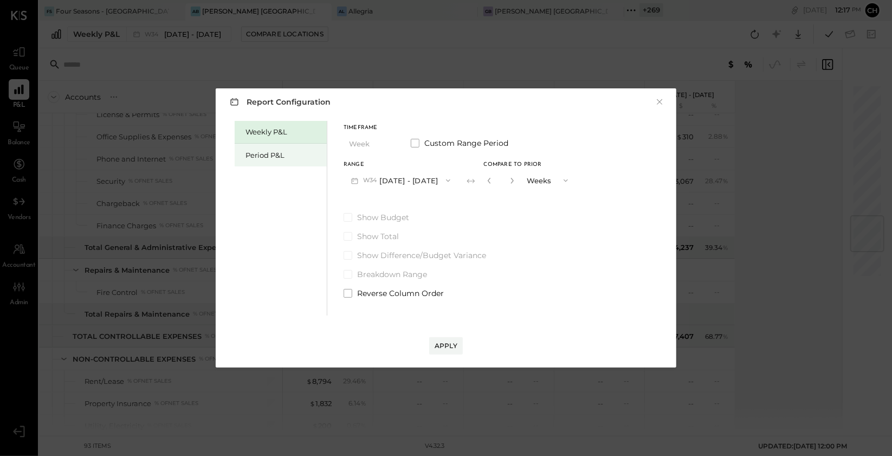
click at [279, 152] on div "Period P&L" at bounding box center [283, 155] width 76 height 10
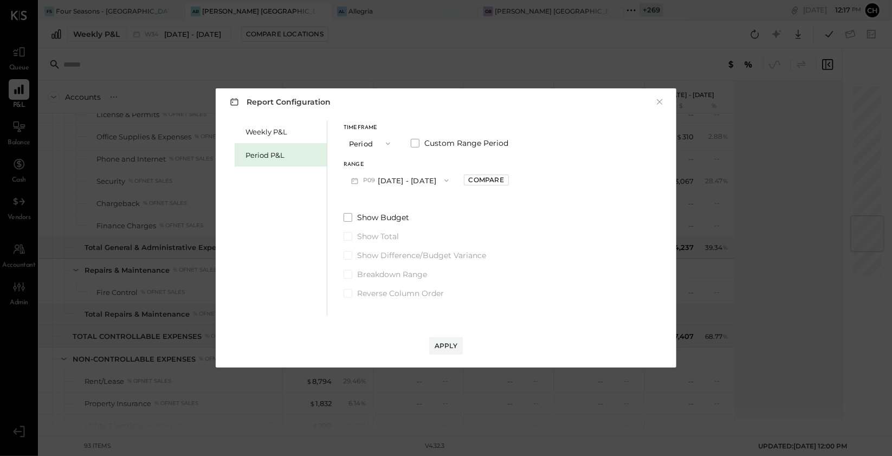
click at [412, 176] on button "P09 Aug 25 - Sep 28, 2025" at bounding box center [399, 180] width 113 height 20
click at [409, 226] on span "Jun 30 - Jul 27, 2025" at bounding box center [394, 227] width 51 height 9
click at [379, 142] on span "button" at bounding box center [385, 143] width 14 height 9
click at [422, 161] on div "Timeframe Period Custom Range Period Range P07 Jun 30 - Jul 27, 2025 Compare" at bounding box center [425, 157] width 165 height 65
click at [501, 178] on div "Compare" at bounding box center [486, 179] width 35 height 9
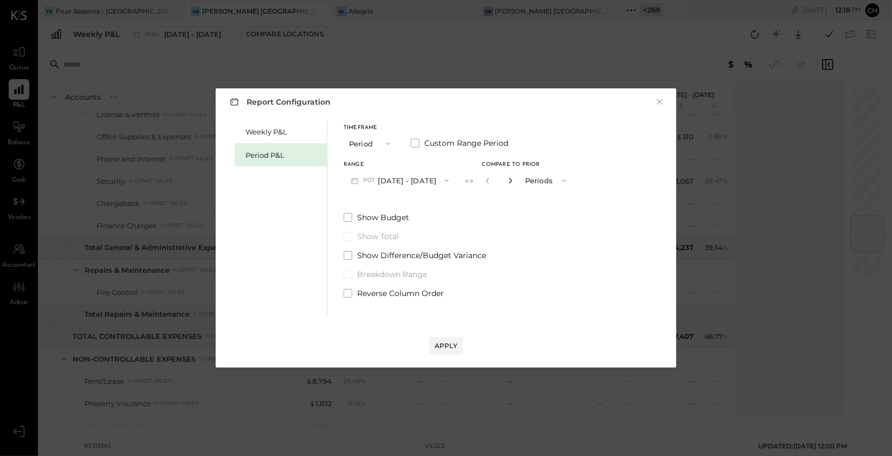
click at [514, 179] on icon "button" at bounding box center [510, 180] width 7 height 7
type input "*"
click at [440, 343] on div "Apply" at bounding box center [445, 345] width 23 height 9
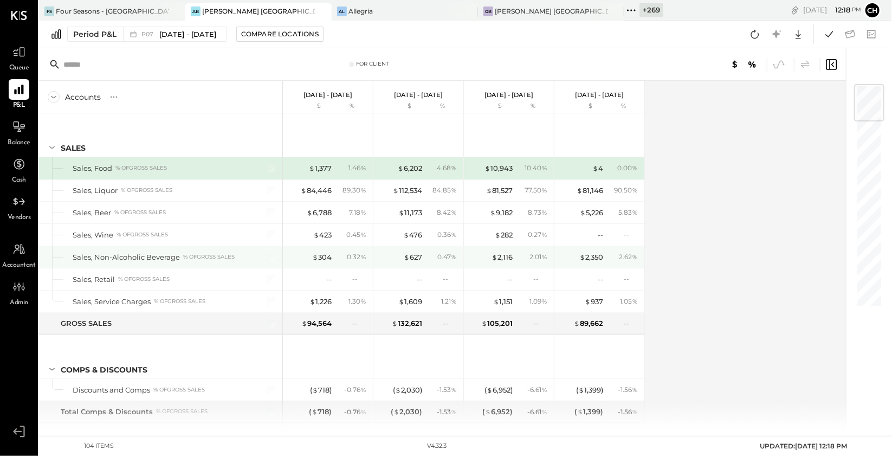
scroll to position [2, 0]
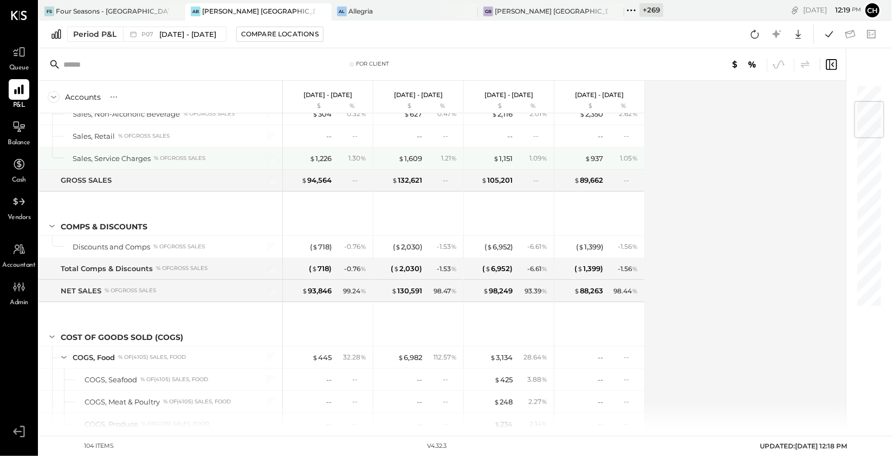
scroll to position [154, 0]
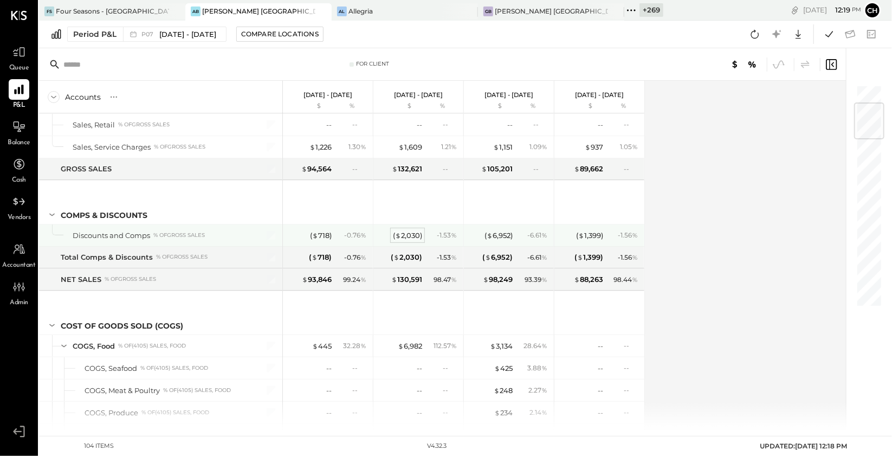
click at [408, 231] on div "( $ 2,030 )" at bounding box center [407, 235] width 29 height 10
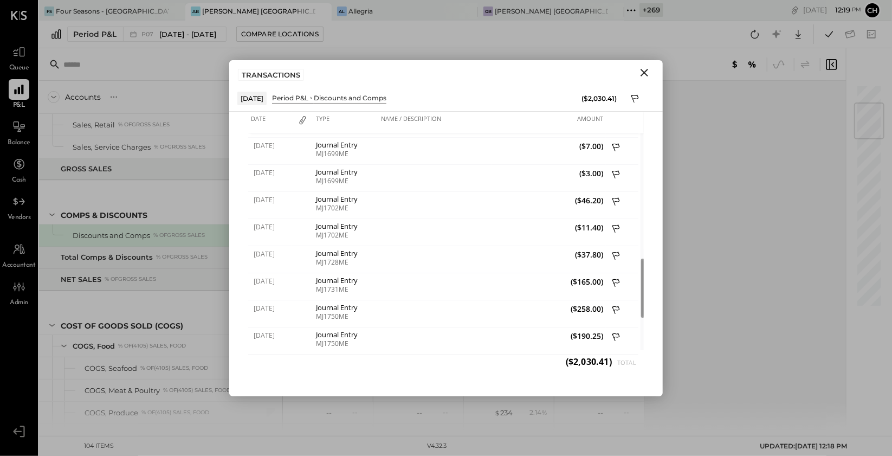
click at [648, 74] on icon "Close" at bounding box center [644, 72] width 13 height 13
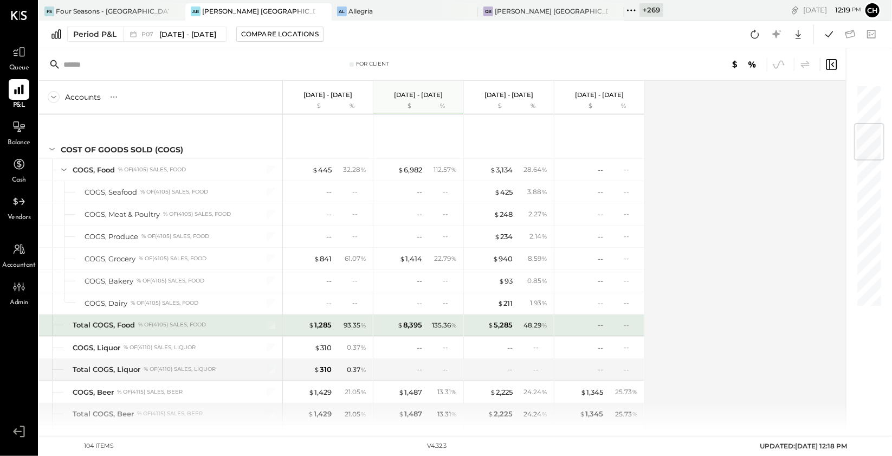
scroll to position [387, 0]
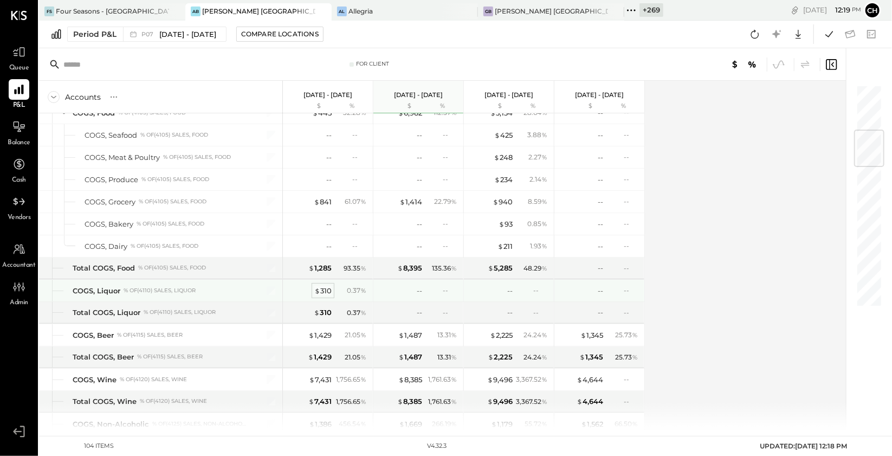
click at [324, 288] on div "$ 310" at bounding box center [322, 290] width 17 height 10
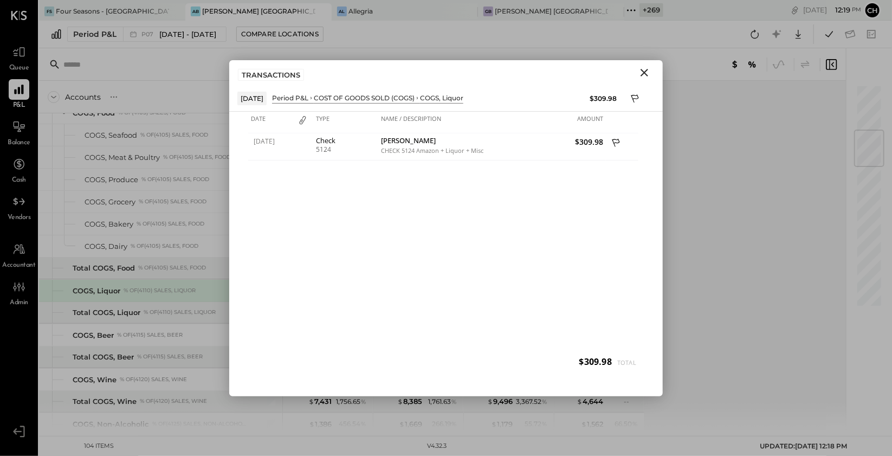
click at [642, 72] on icon "Close" at bounding box center [644, 72] width 13 height 13
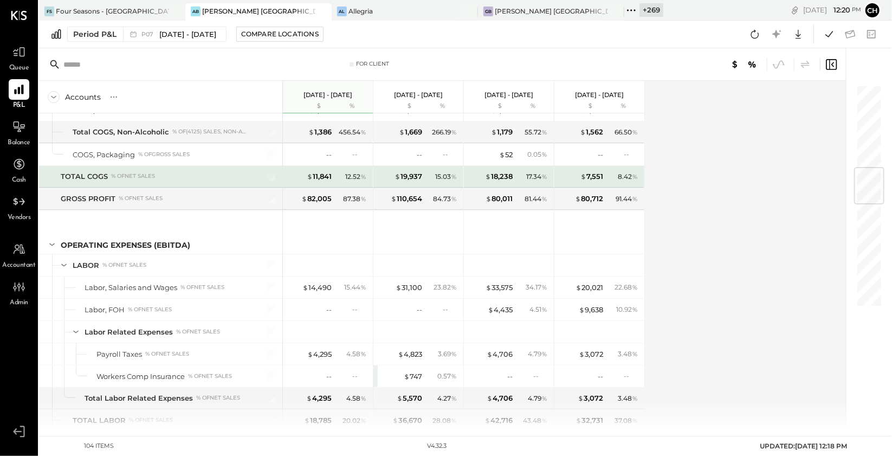
scroll to position [711, 0]
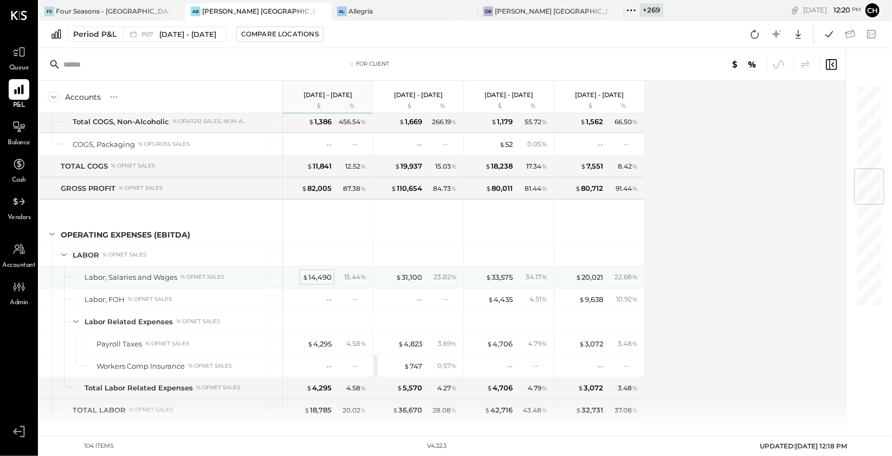
click at [309, 277] on div "$ 14,490" at bounding box center [316, 277] width 29 height 10
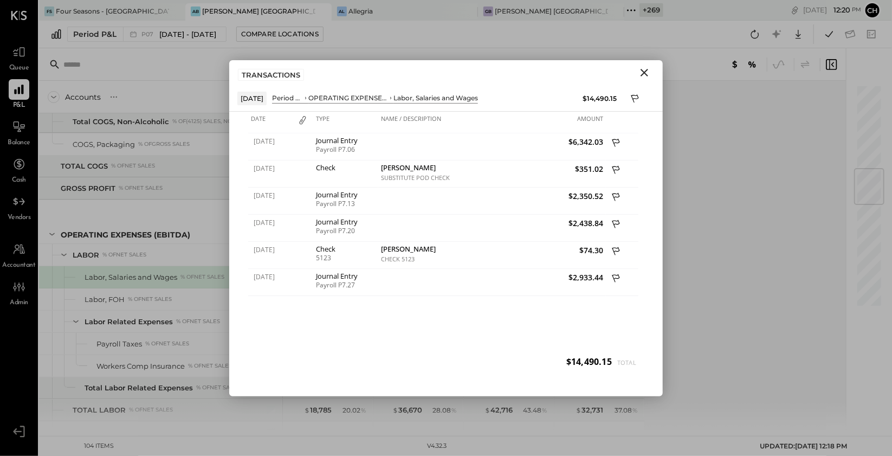
click at [645, 71] on icon "Close" at bounding box center [644, 73] width 8 height 8
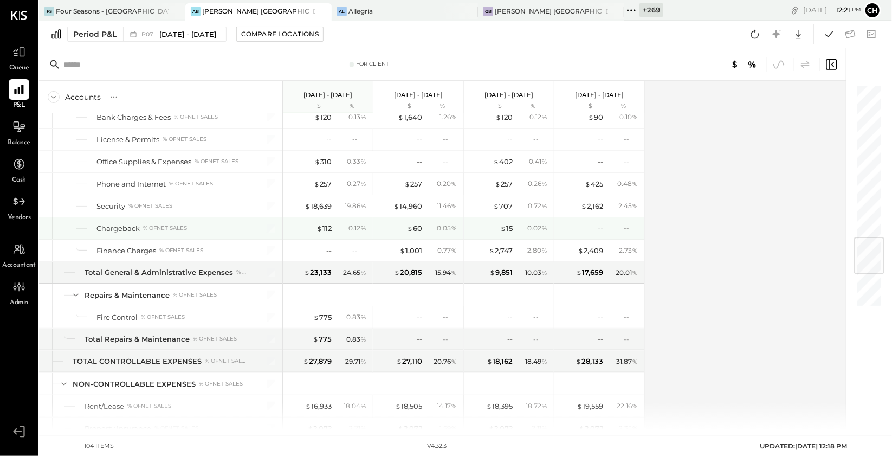
scroll to position [1243, 0]
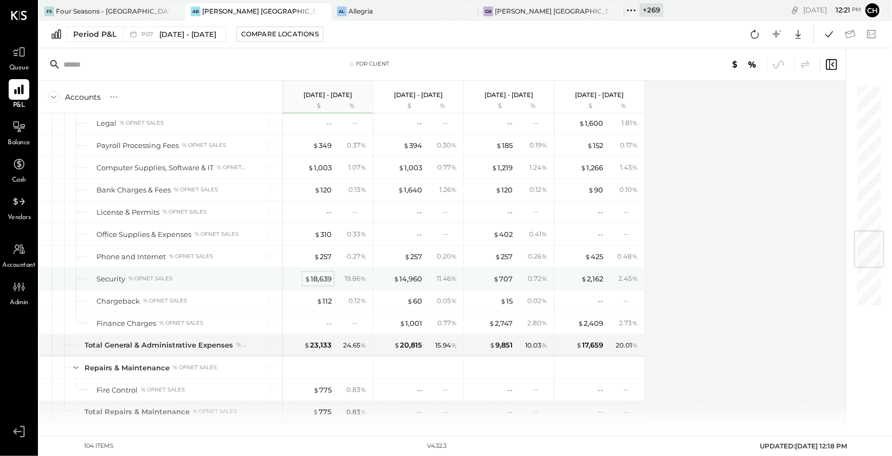
click at [319, 274] on div "$ 18,639" at bounding box center [317, 279] width 27 height 10
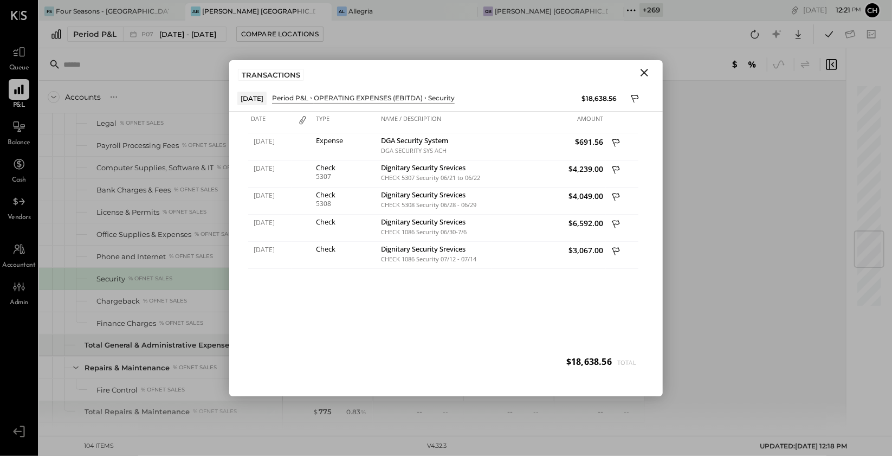
click at [644, 72] on icon "Close" at bounding box center [644, 73] width 8 height 8
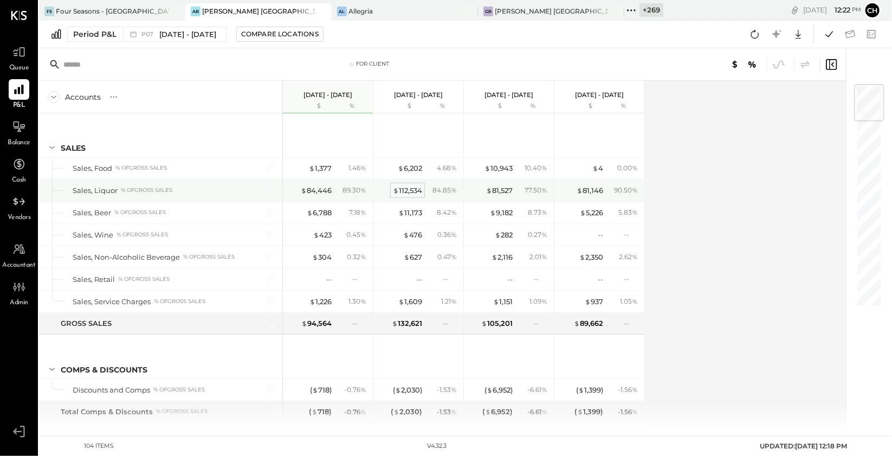
click at [401, 186] on div "$ 112,534" at bounding box center [407, 190] width 29 height 10
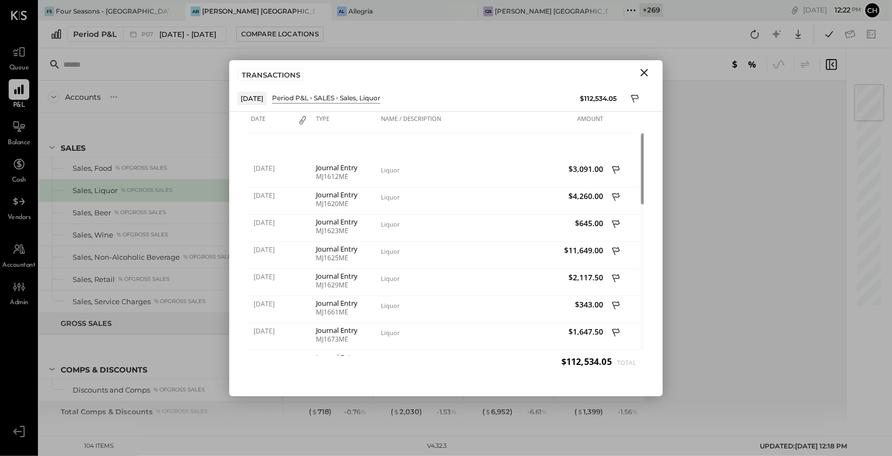
click at [642, 71] on icon "Close" at bounding box center [644, 73] width 8 height 8
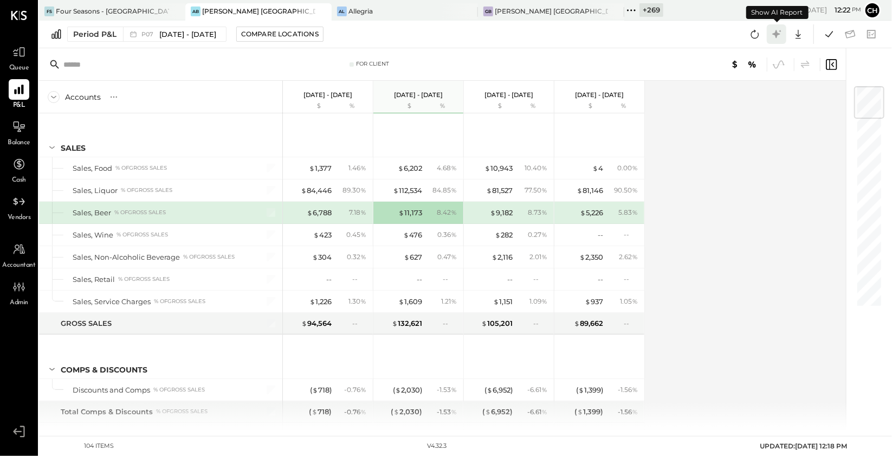
click at [777, 30] on icon at bounding box center [776, 34] width 14 height 14
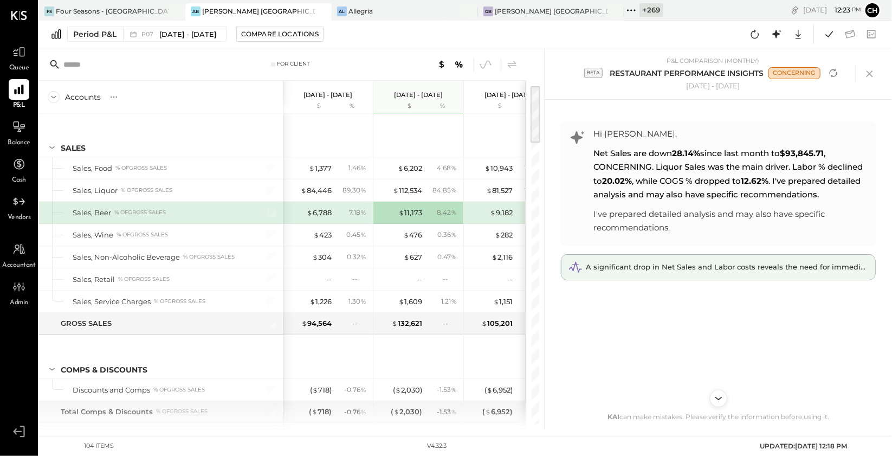
click at [711, 269] on span "A significant drop in Net Sales and Labor costs reveals the need for immediate …" at bounding box center [747, 266] width 323 height 9
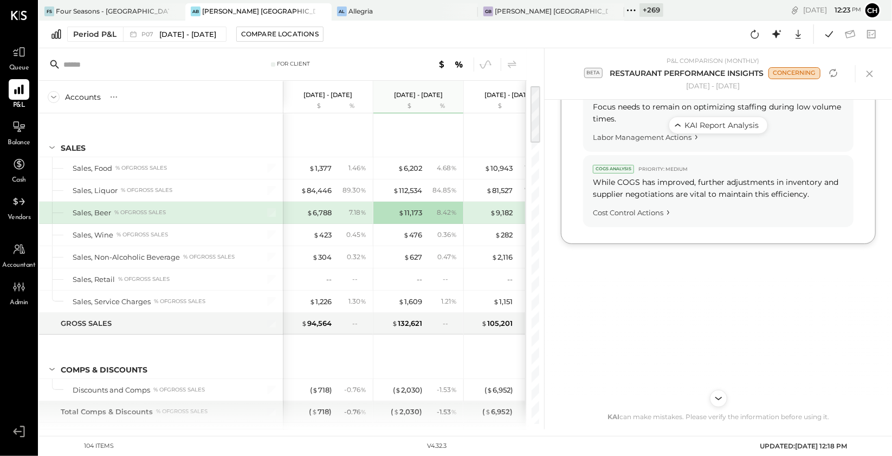
scroll to position [732, 0]
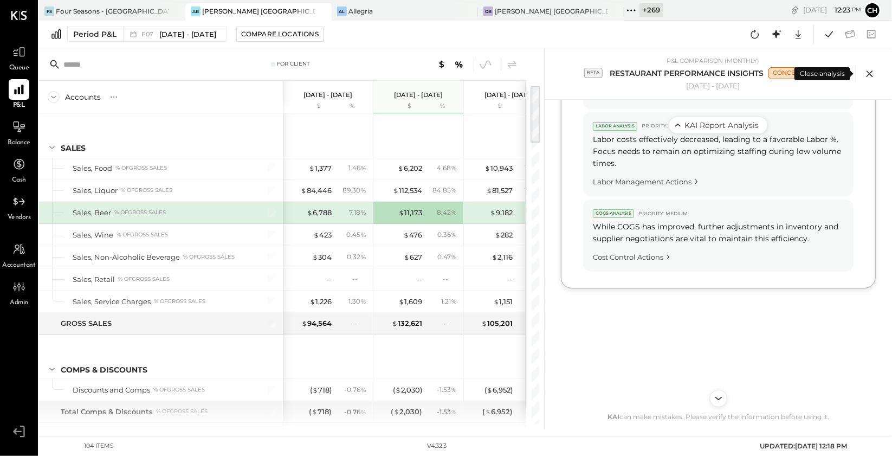
click at [872, 76] on icon at bounding box center [869, 74] width 16 height 16
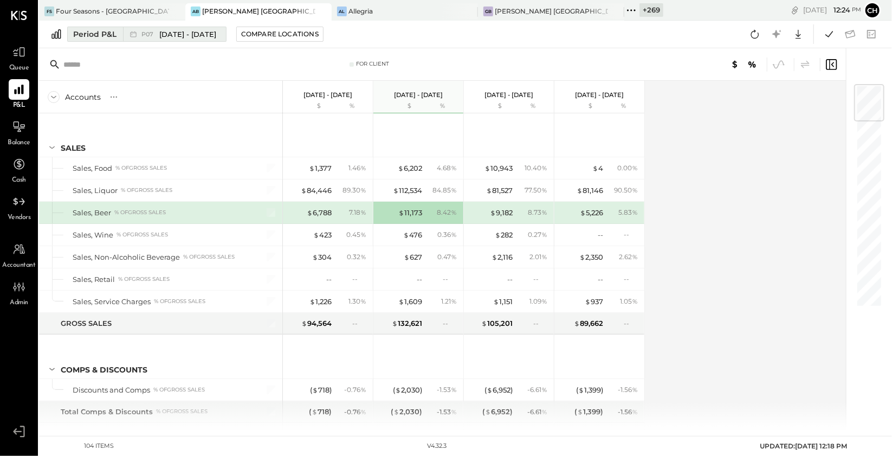
click at [165, 34] on span "Jun 30 - Jul 27, 2025" at bounding box center [187, 34] width 57 height 10
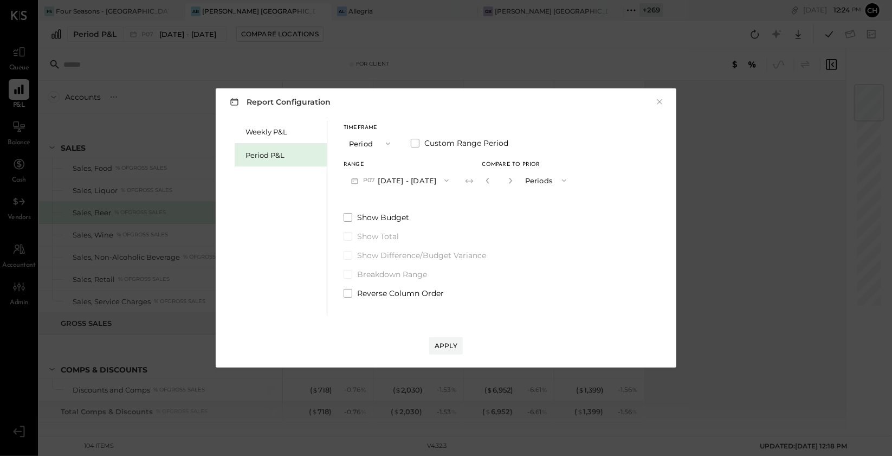
click at [428, 180] on button "P07 Jun 30 - Jul 27, 2025" at bounding box center [399, 180] width 113 height 20
click at [660, 101] on button "×" at bounding box center [659, 101] width 10 height 11
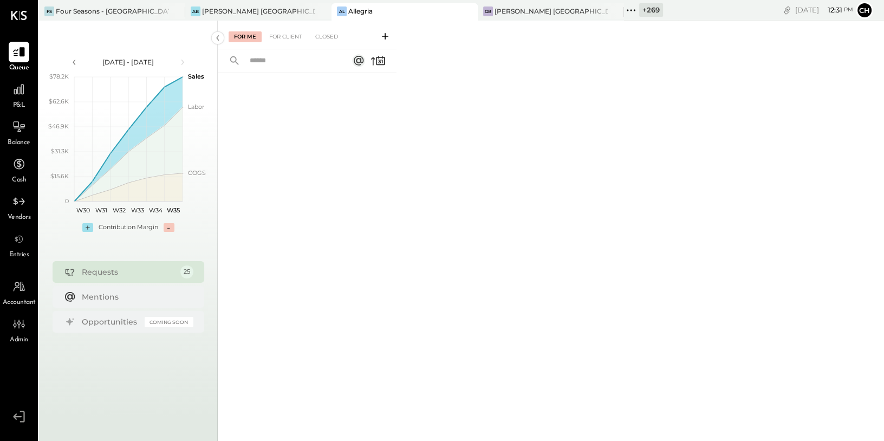
click at [462, 11] on icon at bounding box center [469, 11] width 14 height 13
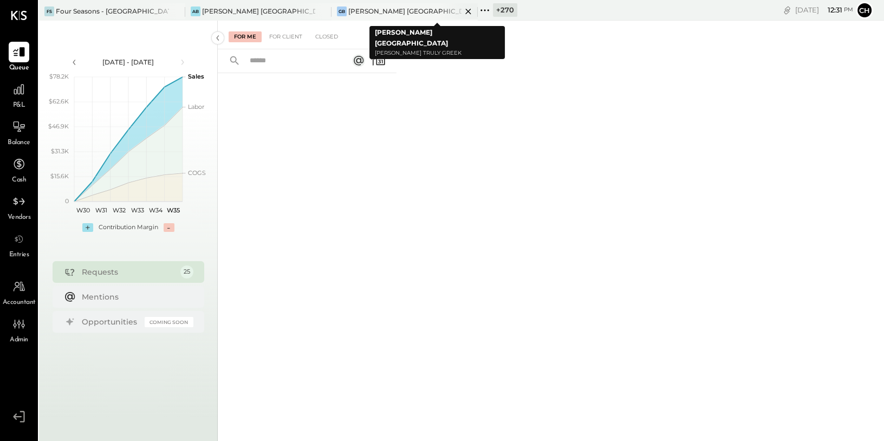
click at [471, 11] on icon at bounding box center [469, 11] width 14 height 13
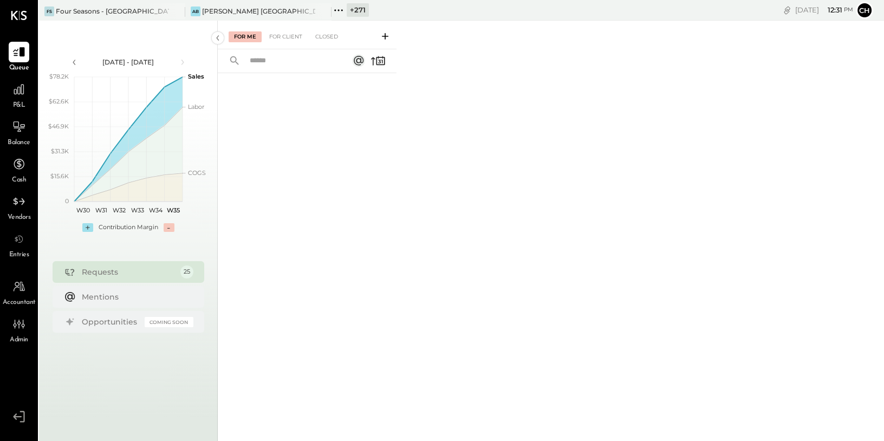
click at [437, 64] on div "For Me For Client Closed" at bounding box center [551, 229] width 666 height 417
